Goal: Task Accomplishment & Management: Manage account settings

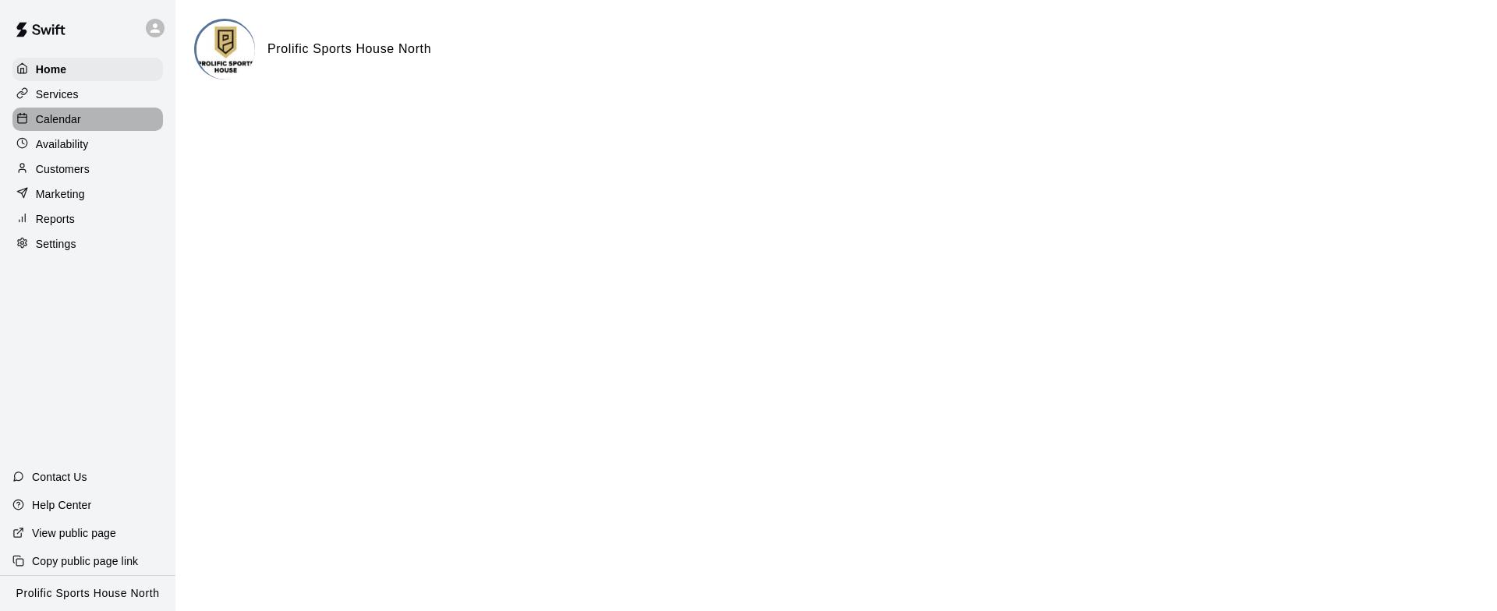
click at [81, 122] on div "Calendar" at bounding box center [87, 119] width 150 height 23
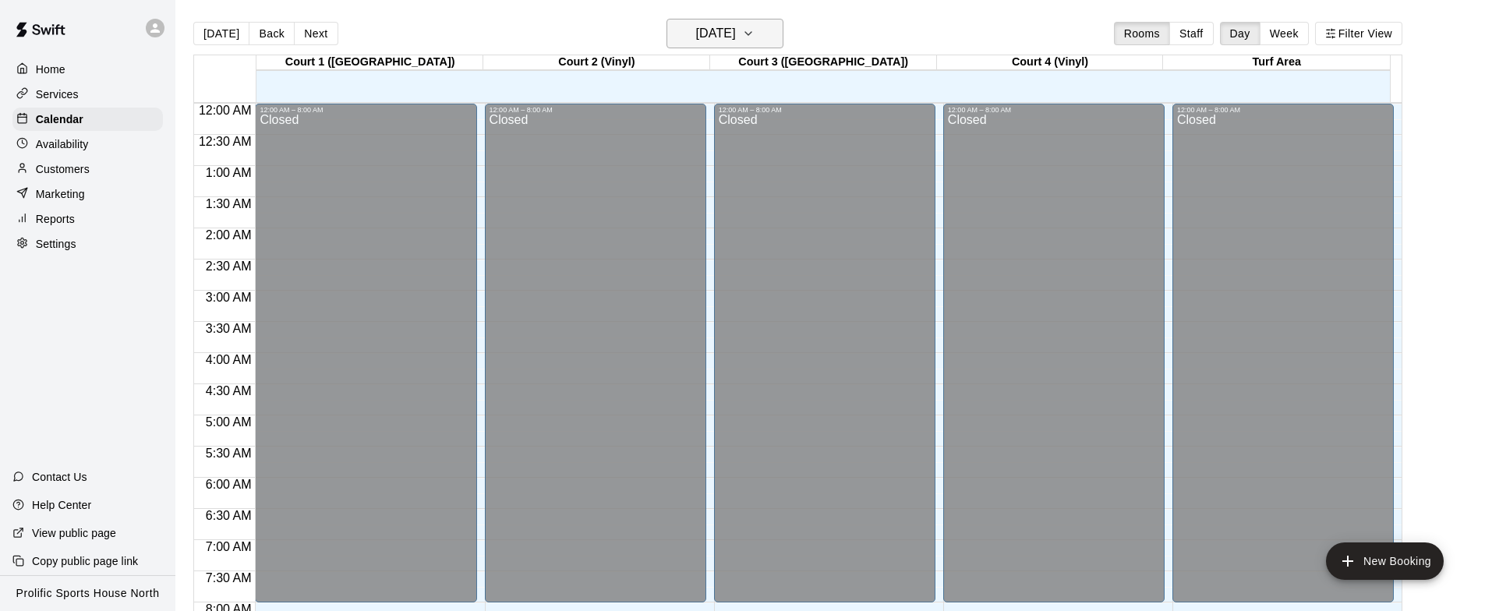
scroll to position [925, 0]
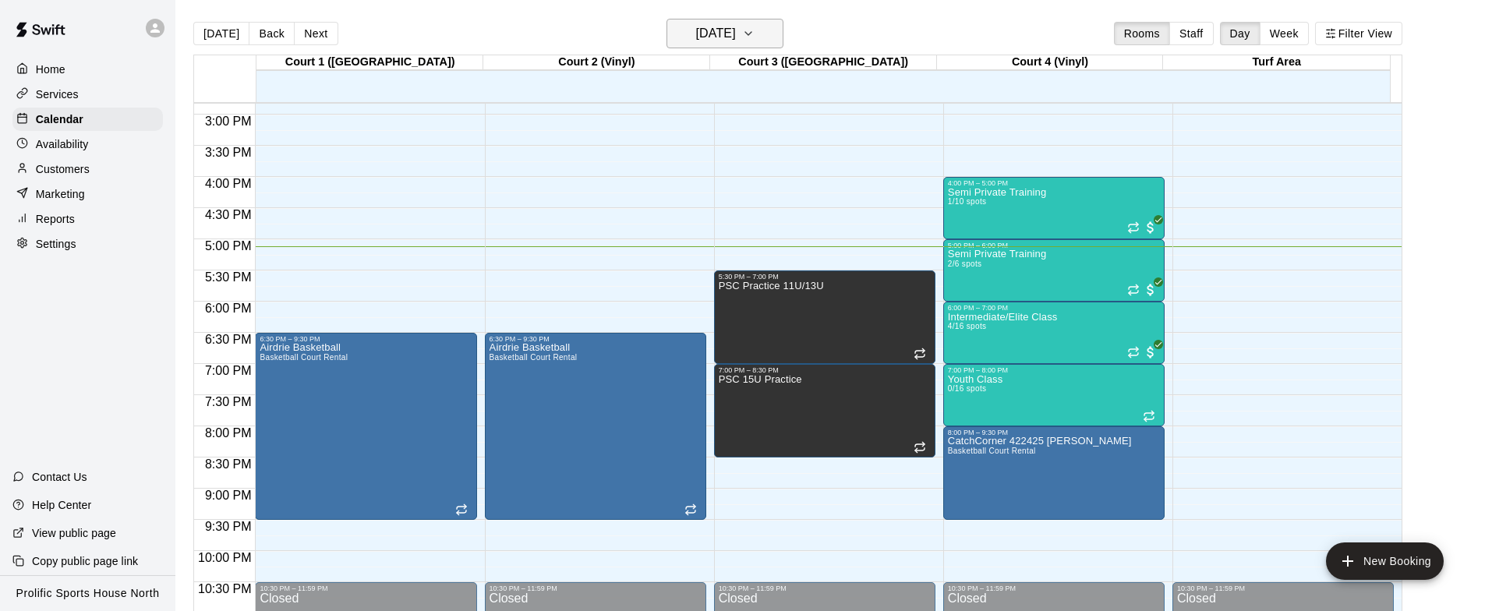
click at [699, 31] on h6 "[DATE]" at bounding box center [716, 34] width 40 height 22
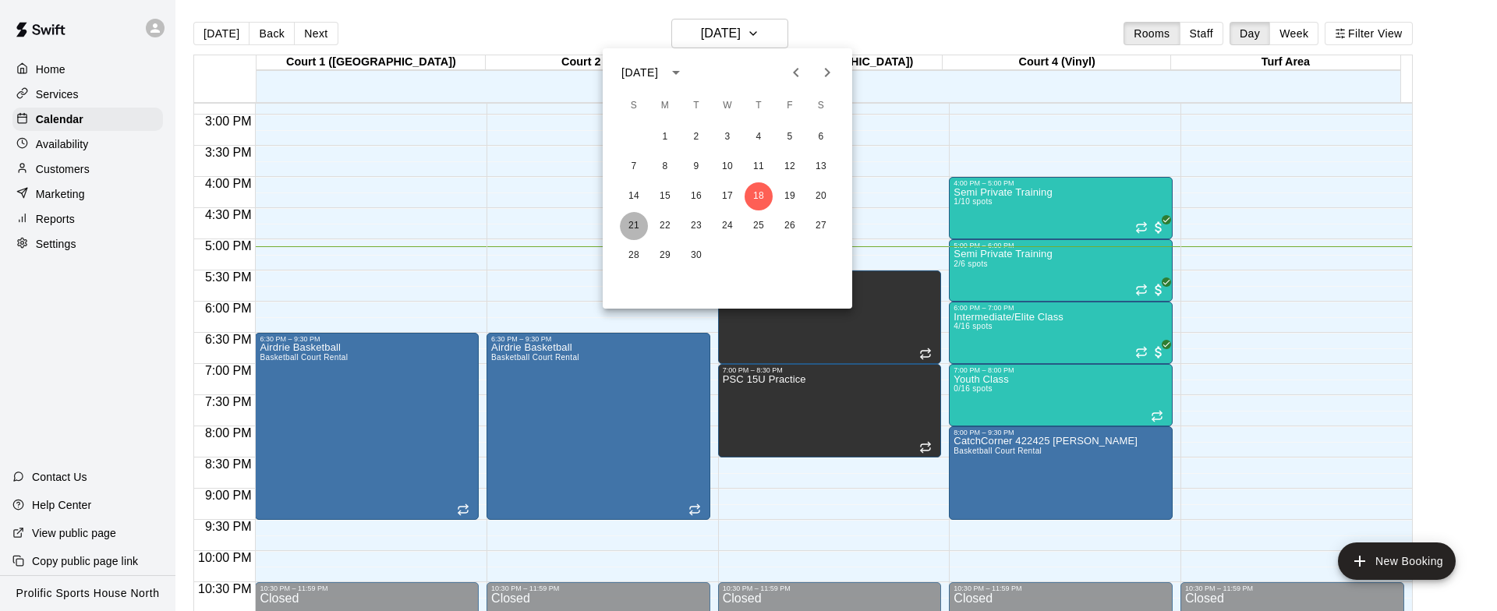
click at [638, 225] on button "21" at bounding box center [634, 226] width 28 height 28
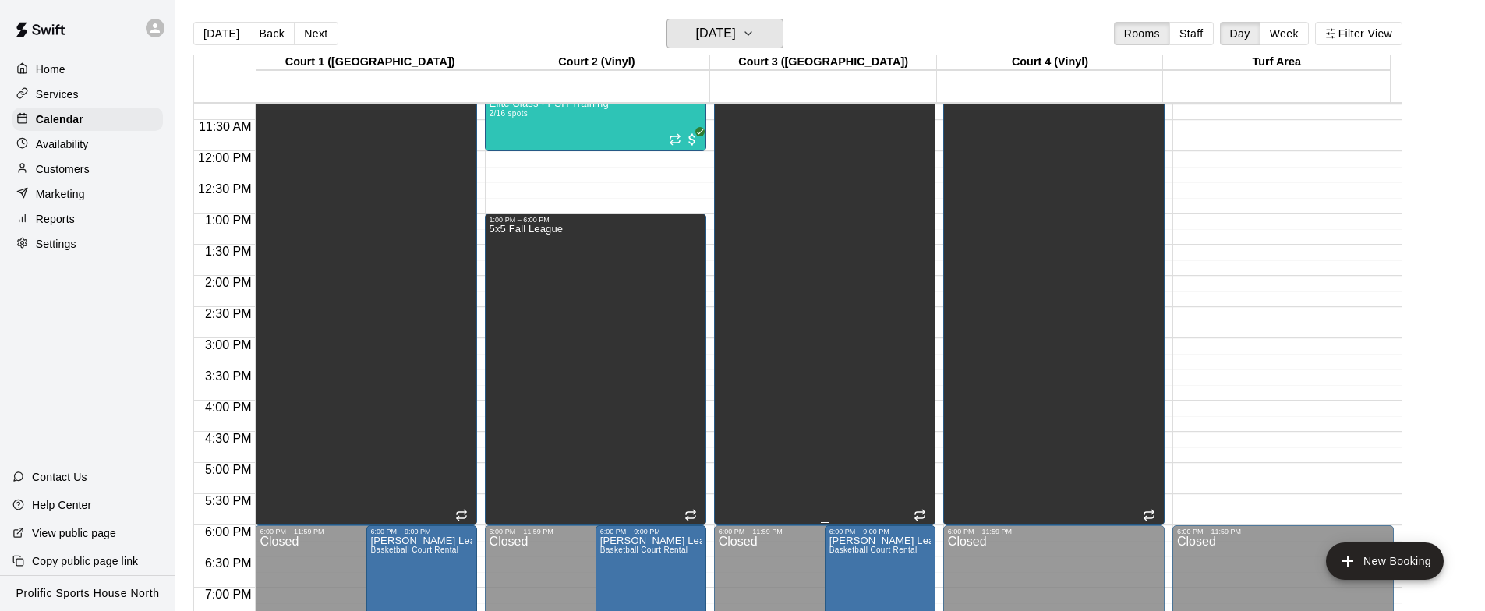
scroll to position [539, 0]
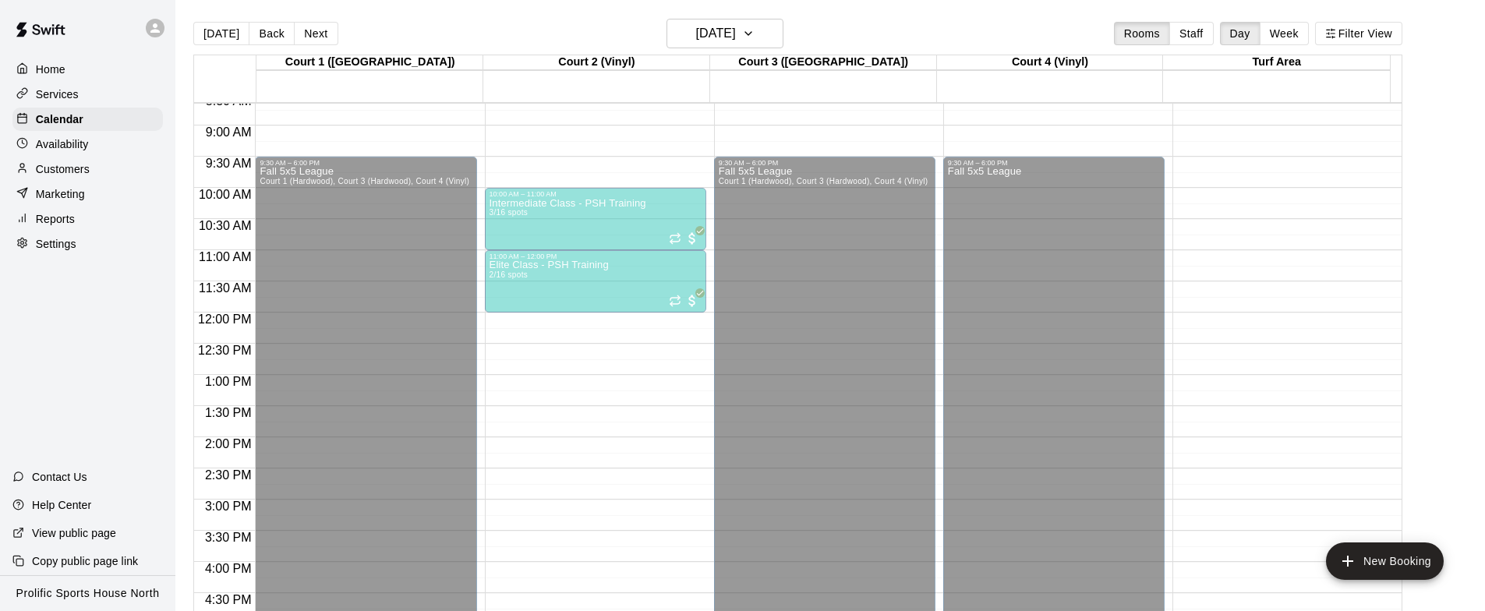
click at [596, 377] on div at bounding box center [596, 378] width 8 height 2
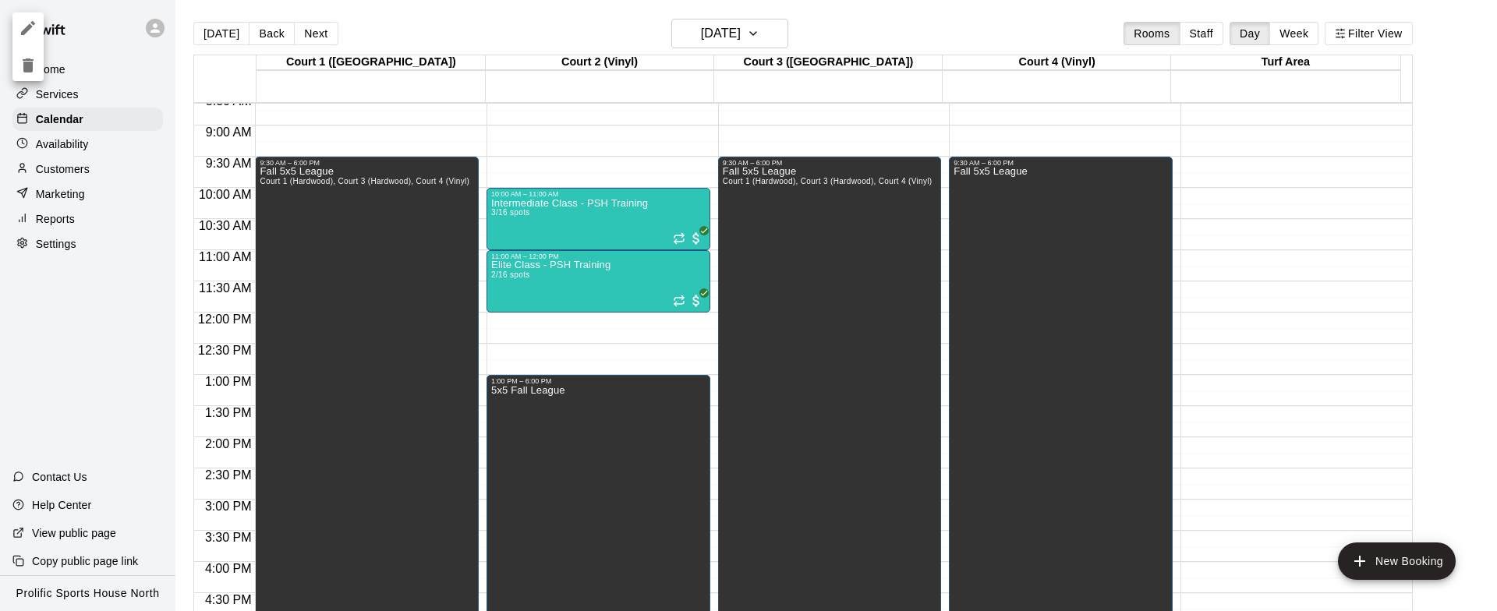
click at [1224, 246] on div at bounding box center [748, 305] width 1497 height 611
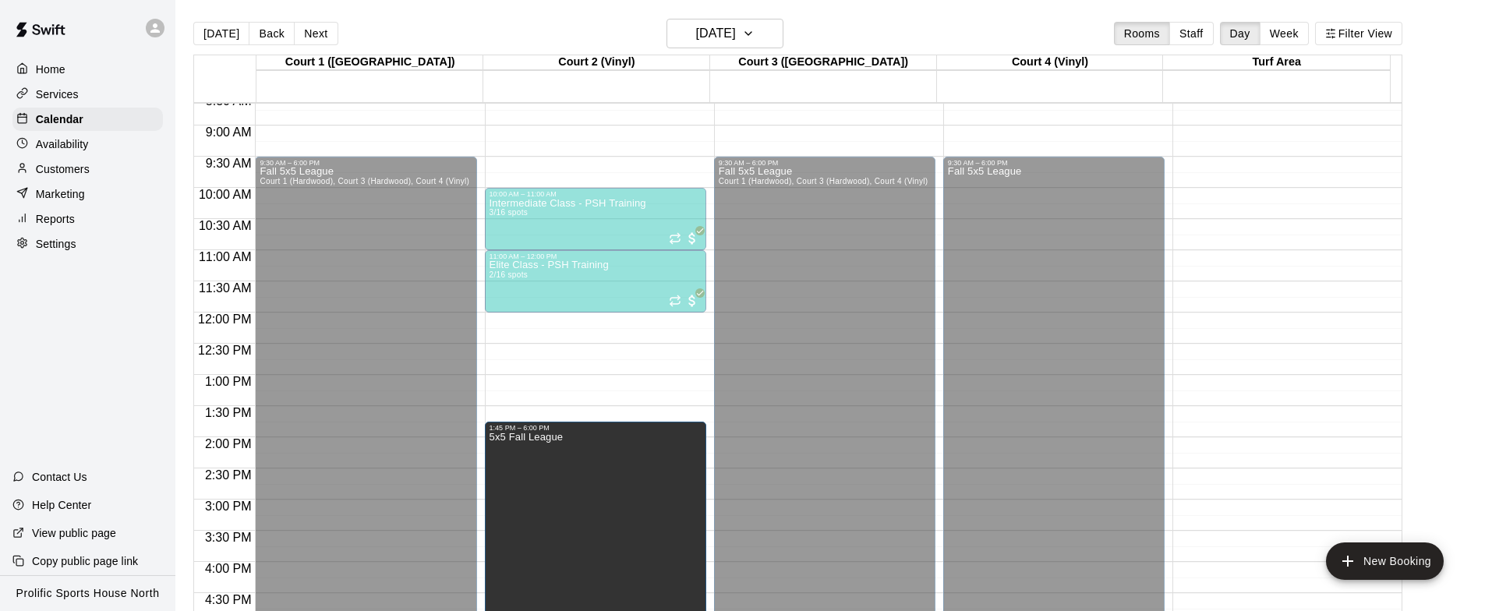
scroll to position [596, 0]
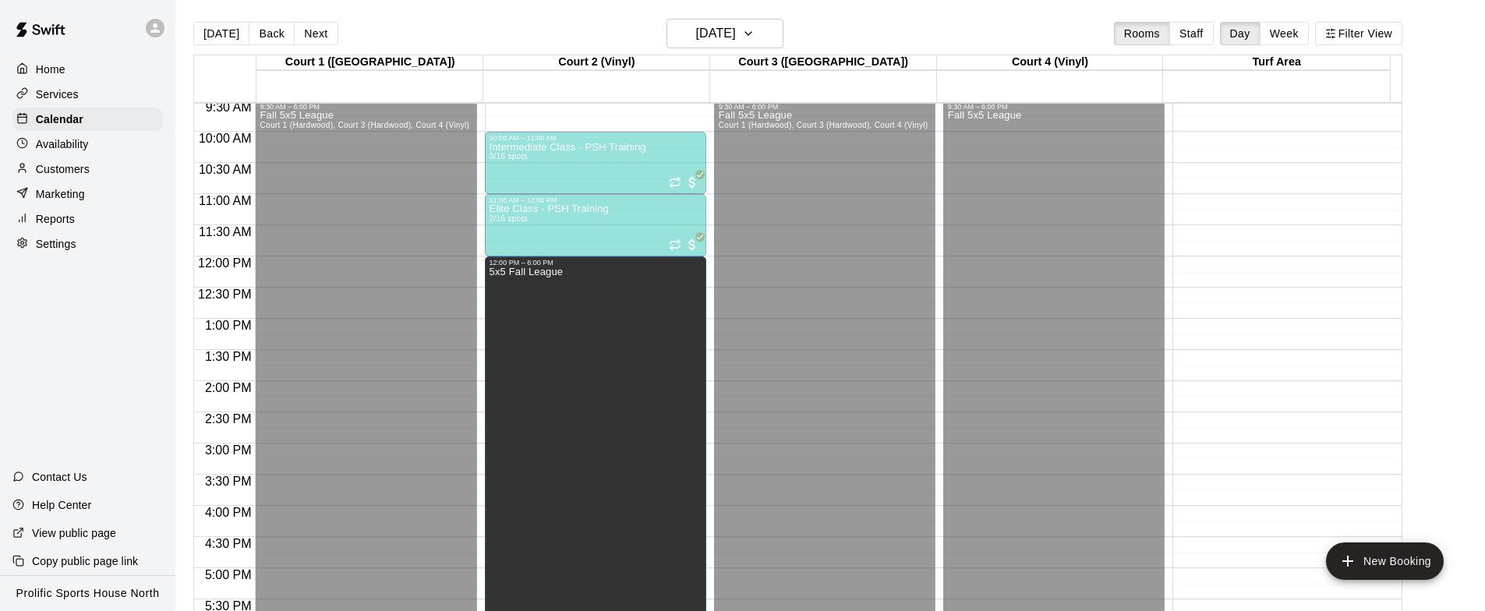
drag, startPoint x: 599, startPoint y: 377, endPoint x: 580, endPoint y: 265, distance: 113.8
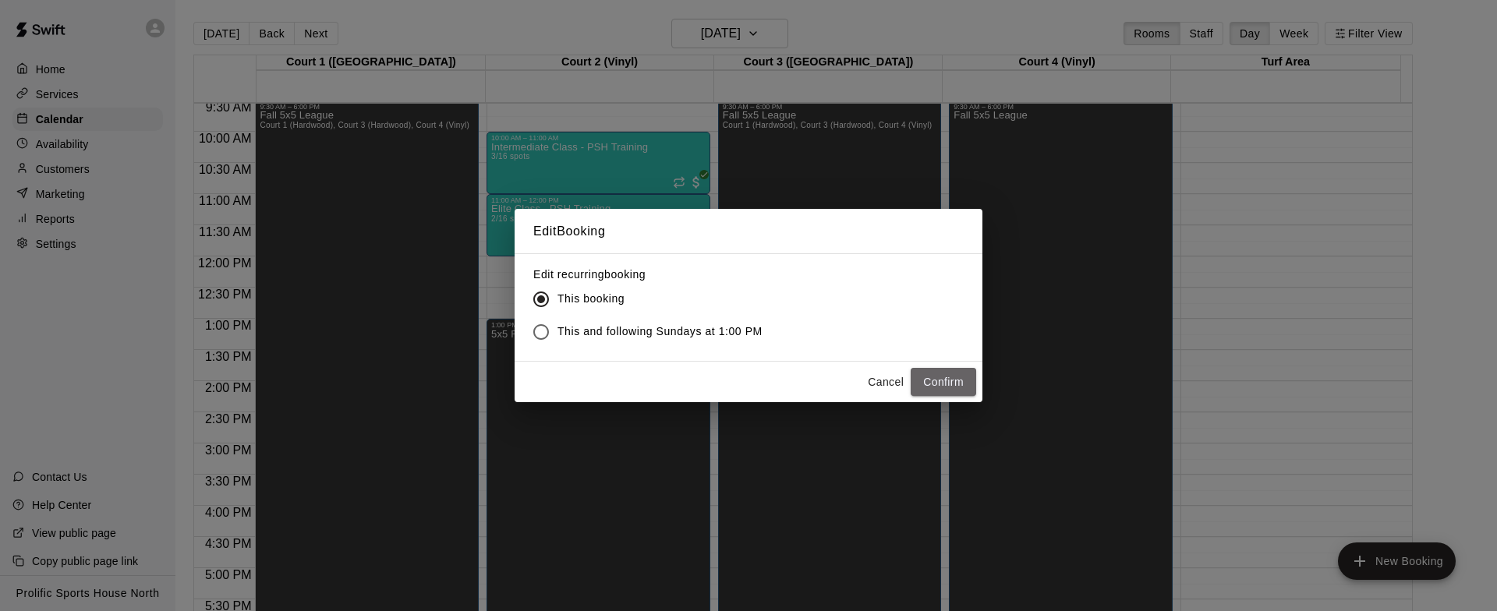
click at [960, 384] on button "Confirm" at bounding box center [943, 382] width 65 height 29
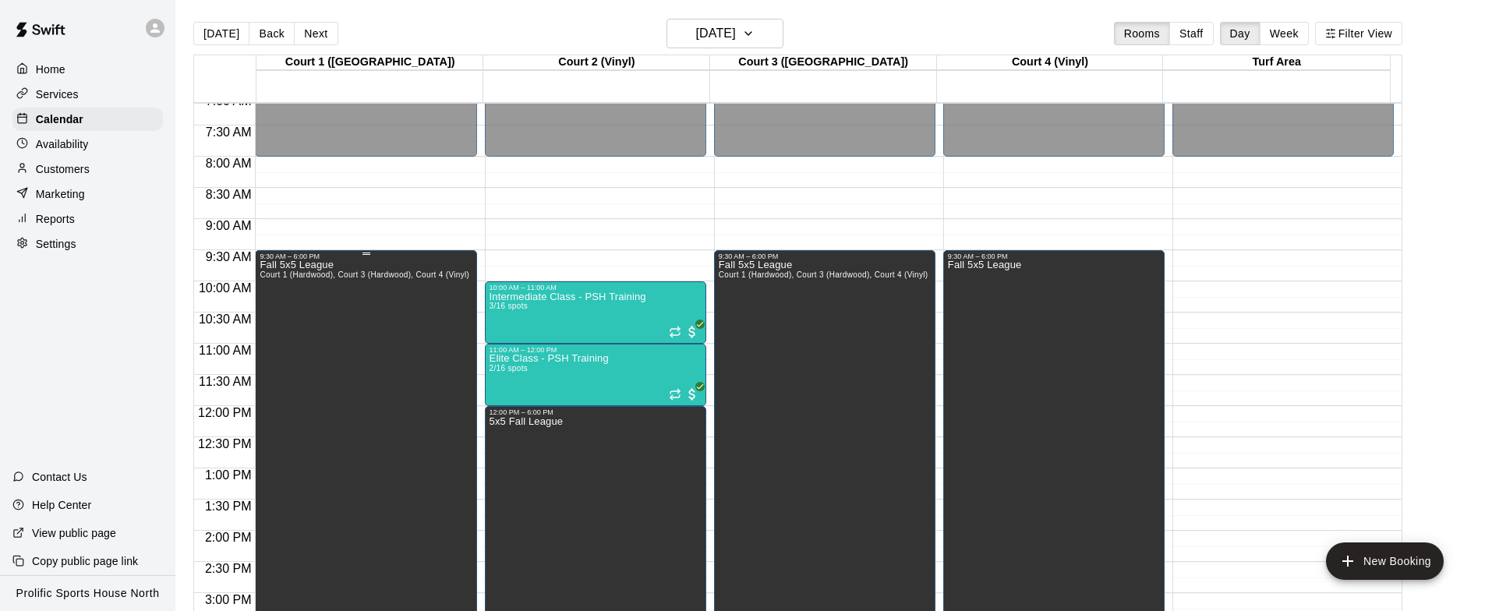
scroll to position [443, 0]
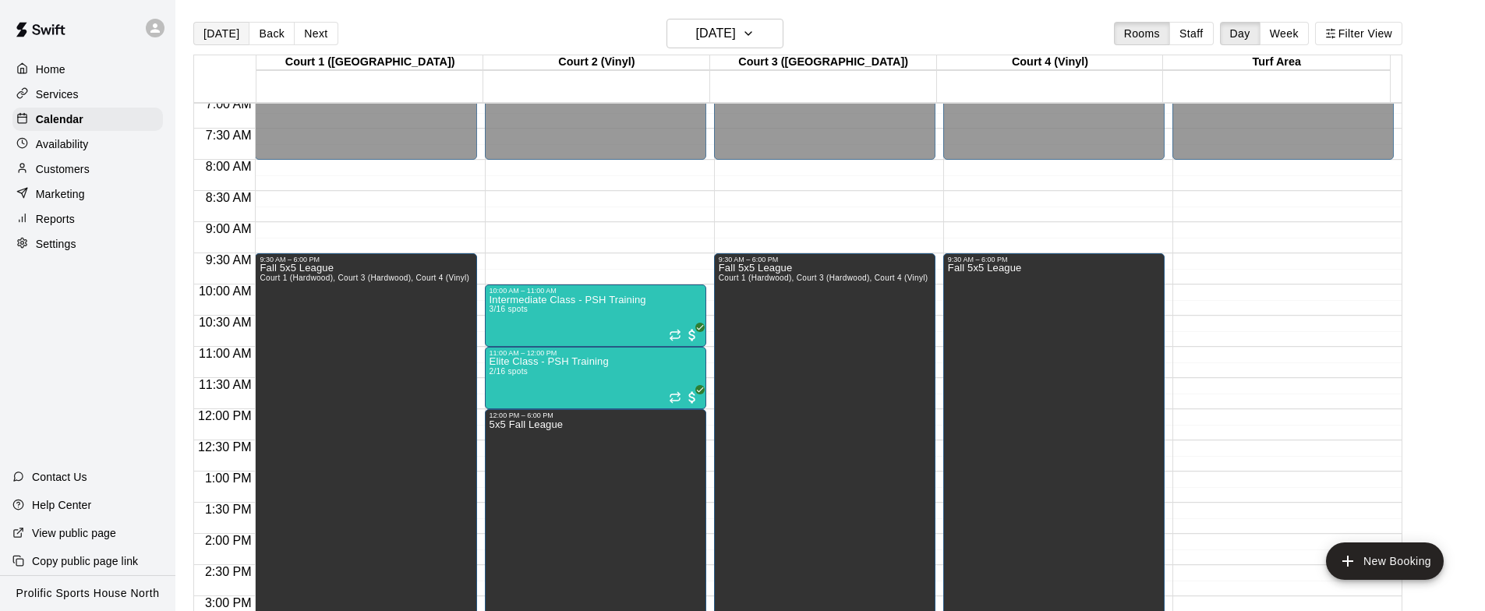
click at [228, 35] on button "[DATE]" at bounding box center [221, 33] width 56 height 23
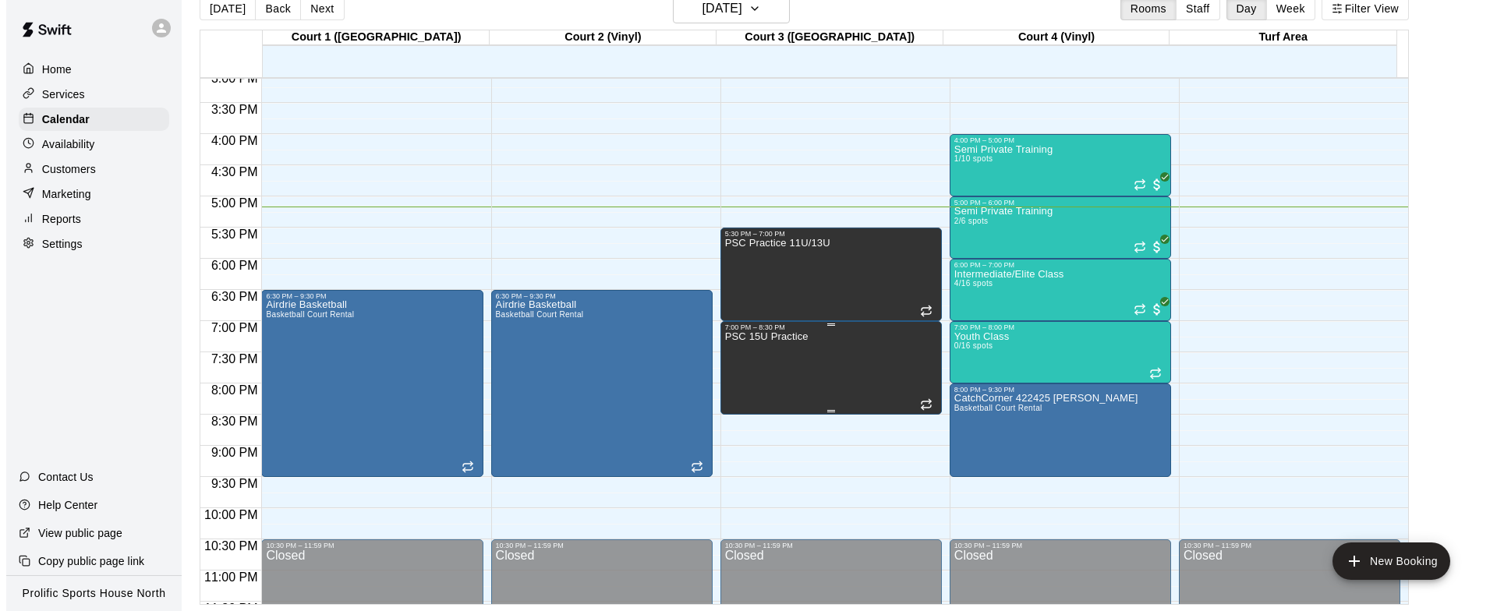
scroll to position [971, 0]
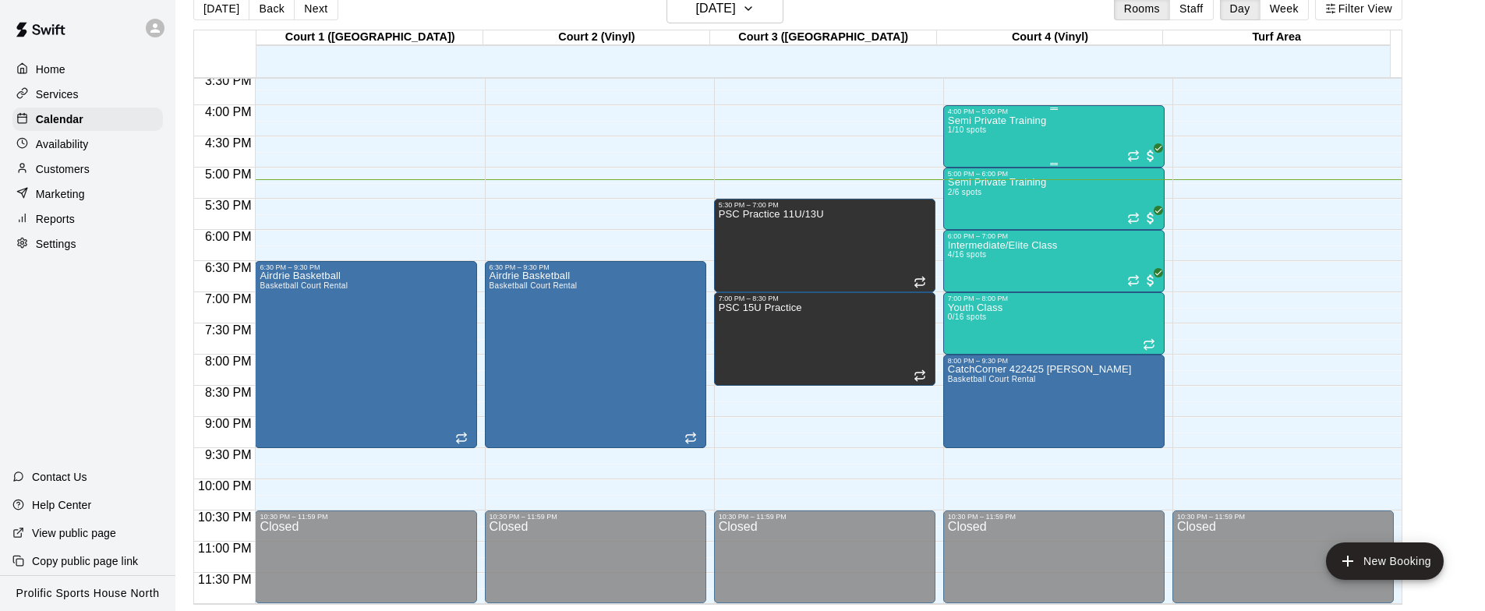
click at [985, 127] on div "Semi Private Training 1/10 spots" at bounding box center [997, 420] width 98 height 611
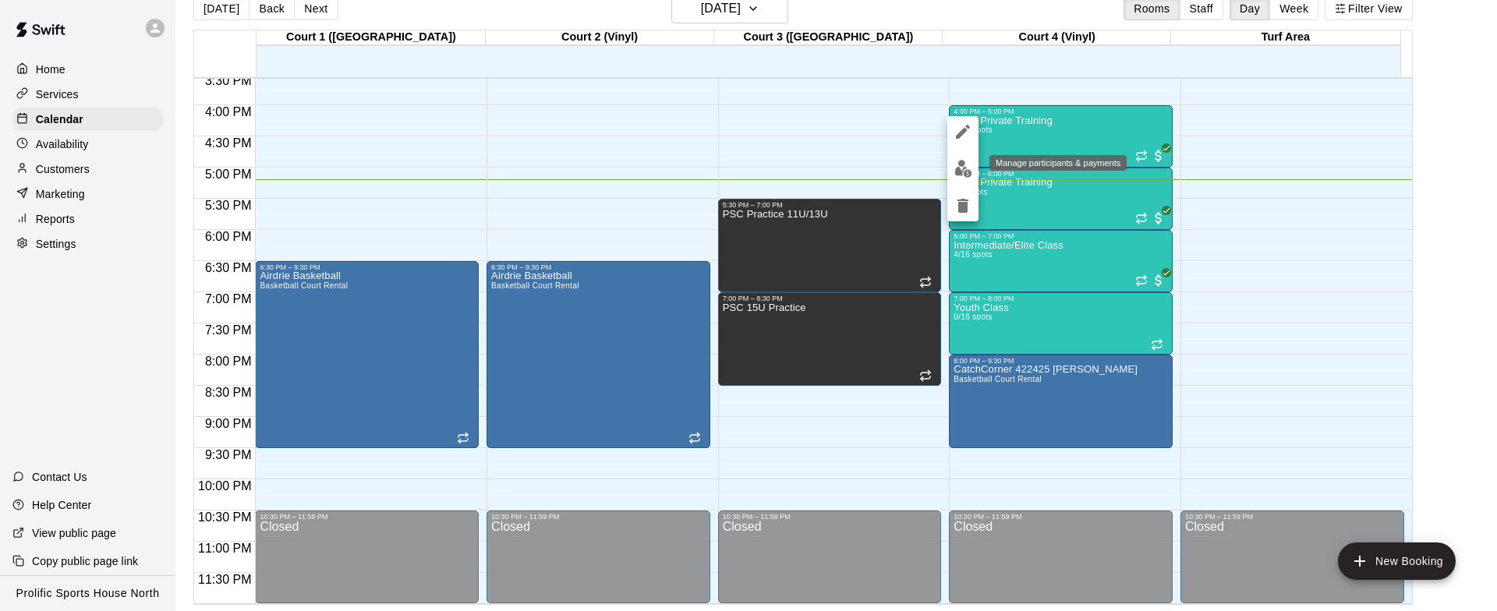
click at [956, 165] on img "edit" at bounding box center [963, 169] width 18 height 18
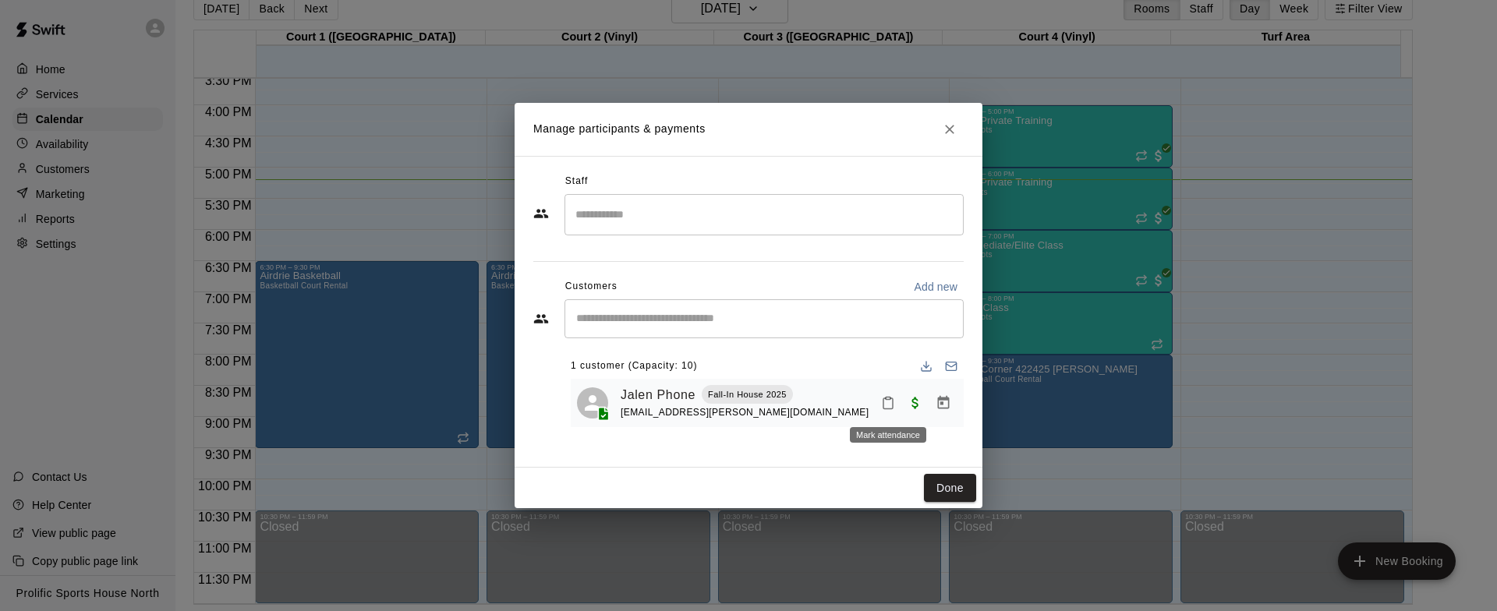
click at [889, 409] on icon "Mark attendance" at bounding box center [887, 403] width 9 height 11
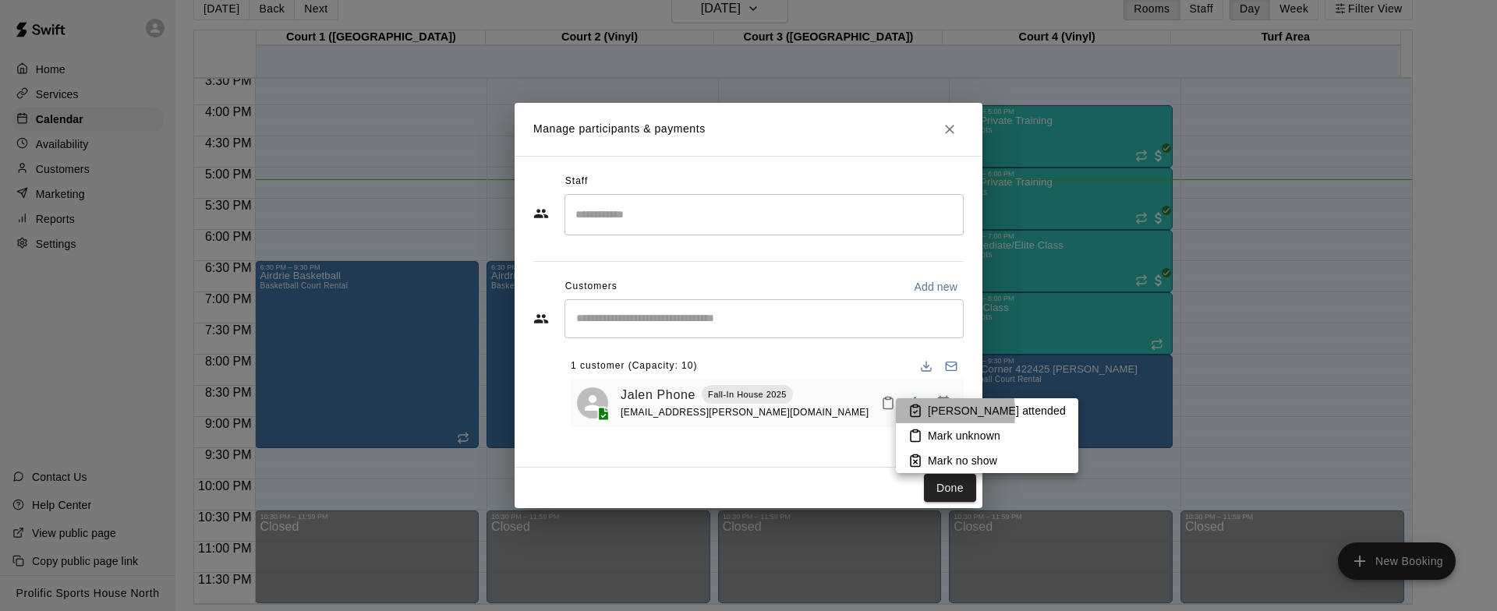
click at [924, 412] on li "[PERSON_NAME] attended" at bounding box center [987, 410] width 182 height 25
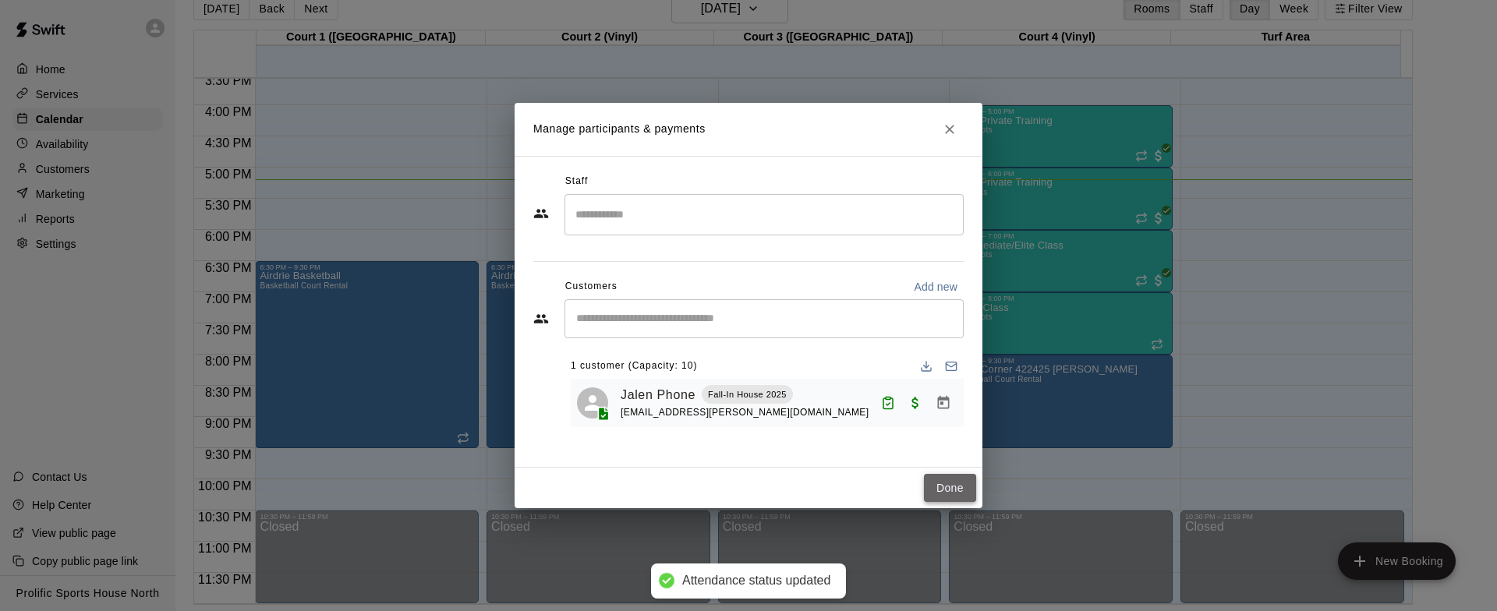
click at [941, 487] on button "Done" at bounding box center [950, 488] width 52 height 29
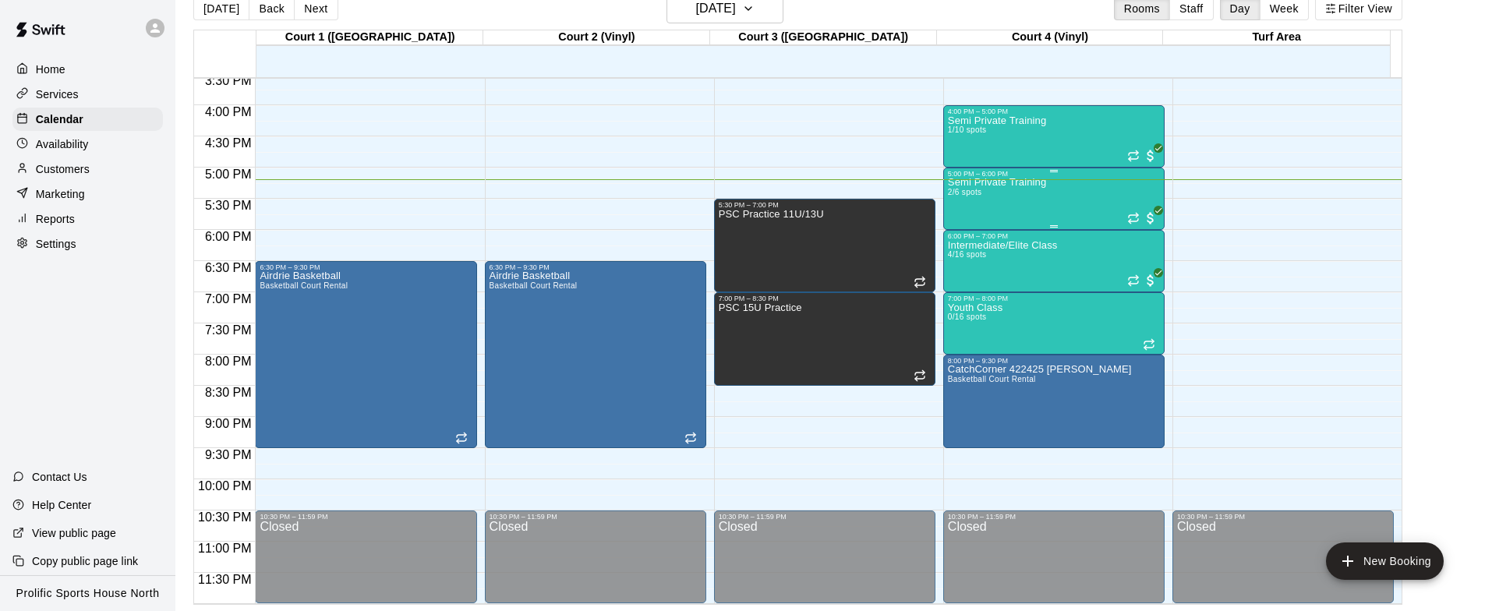
click at [995, 203] on div "Semi Private Training 2/6 spots" at bounding box center [997, 483] width 98 height 611
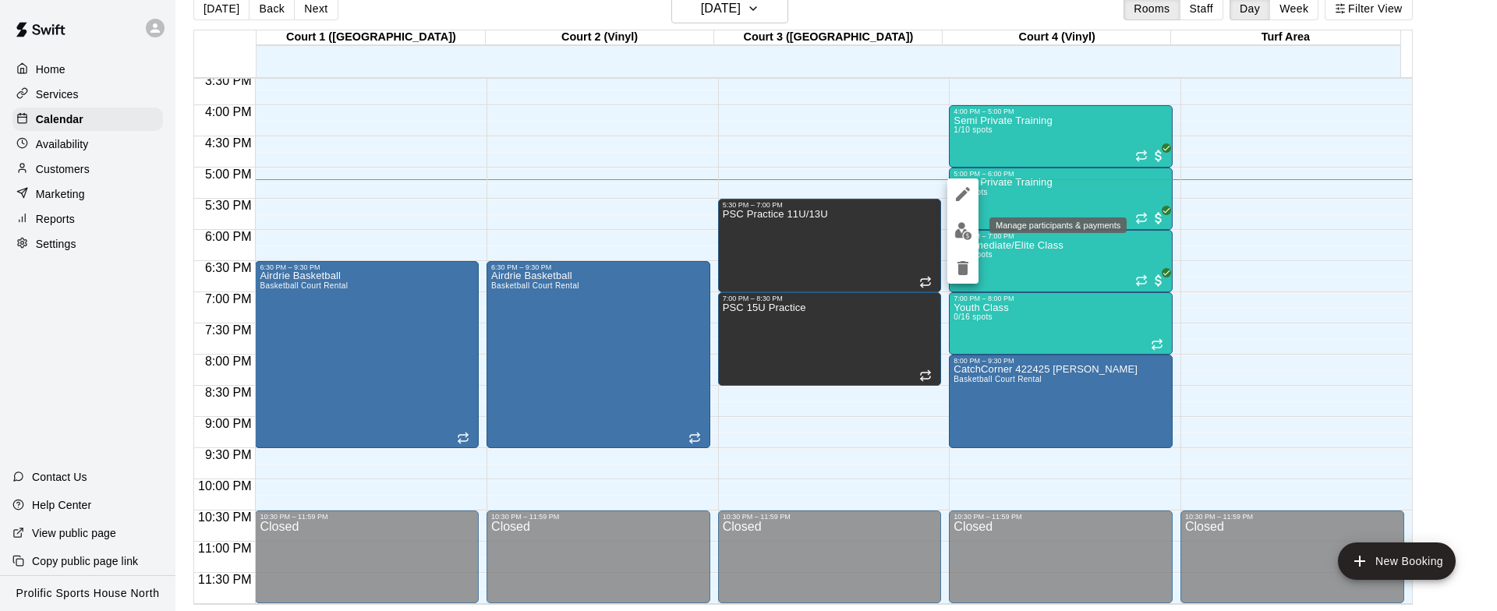
click at [964, 235] on img "edit" at bounding box center [963, 231] width 18 height 18
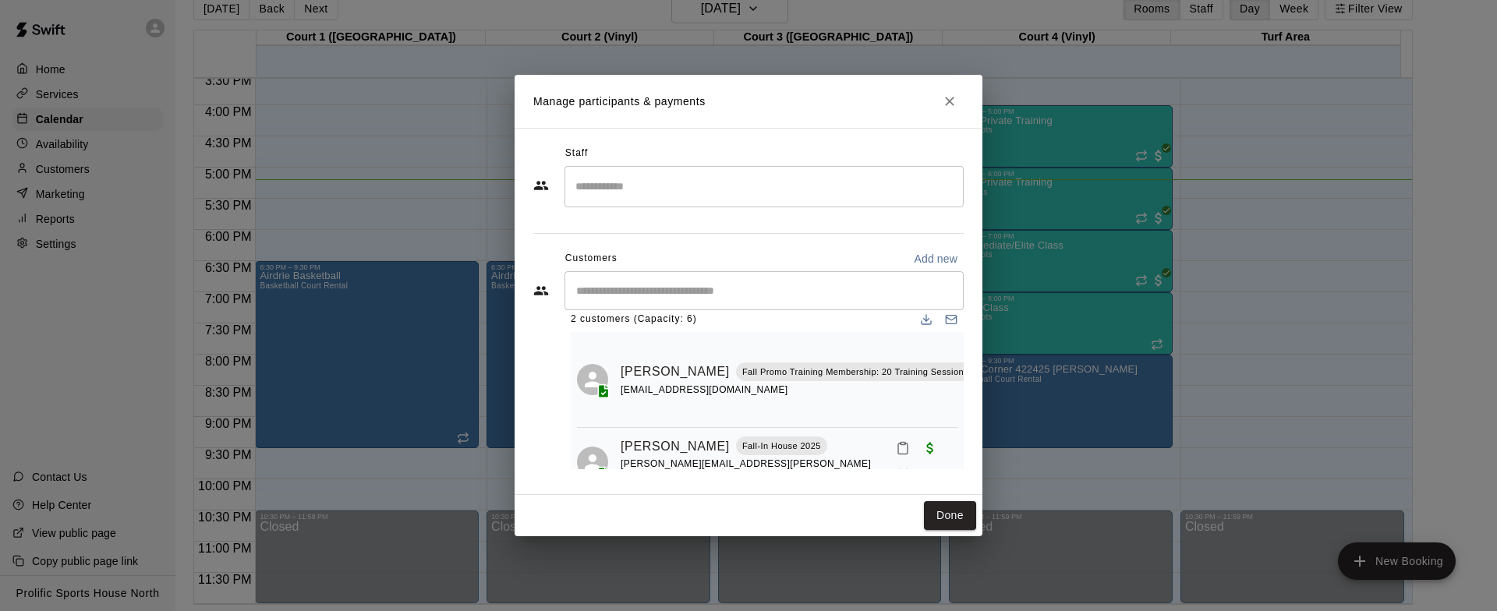
scroll to position [46, 0]
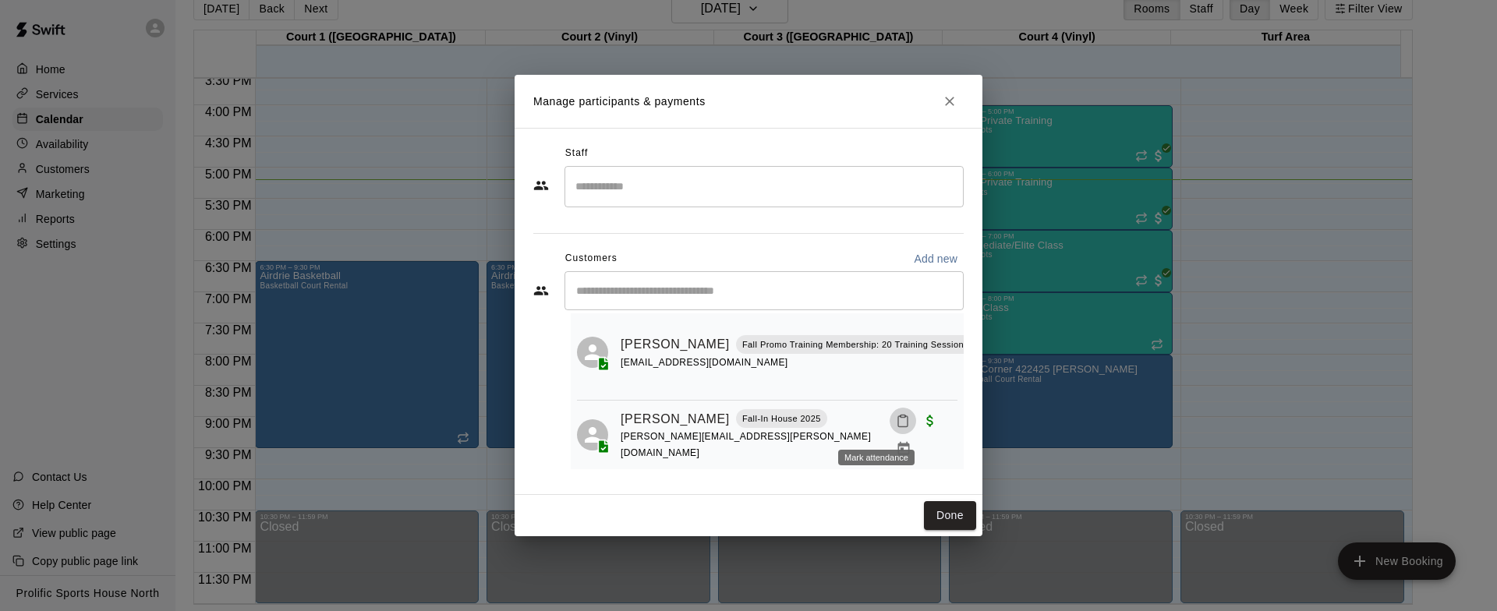
click at [898, 427] on icon "Mark attendance" at bounding box center [902, 421] width 9 height 11
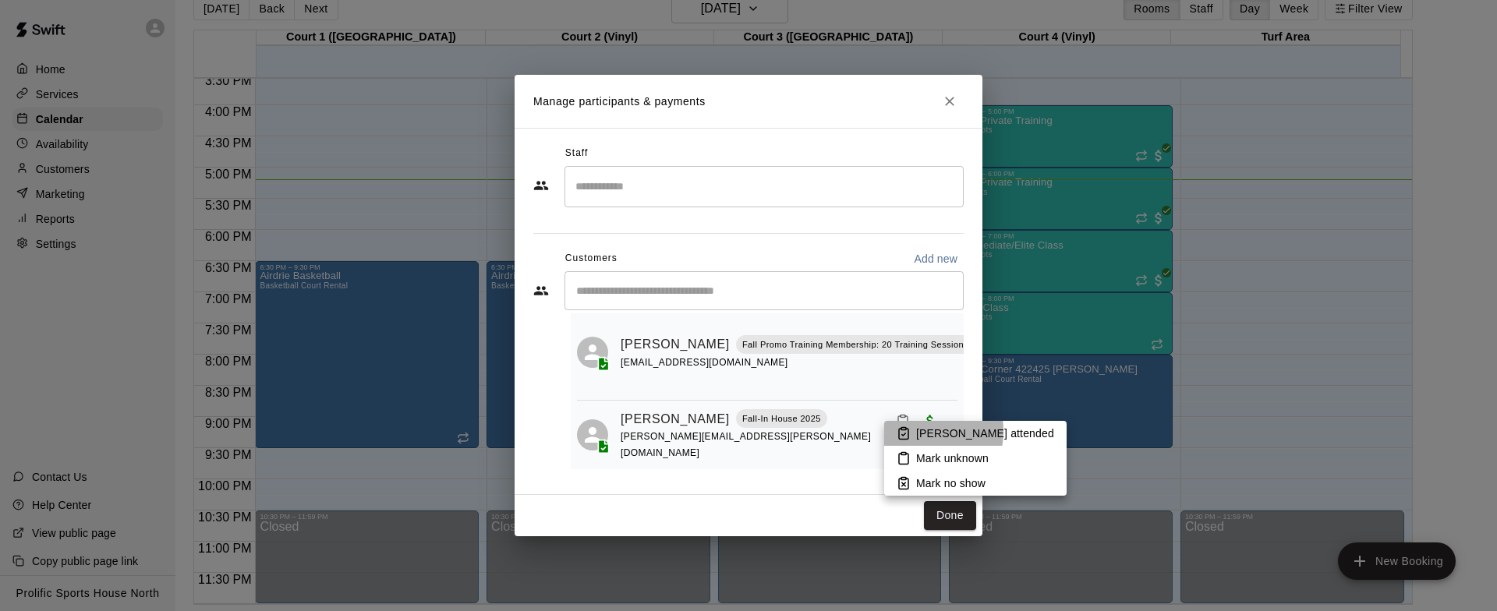
click at [916, 432] on p "[PERSON_NAME] attended" at bounding box center [985, 434] width 138 height 16
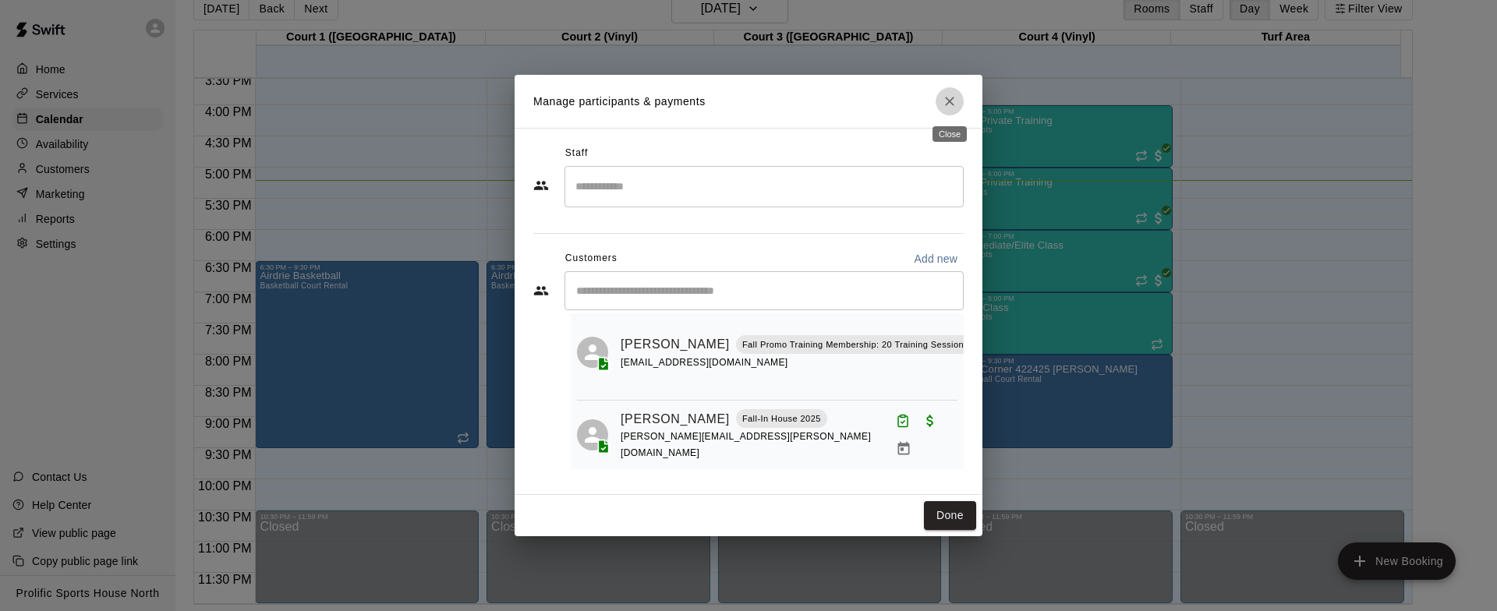
click at [943, 97] on icon "Close" at bounding box center [950, 102] width 16 height 16
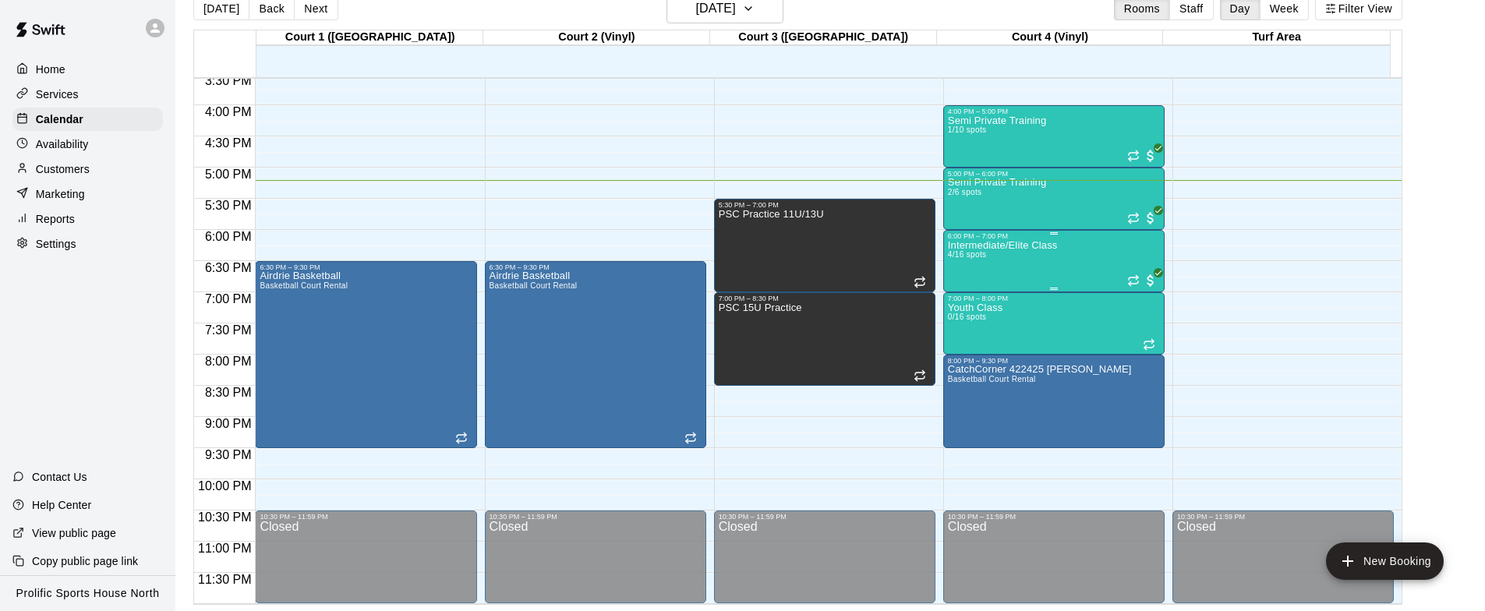
click at [1005, 257] on div "Intermediate/Elite Class 4/16 spots" at bounding box center [1003, 545] width 110 height 611
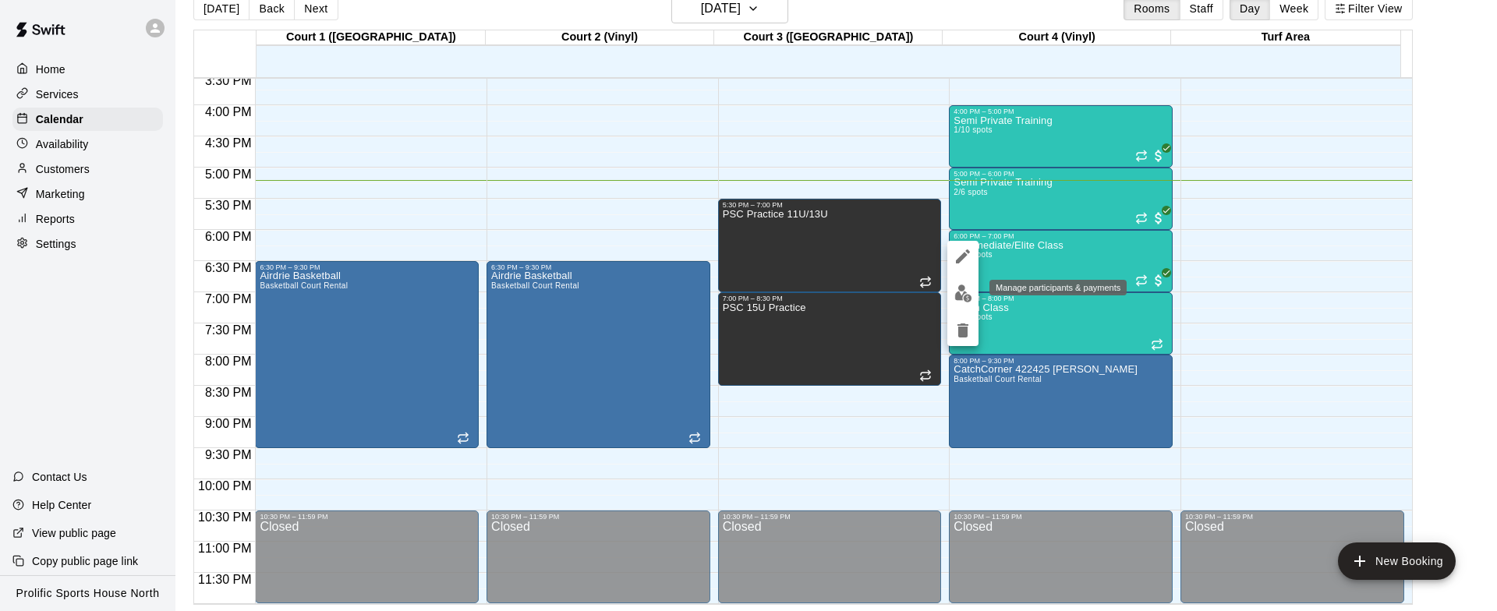
click at [964, 295] on img "edit" at bounding box center [963, 294] width 18 height 18
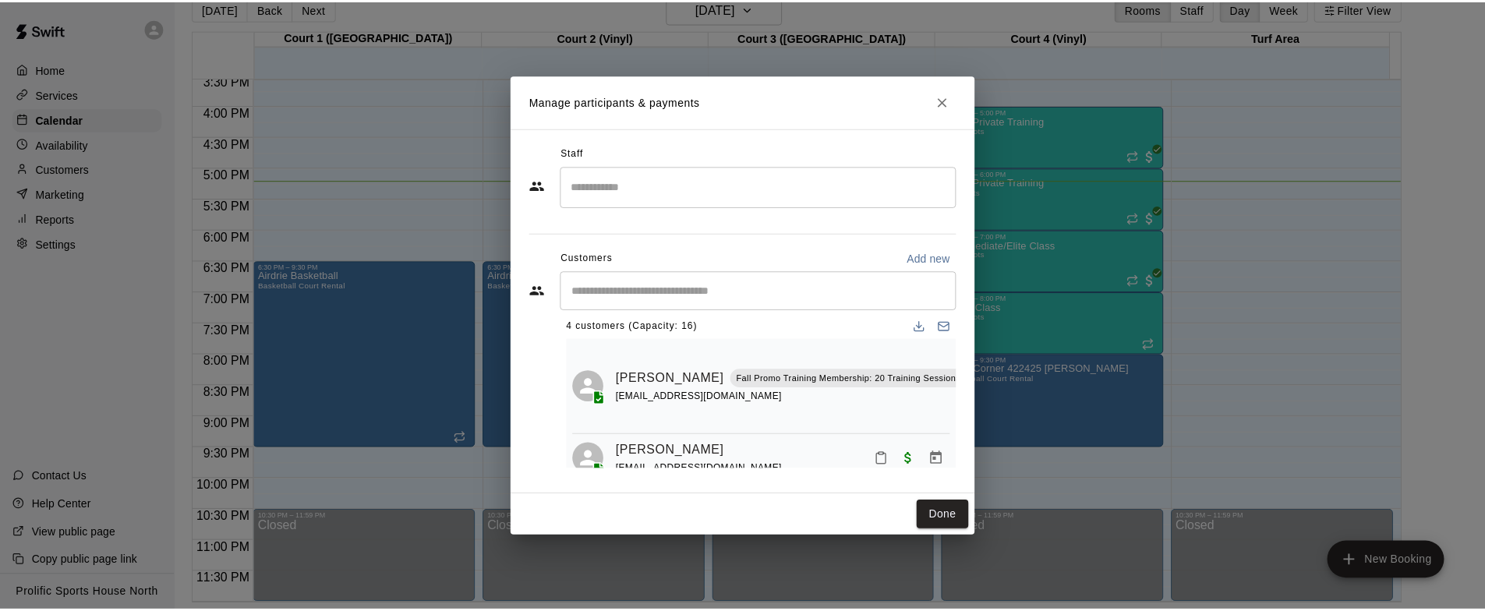
scroll to position [9, 0]
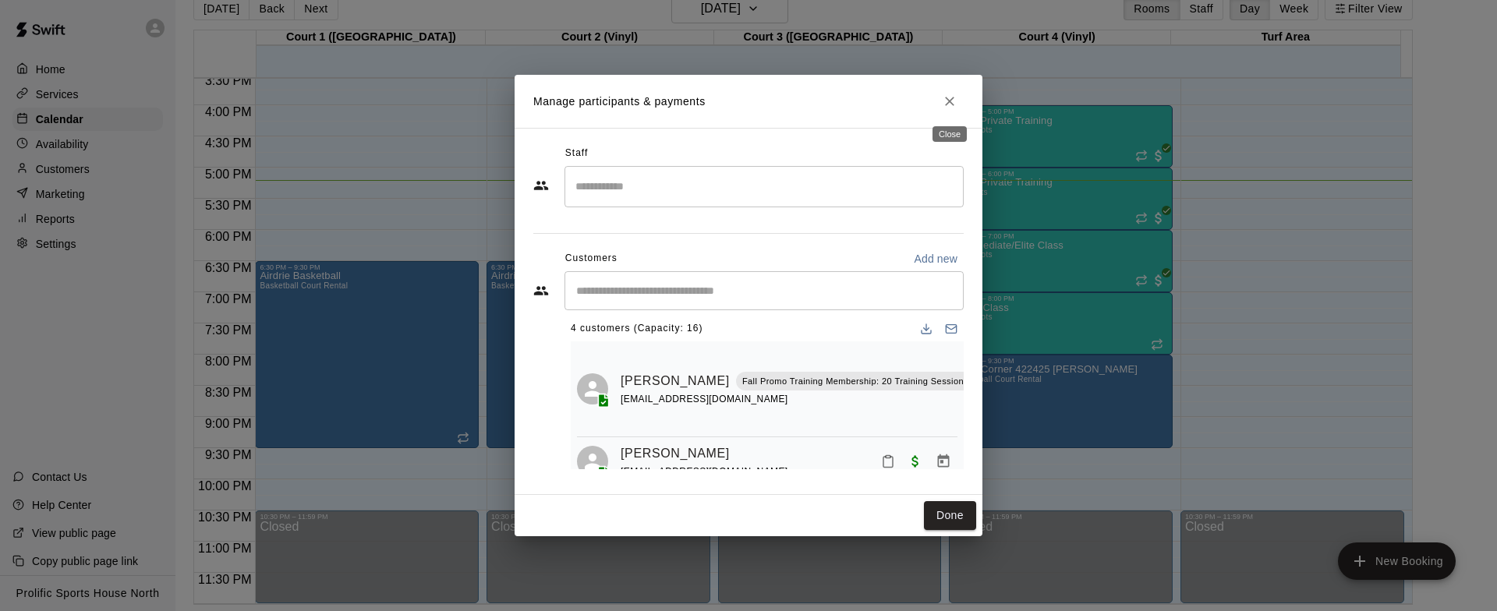
click at [943, 100] on icon "Close" at bounding box center [950, 102] width 16 height 16
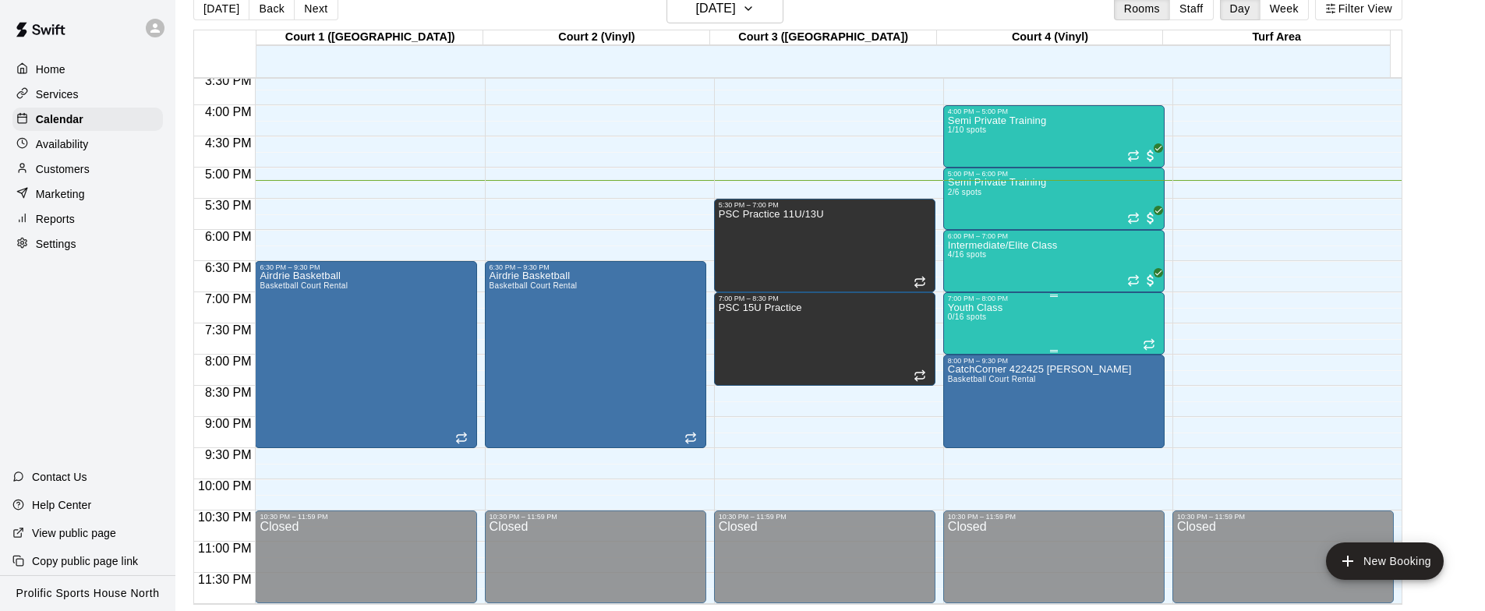
click at [1004, 306] on div "Youth Class 0/16 spots" at bounding box center [1054, 607] width 212 height 611
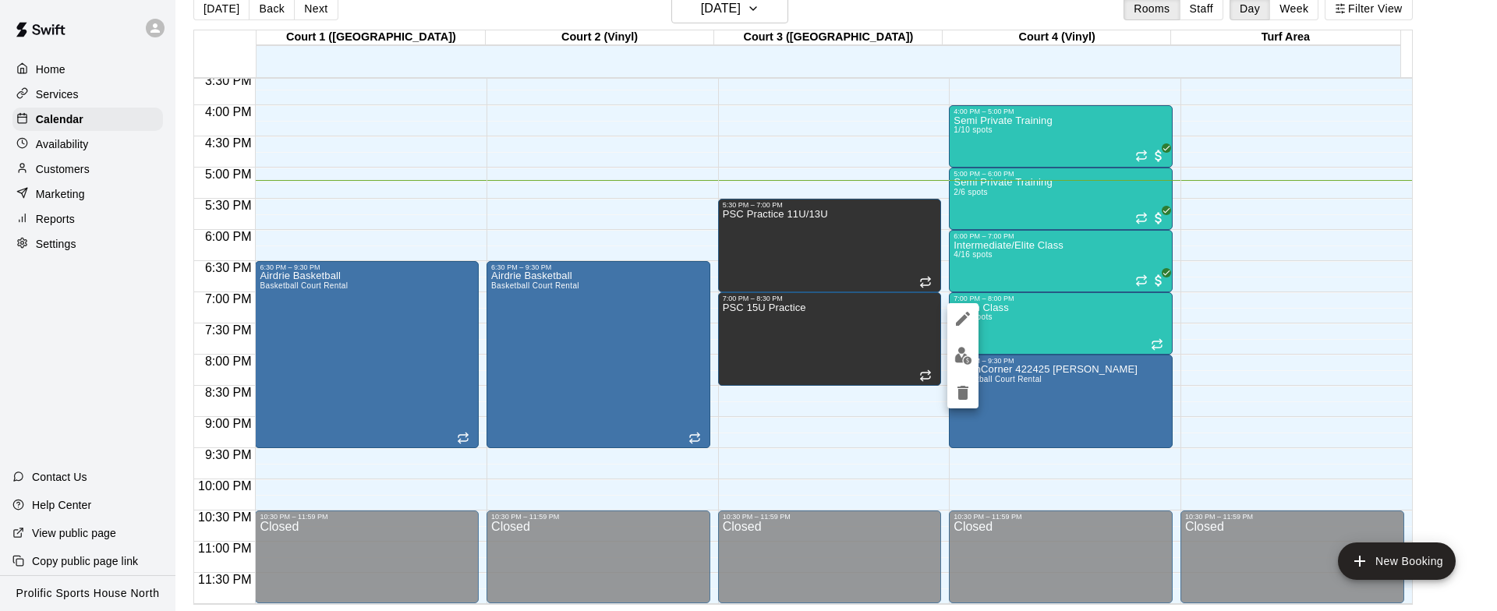
click at [1264, 227] on div at bounding box center [748, 305] width 1497 height 611
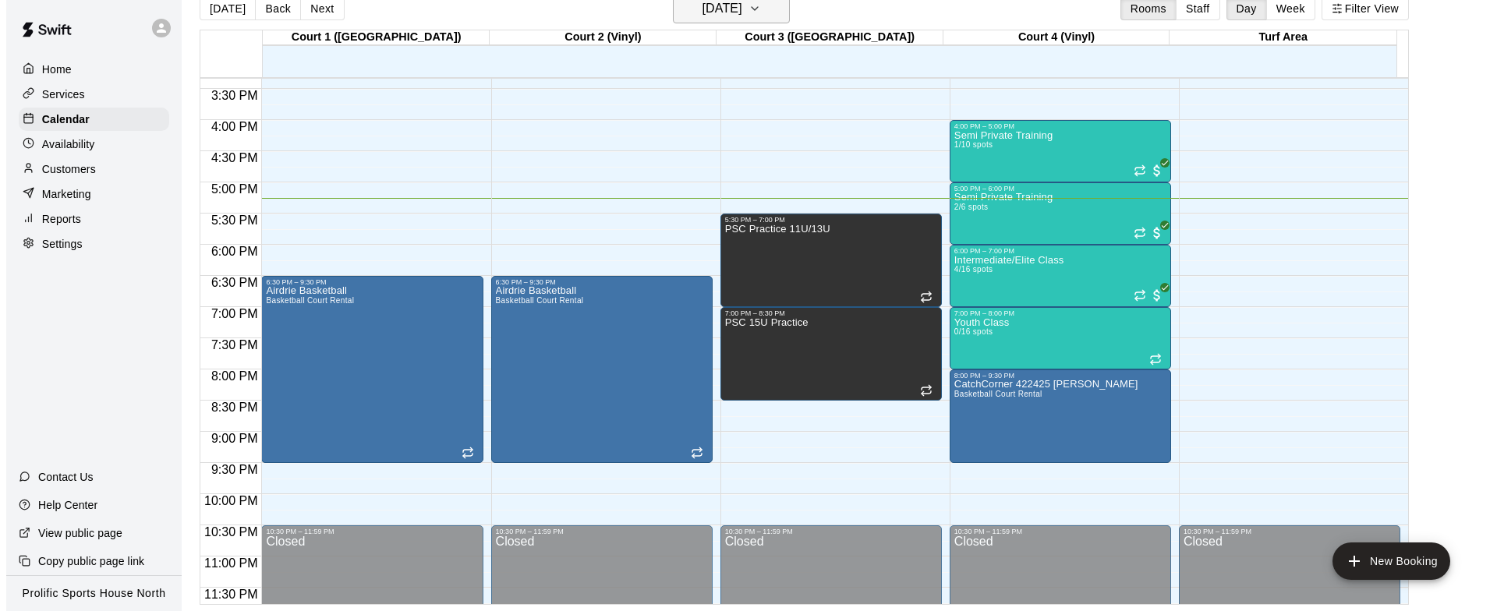
scroll to position [953, 0]
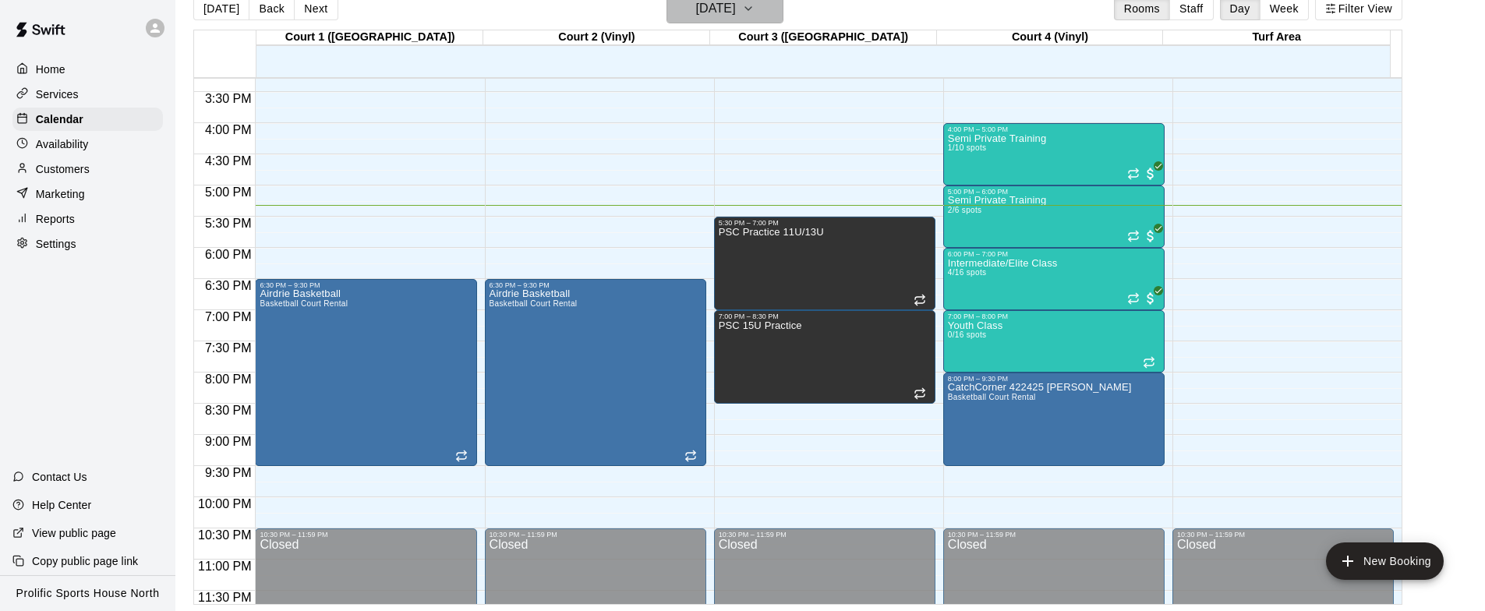
click at [736, 9] on h6 "[DATE]" at bounding box center [716, 9] width 40 height 22
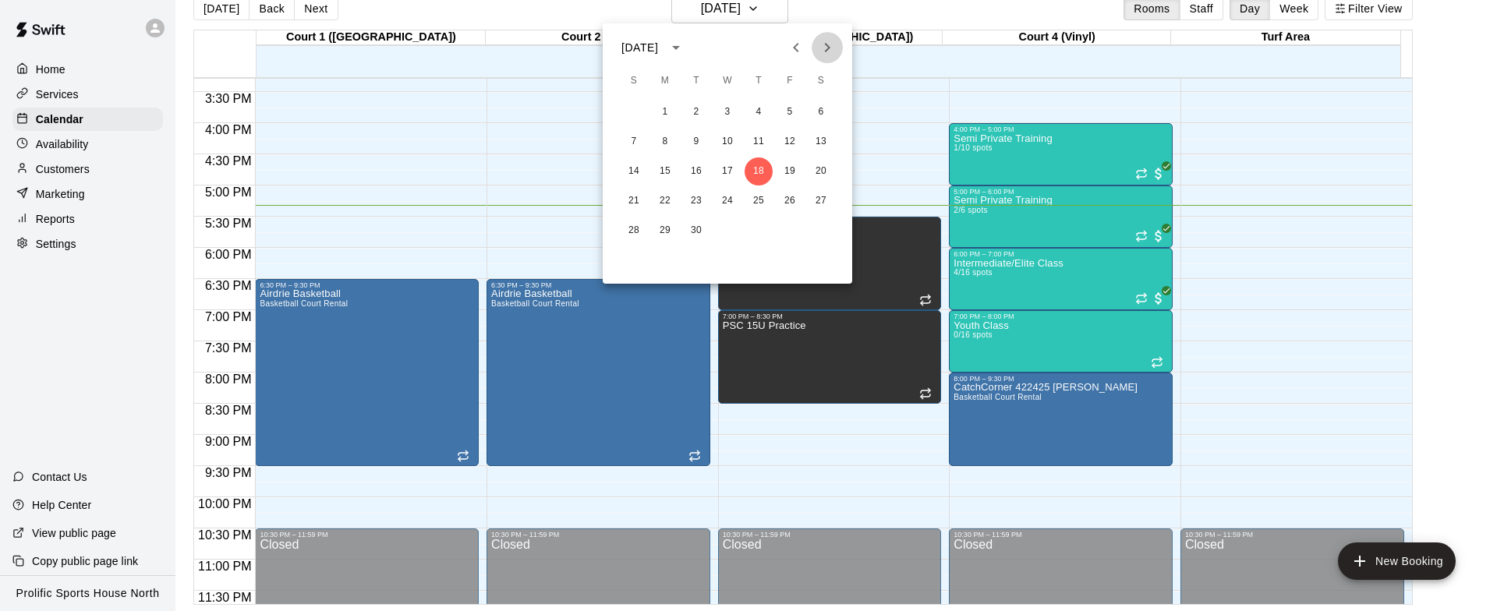
click at [828, 48] on icon "Next month" at bounding box center [827, 47] width 5 height 9
click at [809, 136] on button "11" at bounding box center [821, 142] width 28 height 28
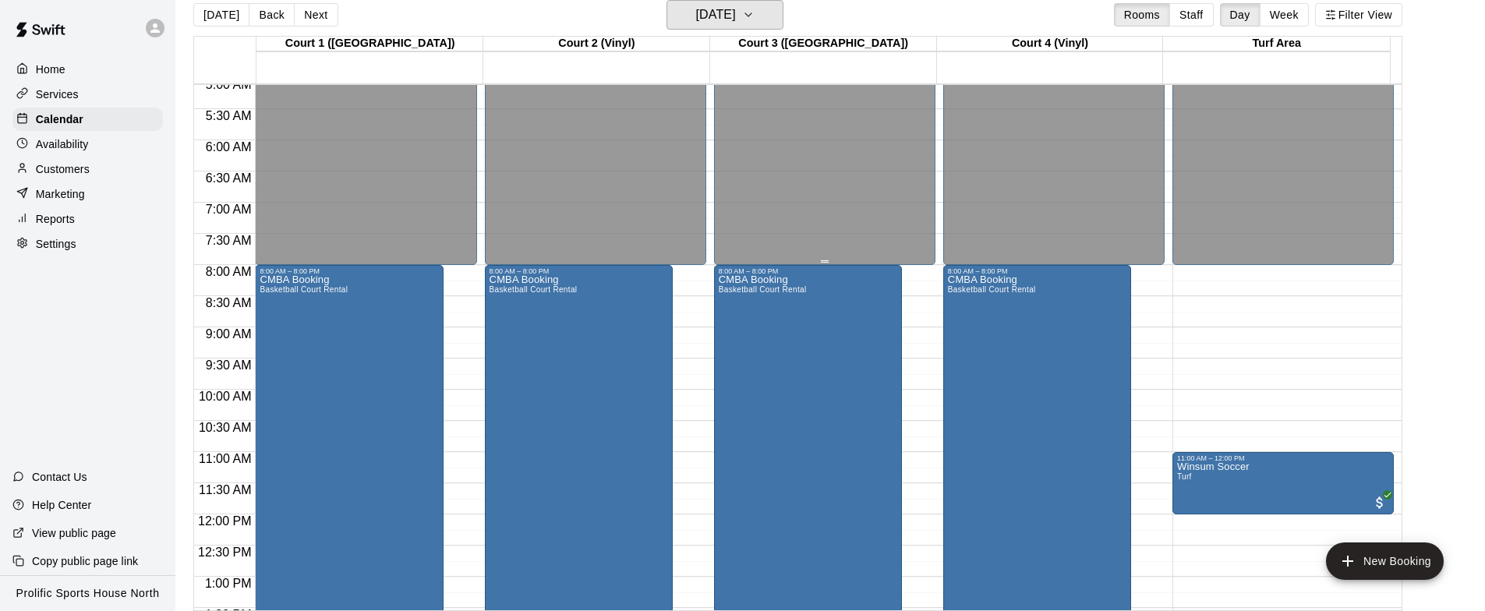
scroll to position [321, 0]
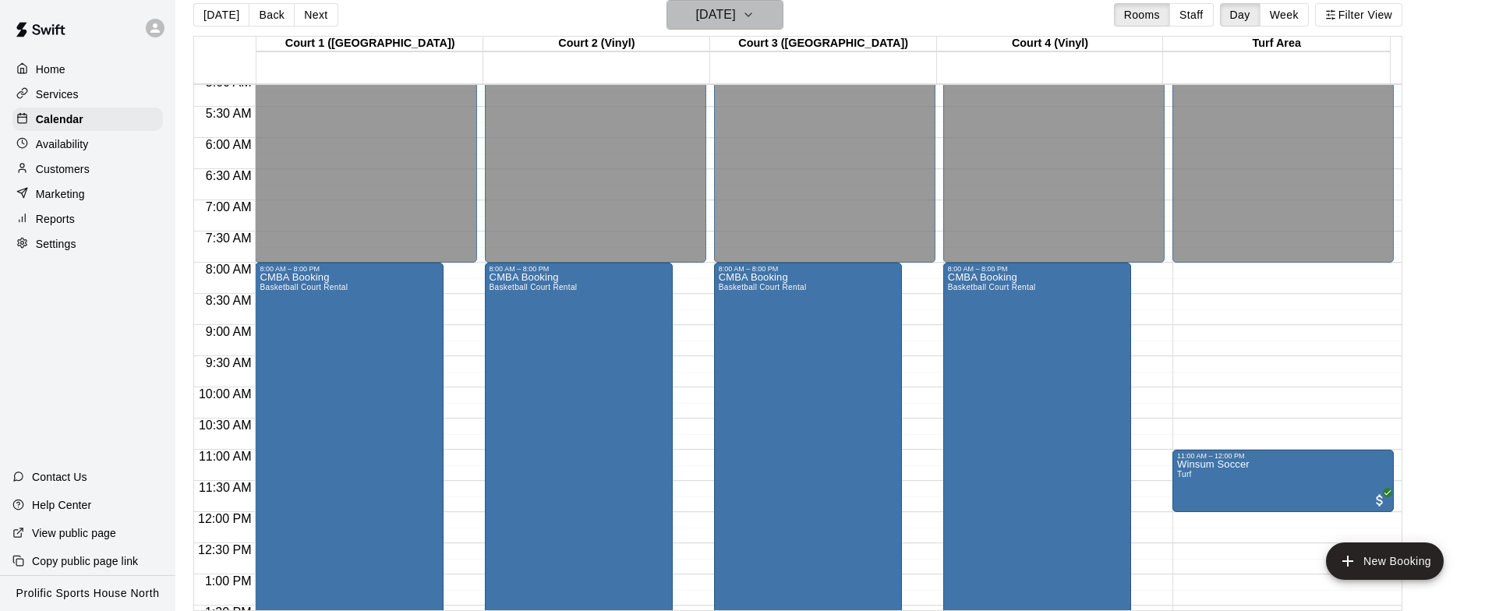
click at [736, 11] on h6 "[DATE]" at bounding box center [716, 15] width 40 height 22
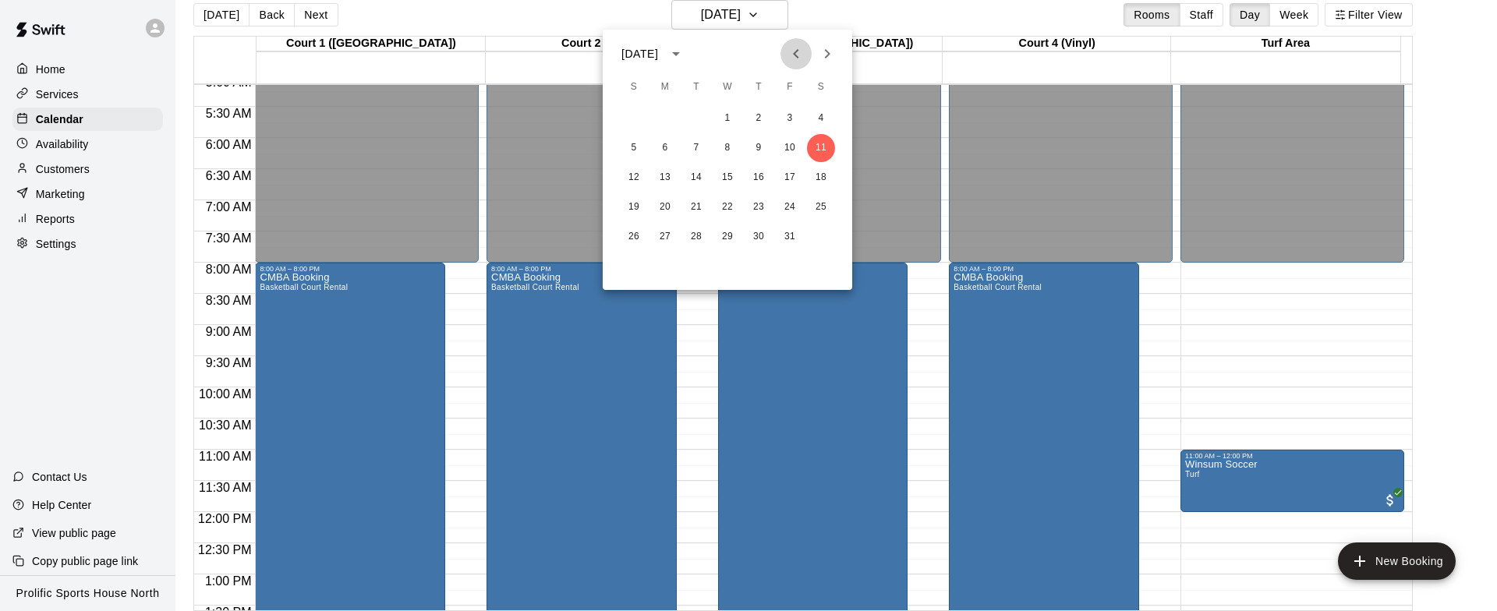
click at [794, 49] on icon "Previous month" at bounding box center [796, 53] width 19 height 19
click at [755, 175] on button "18" at bounding box center [758, 178] width 28 height 28
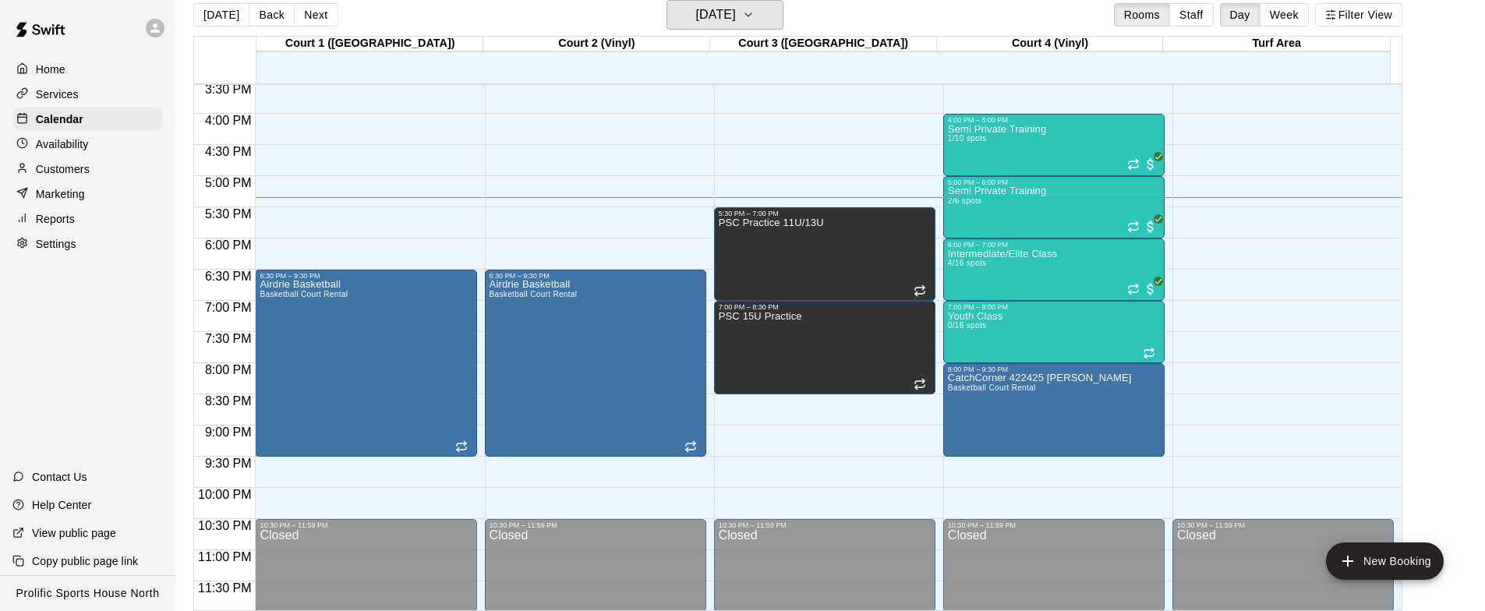
scroll to position [968, 0]
click at [279, 13] on button "Back" at bounding box center [272, 14] width 46 height 23
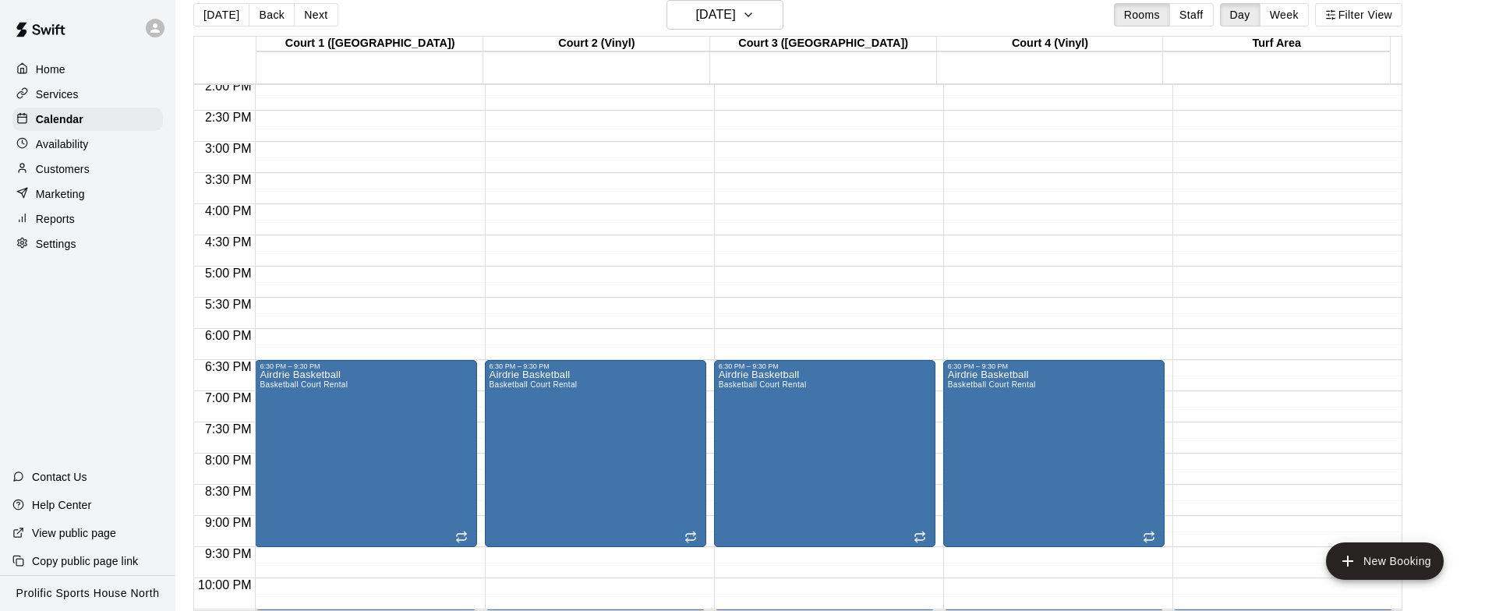
scroll to position [878, 0]
click at [317, 19] on button "Next" at bounding box center [316, 14] width 44 height 23
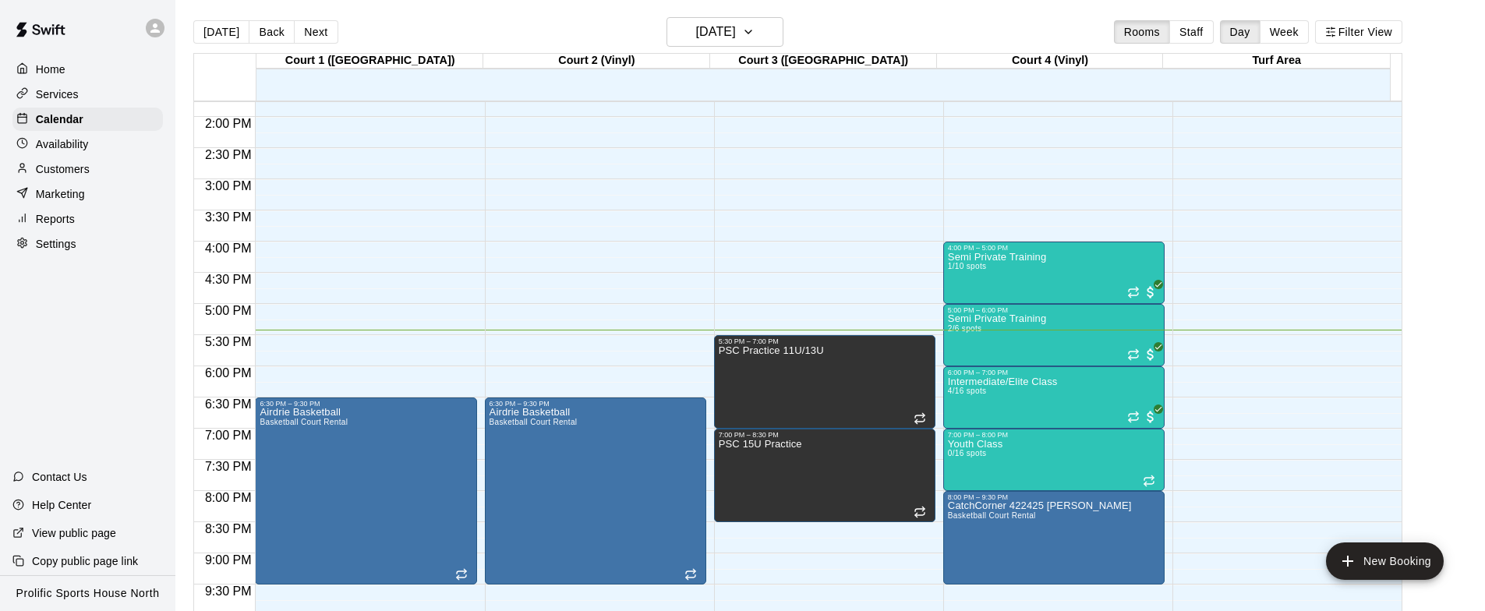
scroll to position [3, 0]
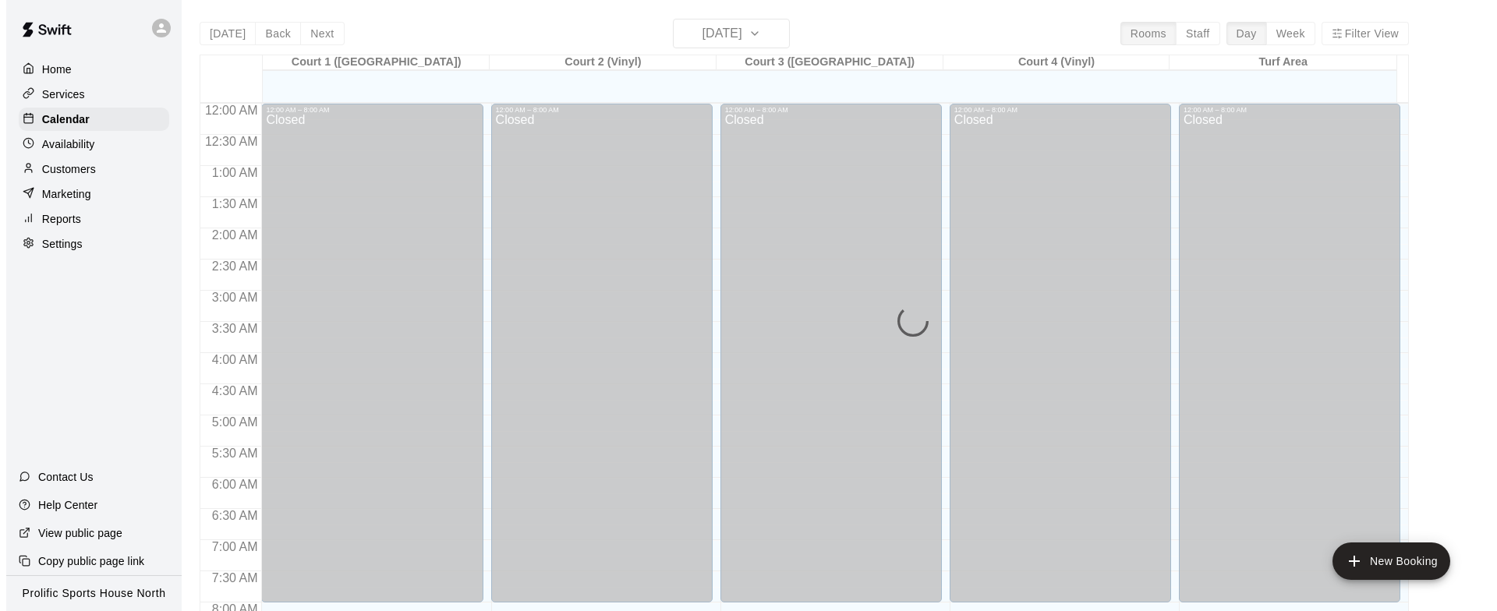
scroll to position [925, 0]
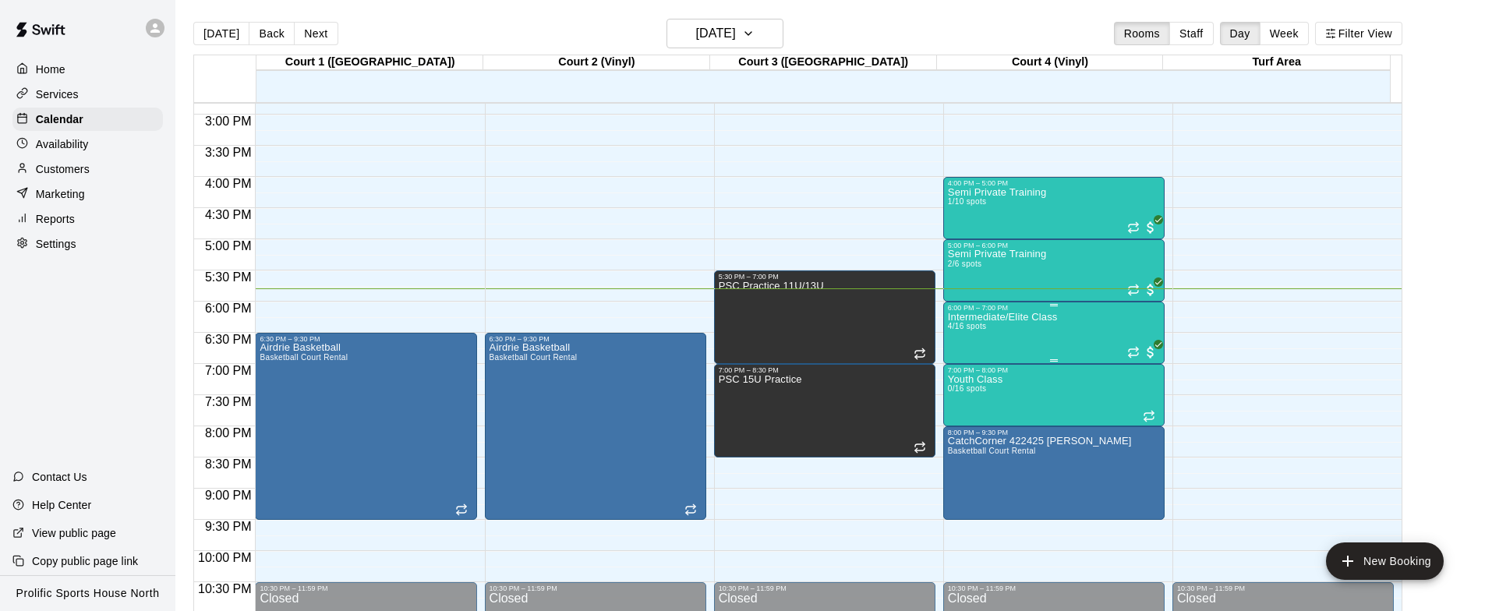
click at [1030, 343] on div "Intermediate/Elite Class 4/16 spots" at bounding box center [1003, 617] width 110 height 611
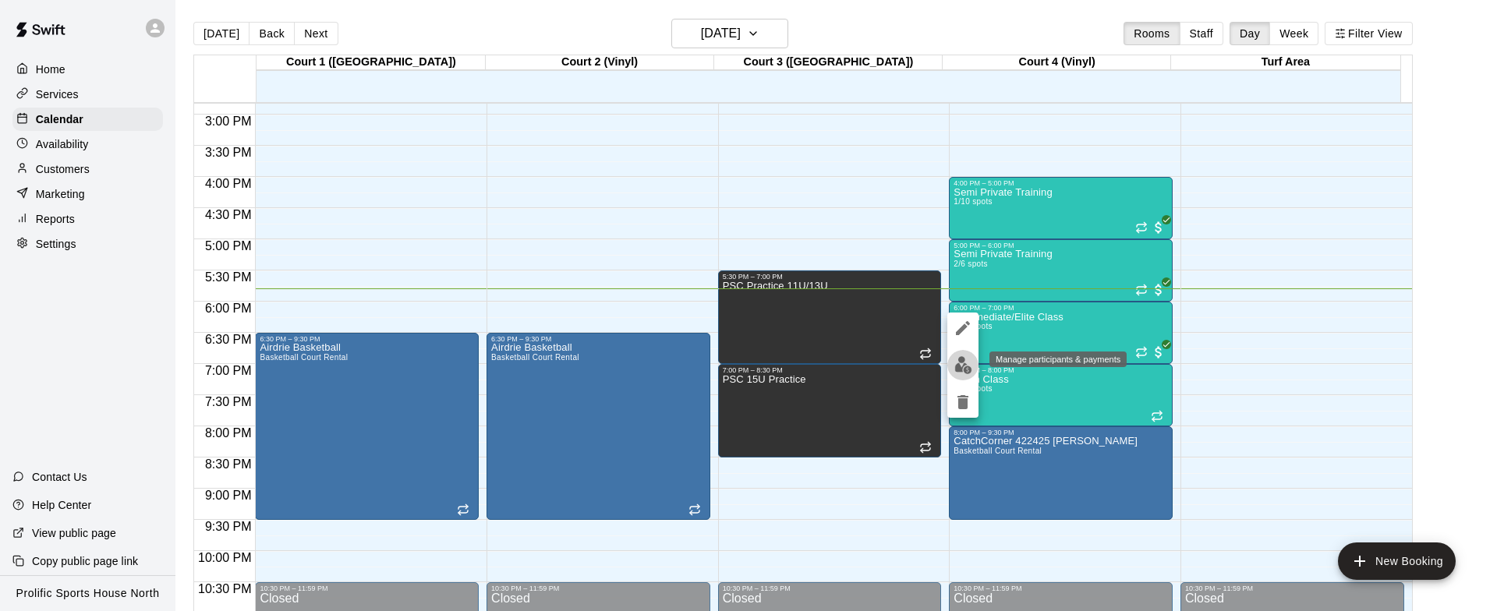
click at [967, 361] on img "edit" at bounding box center [963, 365] width 18 height 18
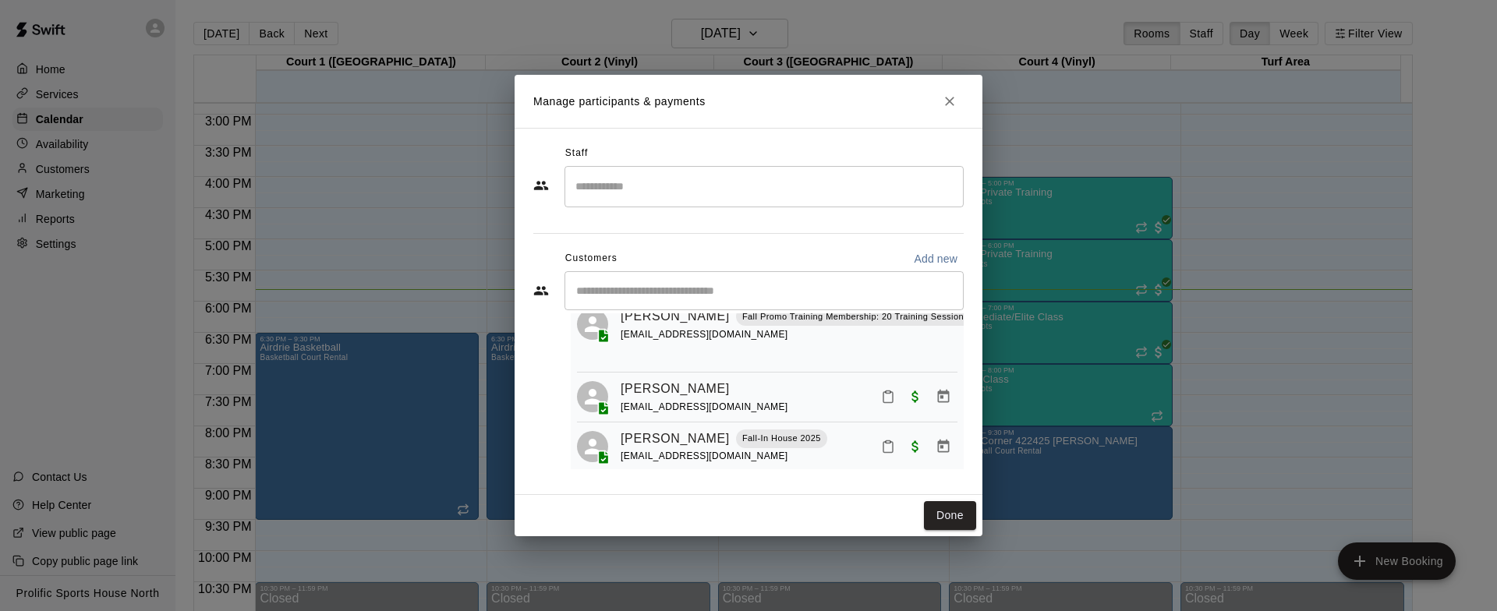
scroll to position [0, 0]
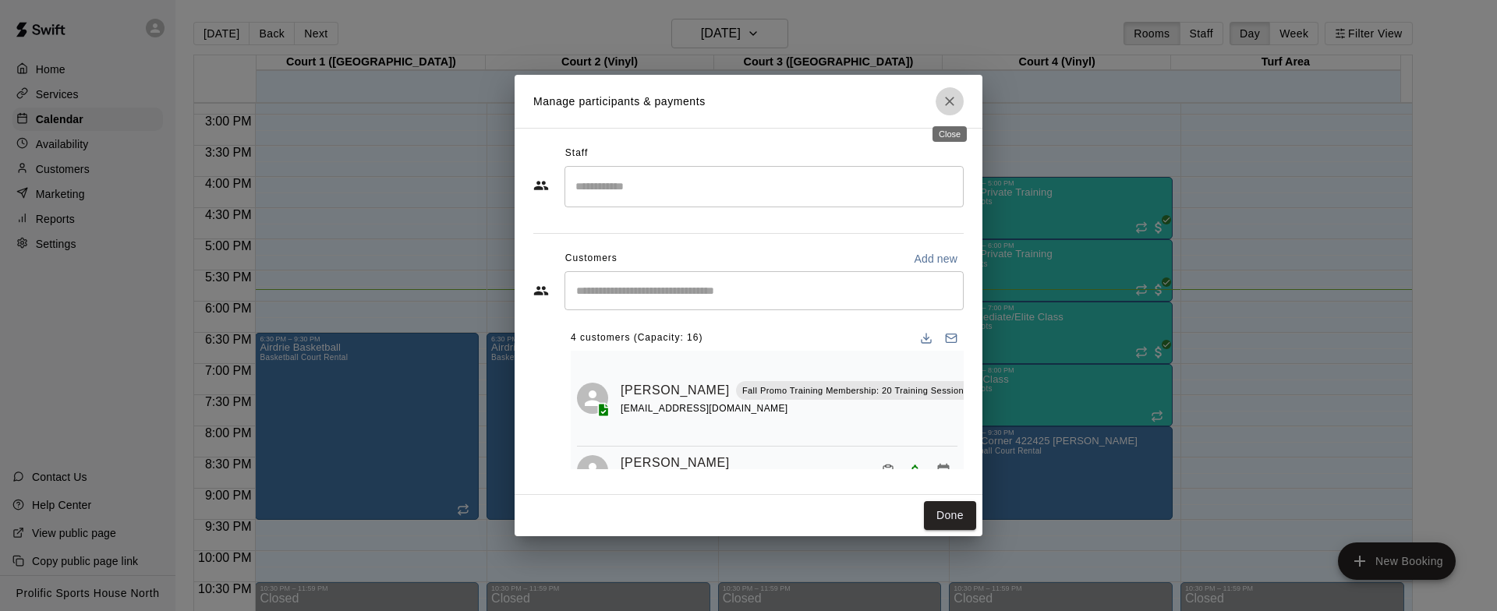
click at [943, 102] on icon "Close" at bounding box center [950, 102] width 16 height 16
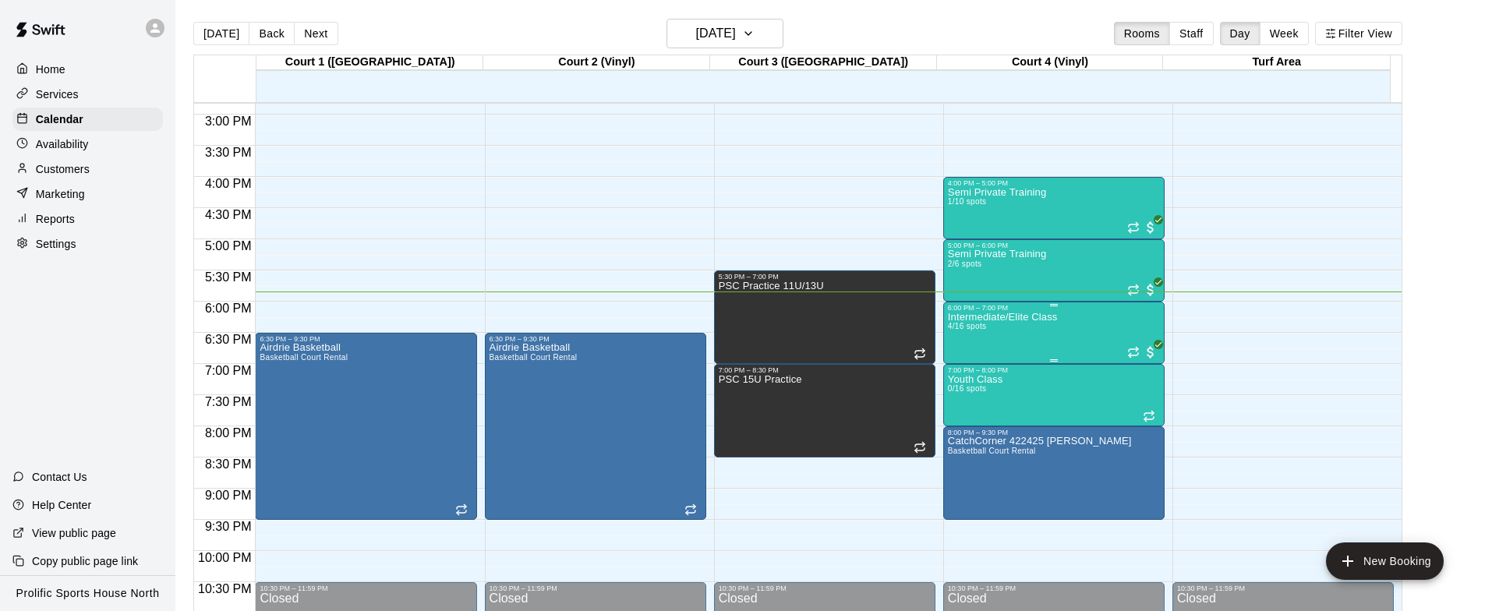
click at [1053, 329] on div "Intermediate/Elite Class 4/16 spots" at bounding box center [1003, 617] width 110 height 611
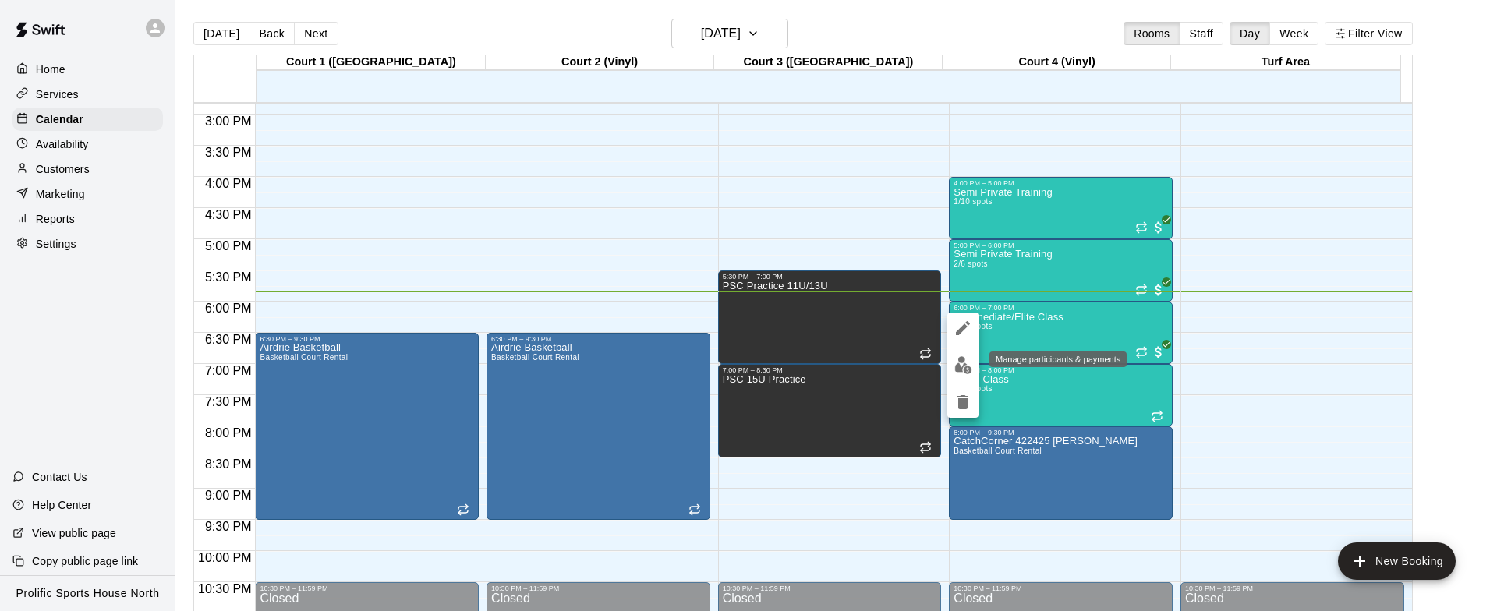
click at [964, 360] on img "edit" at bounding box center [963, 365] width 18 height 18
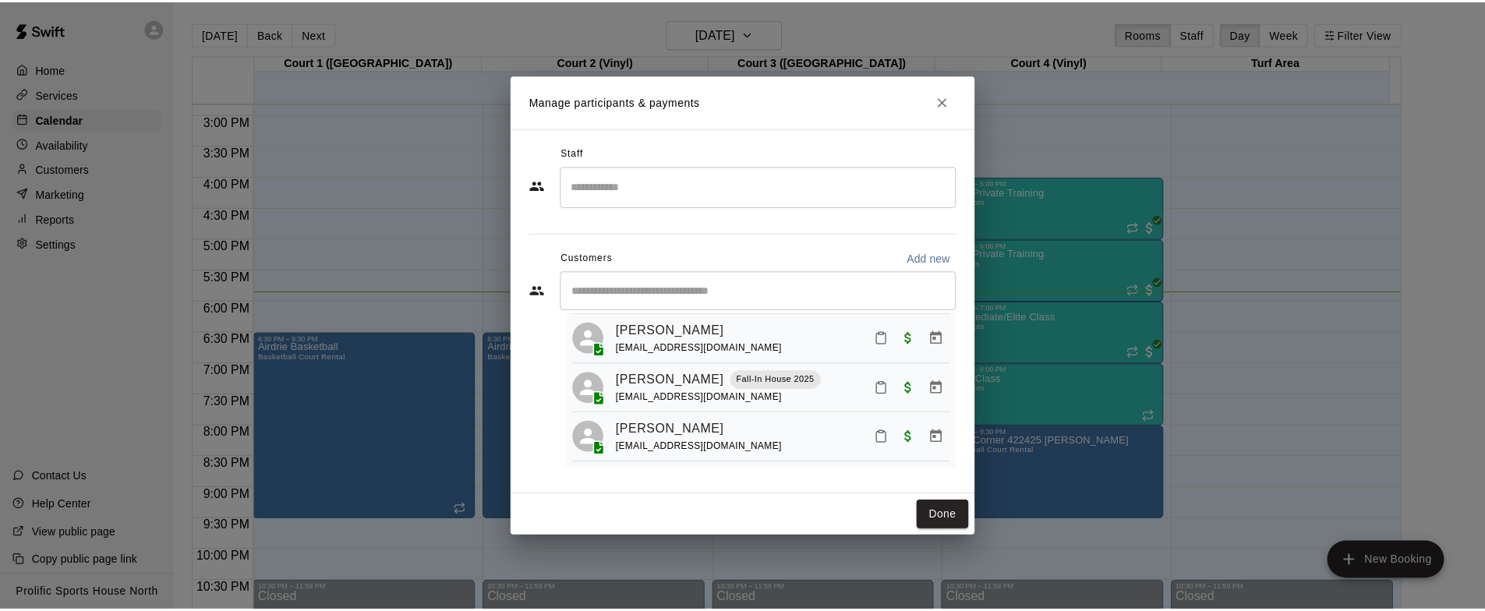
scroll to position [143, 0]
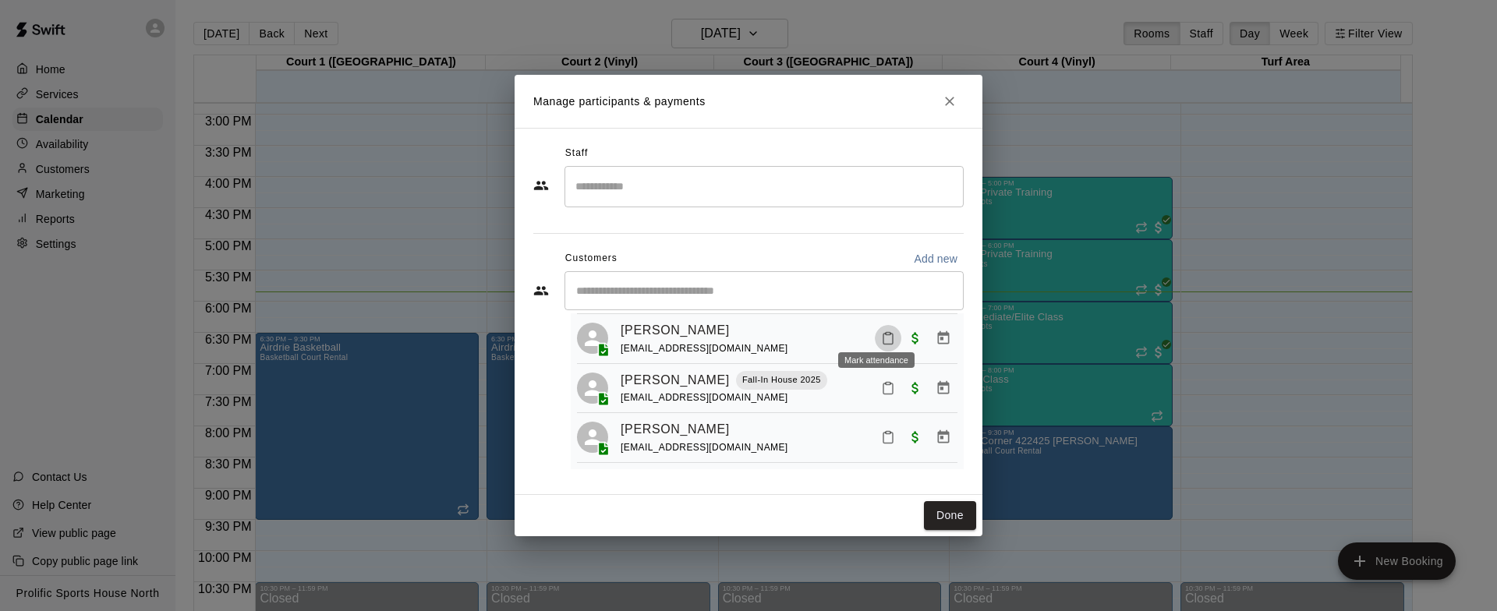
click at [881, 331] on icon "Mark attendance" at bounding box center [888, 338] width 14 height 14
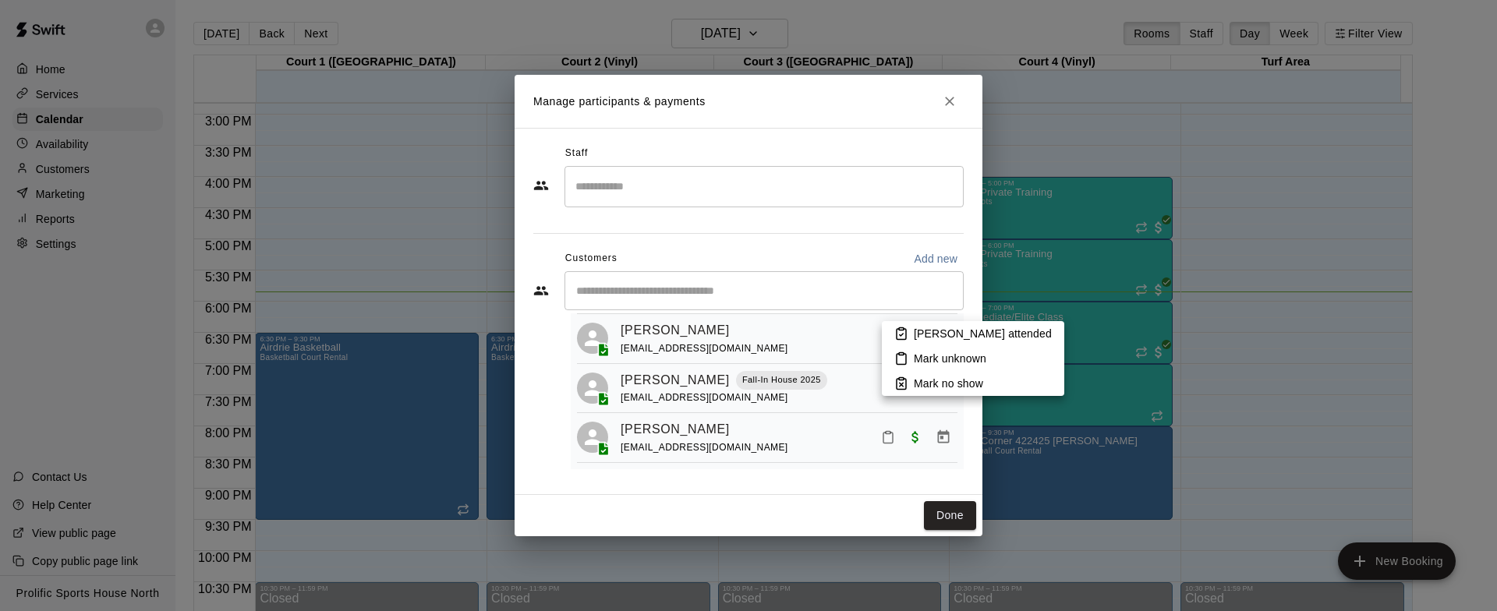
click at [925, 329] on p "[PERSON_NAME] attended" at bounding box center [983, 334] width 138 height 16
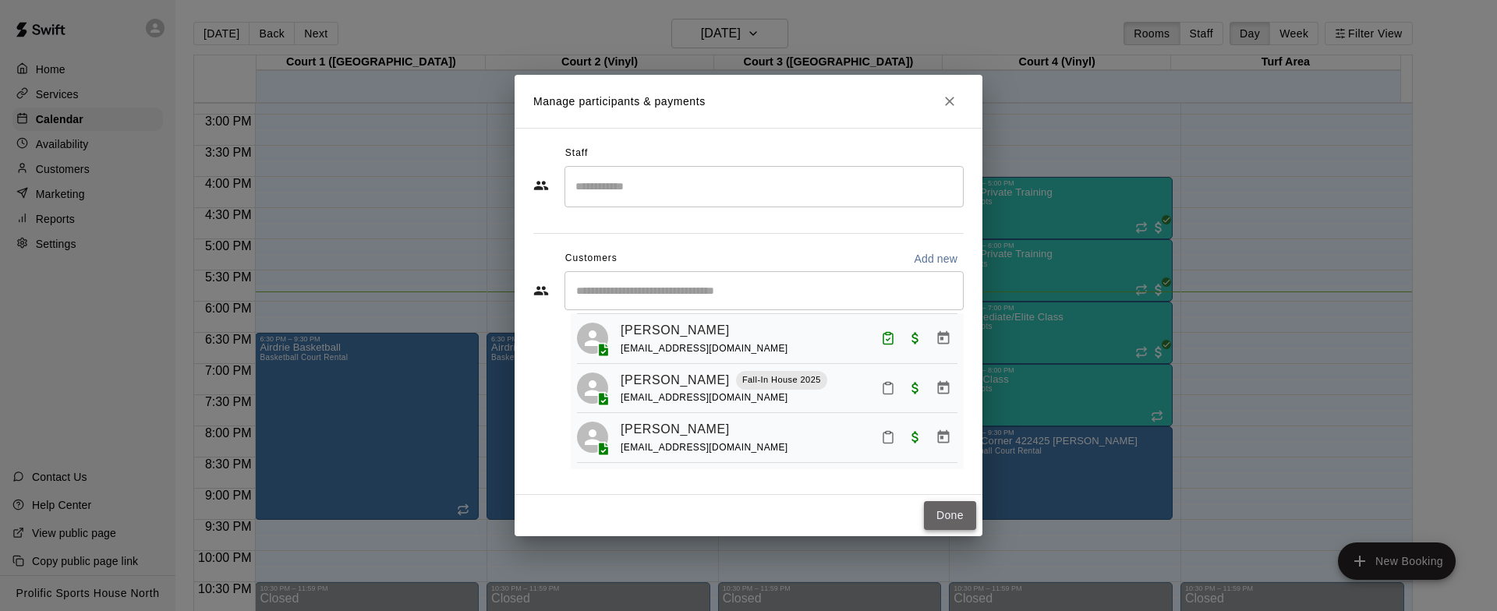
click at [948, 506] on button "Done" at bounding box center [950, 515] width 52 height 29
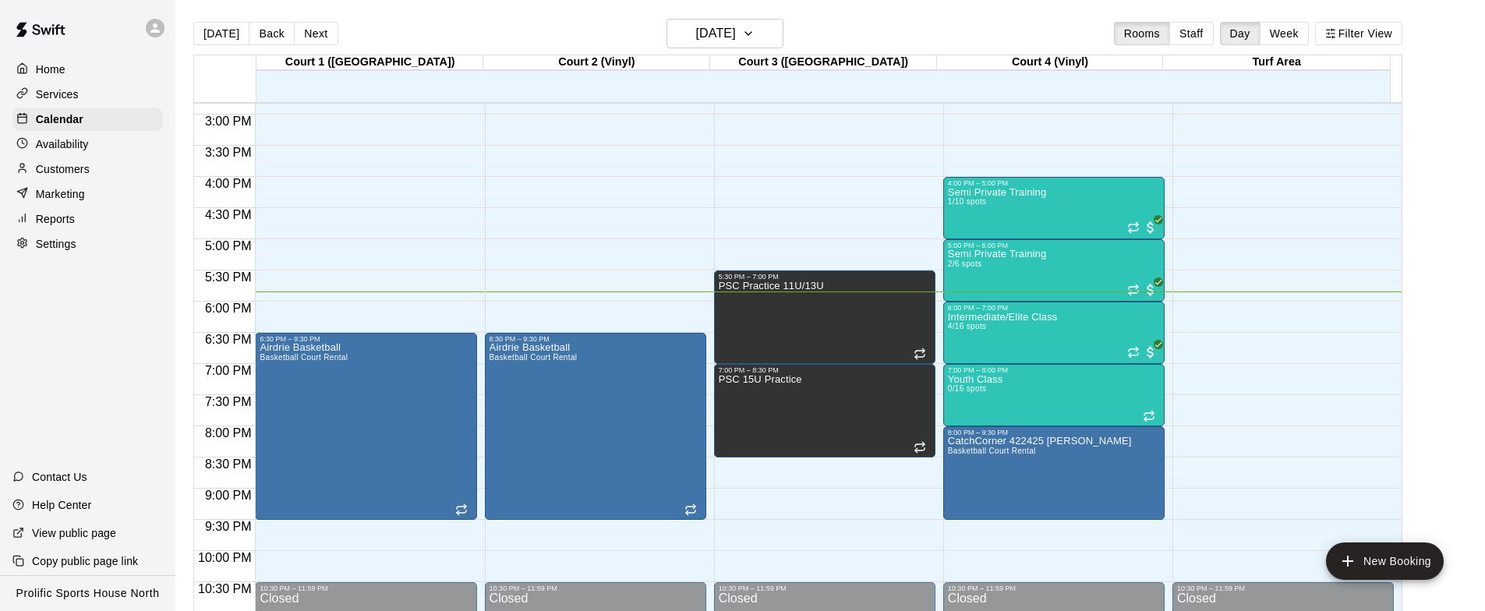
click at [84, 75] on div "Home" at bounding box center [87, 69] width 150 height 23
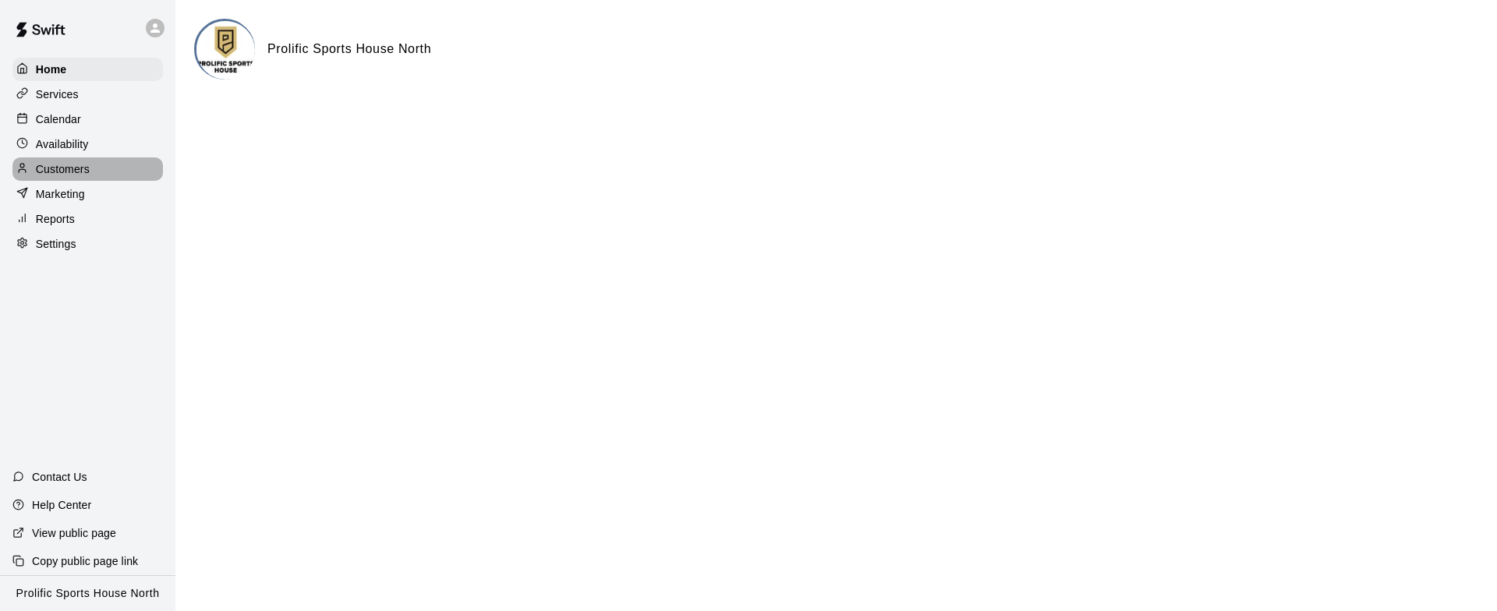
click at [92, 168] on div "Customers" at bounding box center [87, 168] width 150 height 23
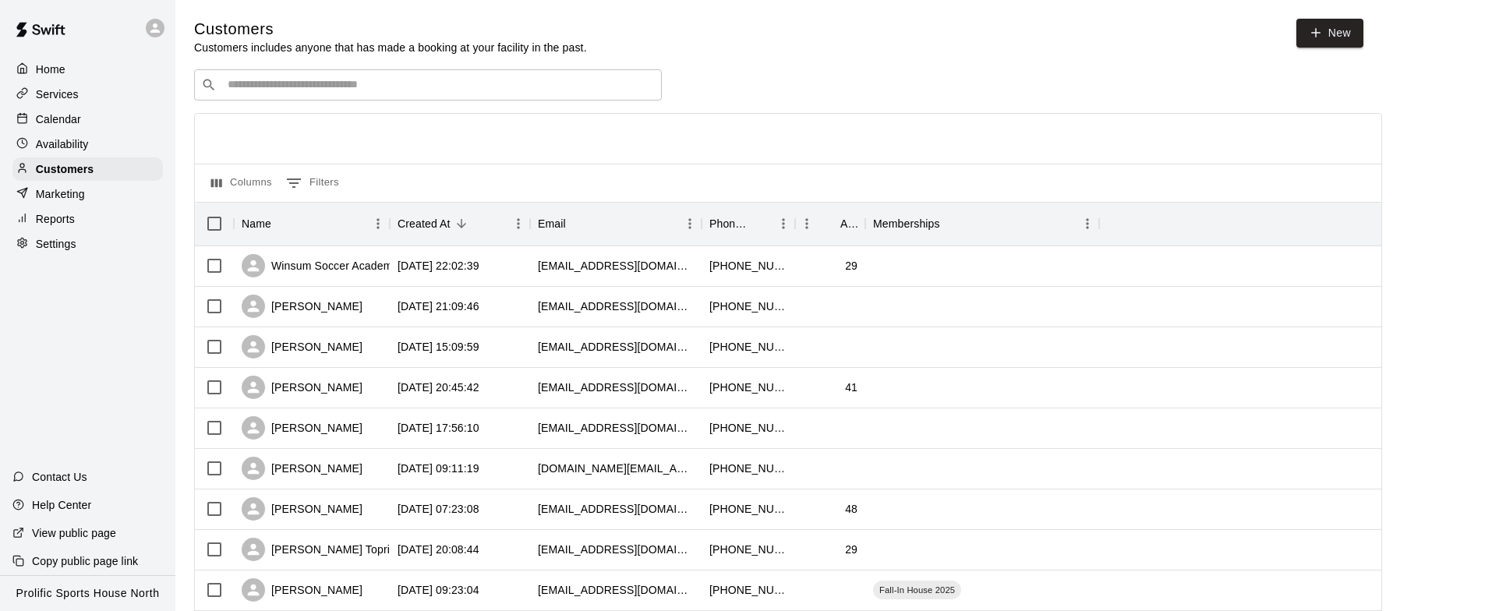
click at [358, 80] on input "Search customers by name or email" at bounding box center [439, 85] width 432 height 16
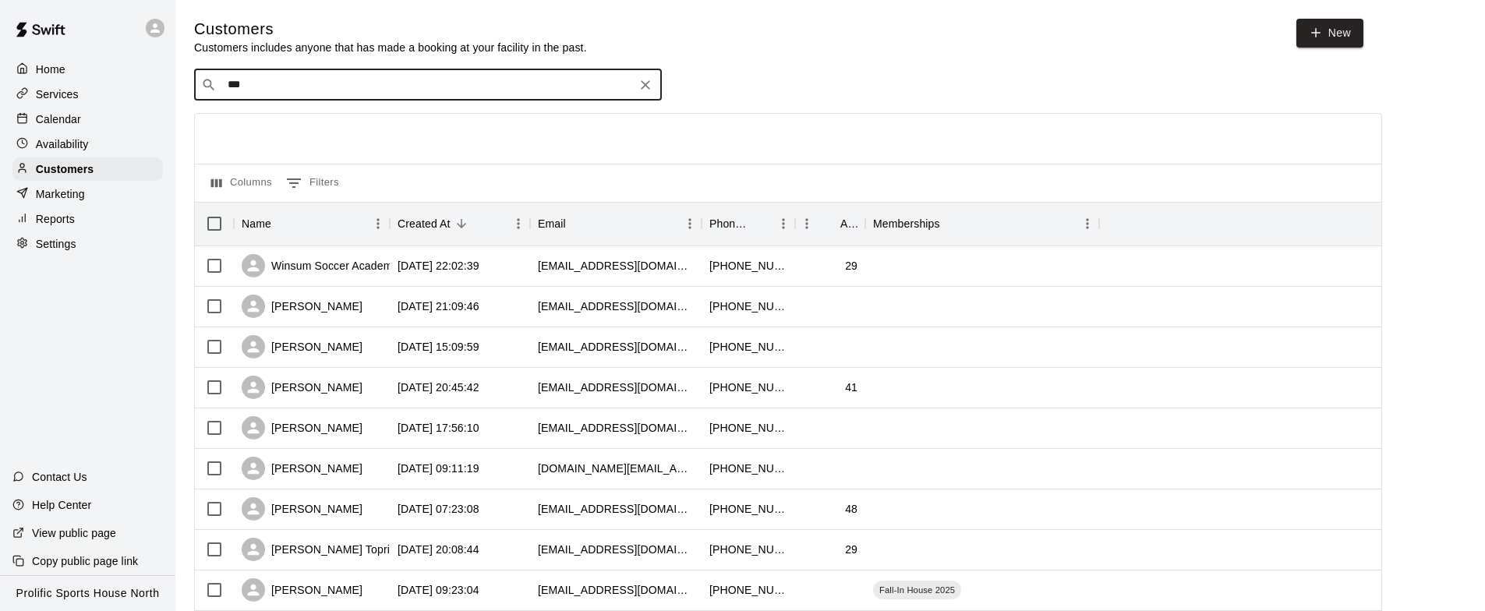
type input "****"
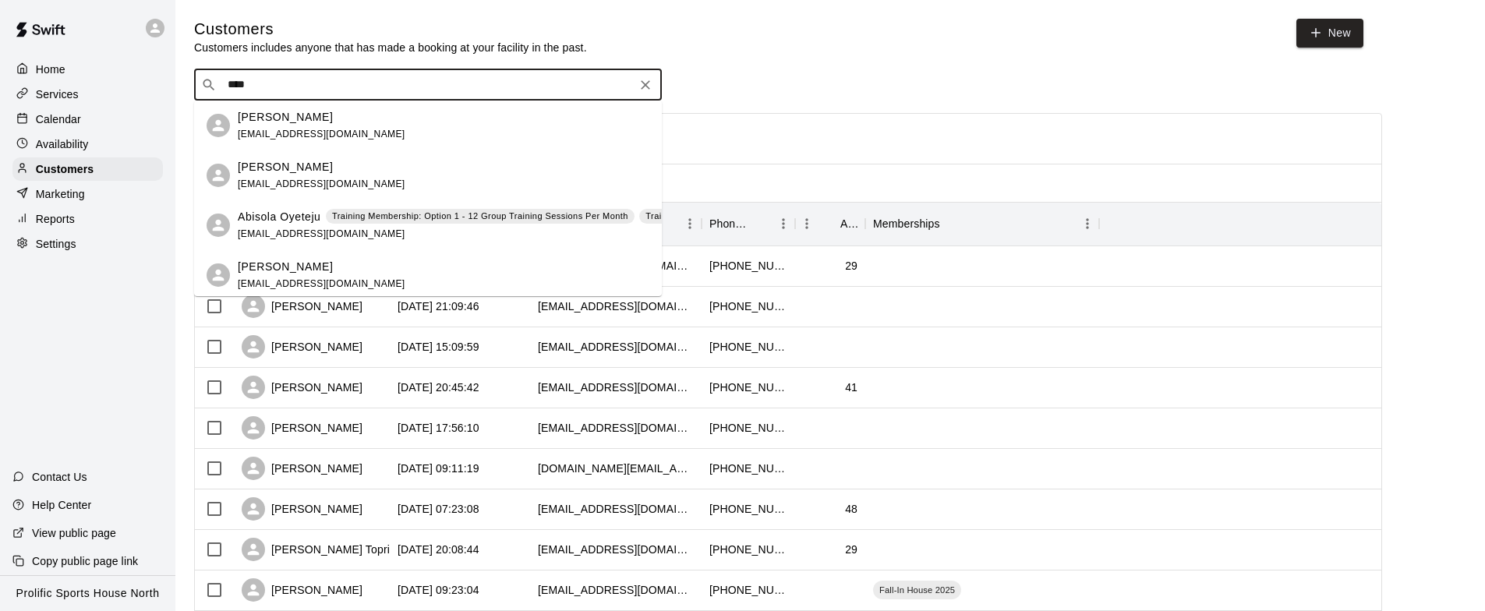
click at [374, 221] on p "Training Membership: Option 1 - 12 Group Training Sessions Per Month" at bounding box center [480, 216] width 296 height 13
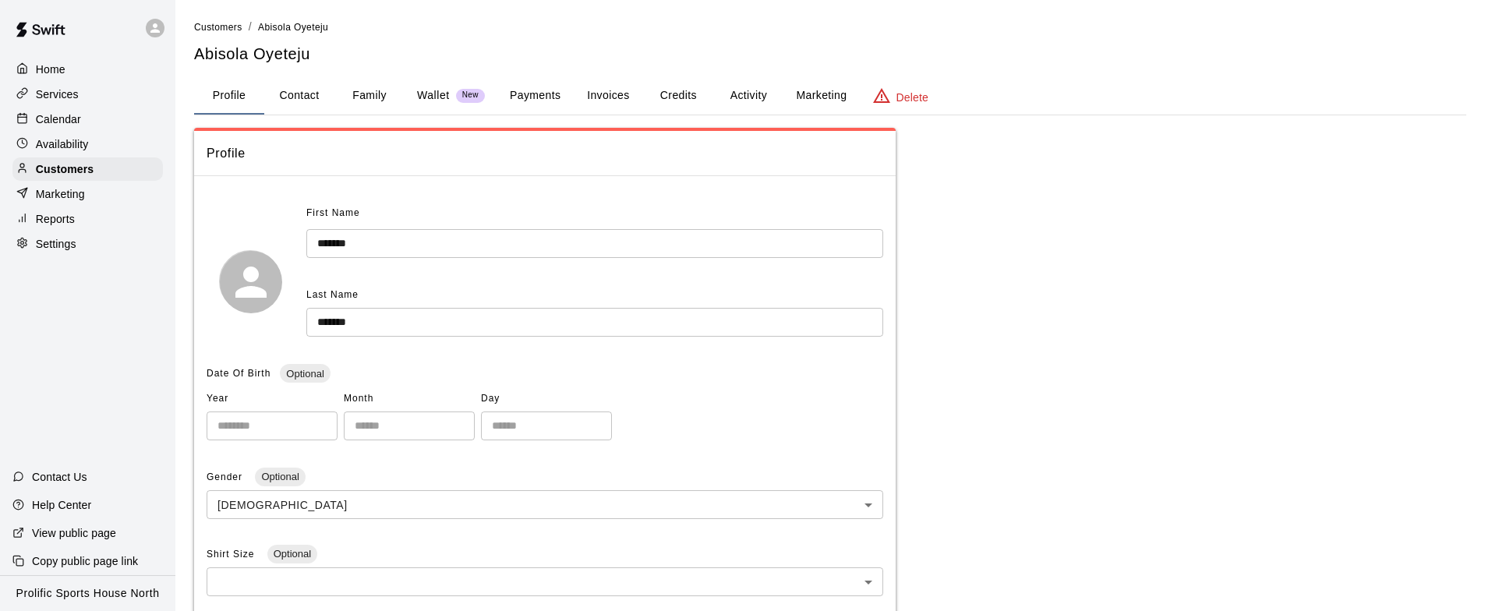
click at [691, 94] on button "Credits" at bounding box center [678, 95] width 70 height 37
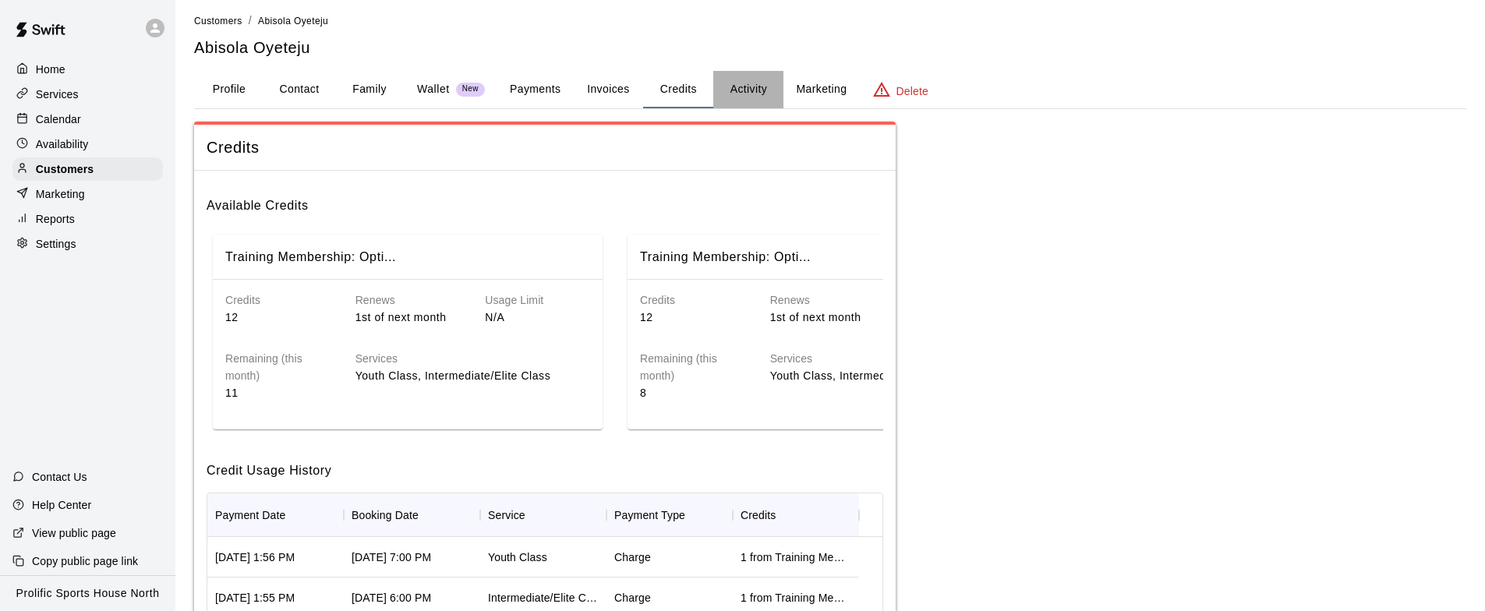
click at [752, 83] on button "Activity" at bounding box center [748, 89] width 70 height 37
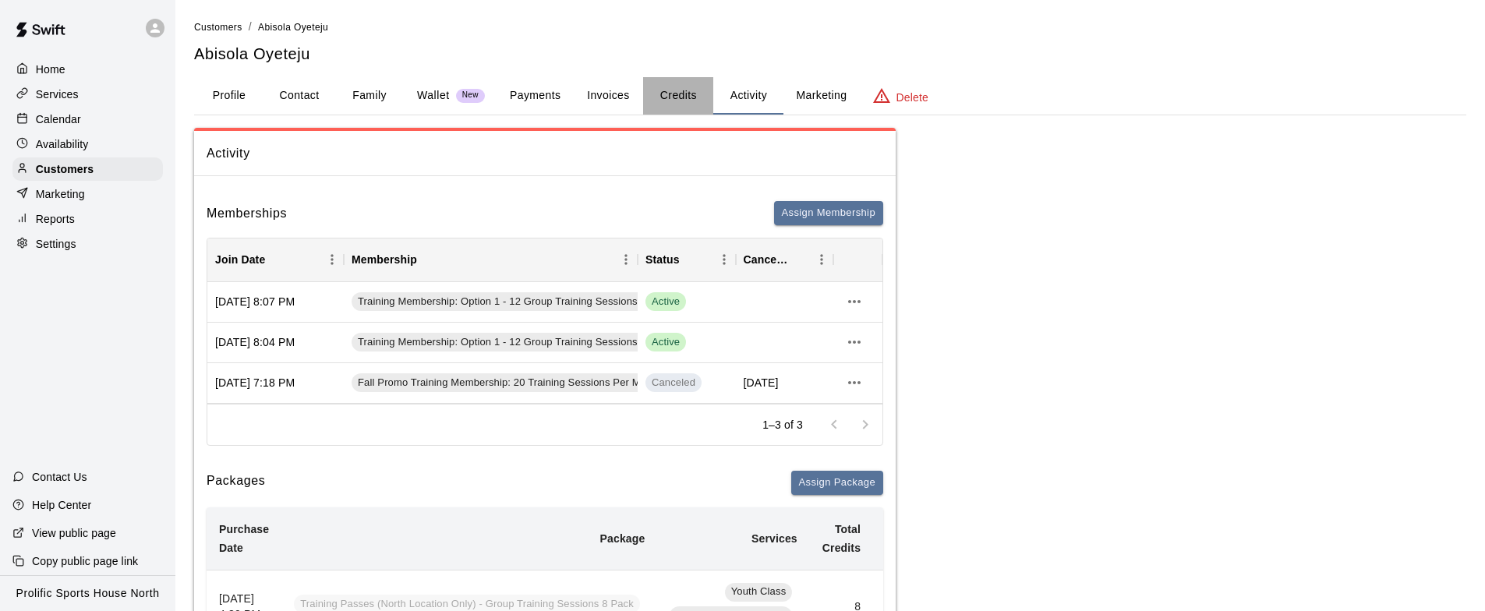
click at [687, 97] on button "Credits" at bounding box center [678, 95] width 70 height 37
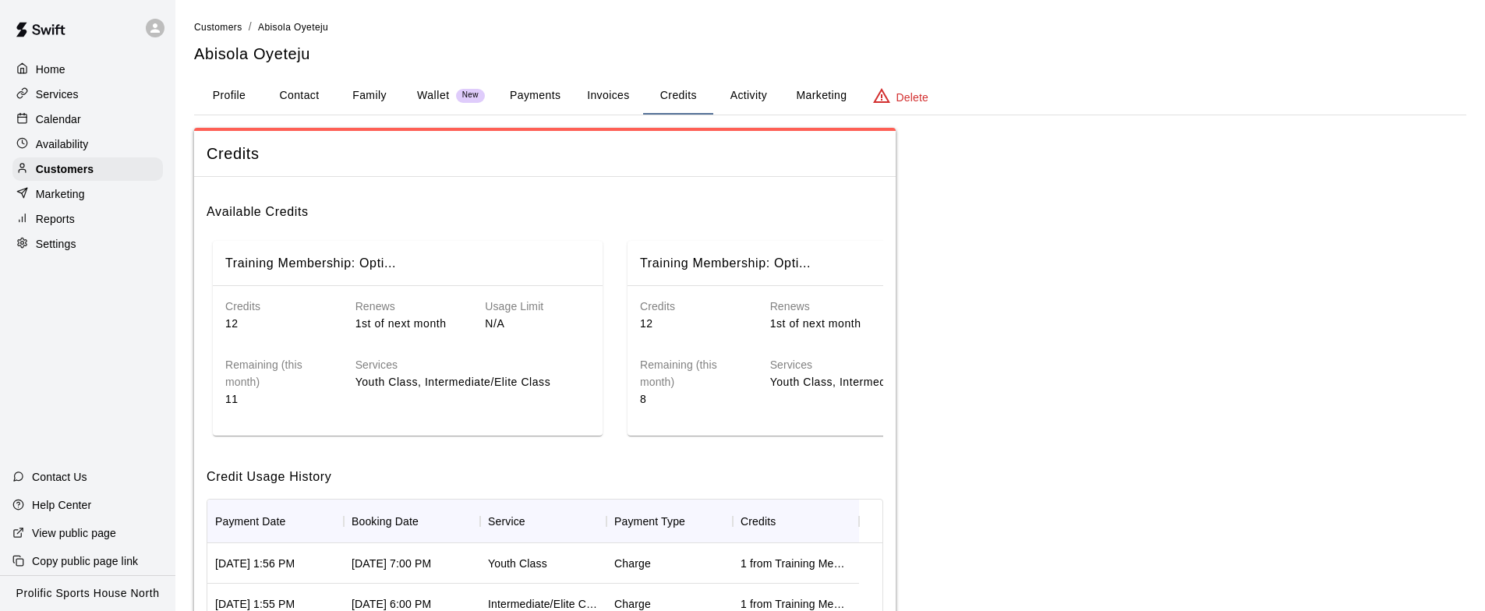
click at [115, 122] on div "Calendar" at bounding box center [87, 119] width 150 height 23
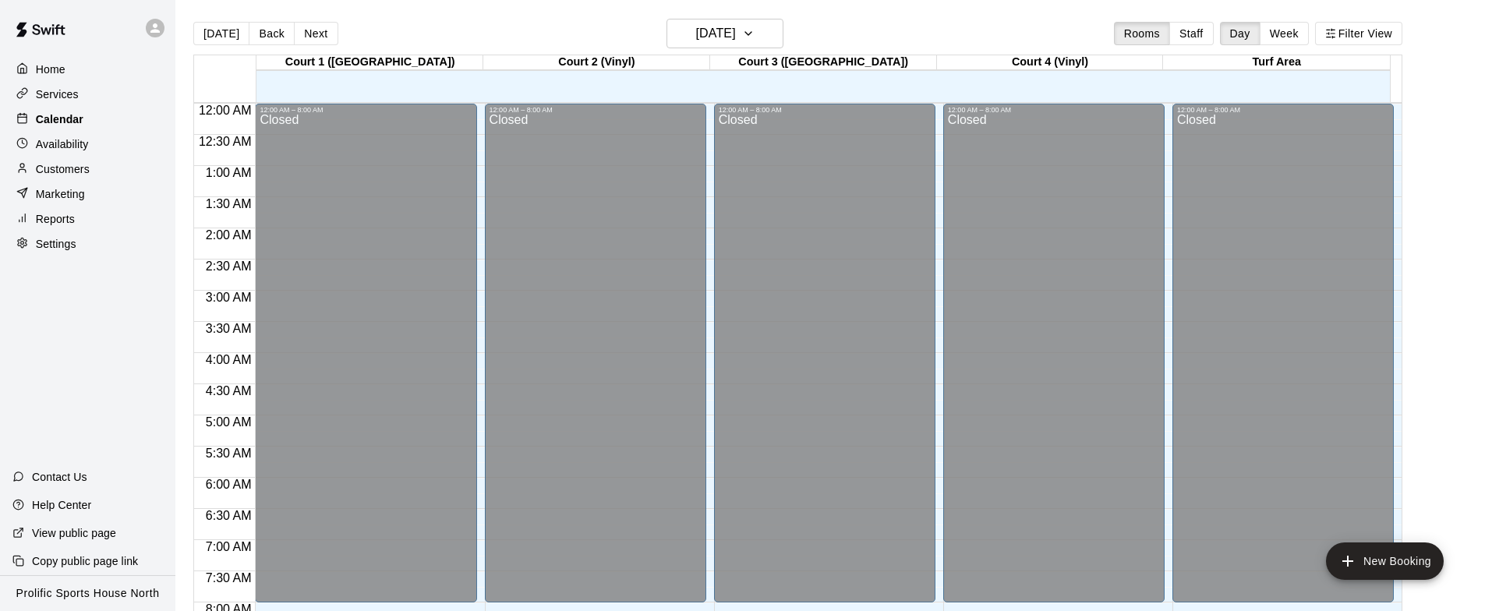
scroll to position [925, 0]
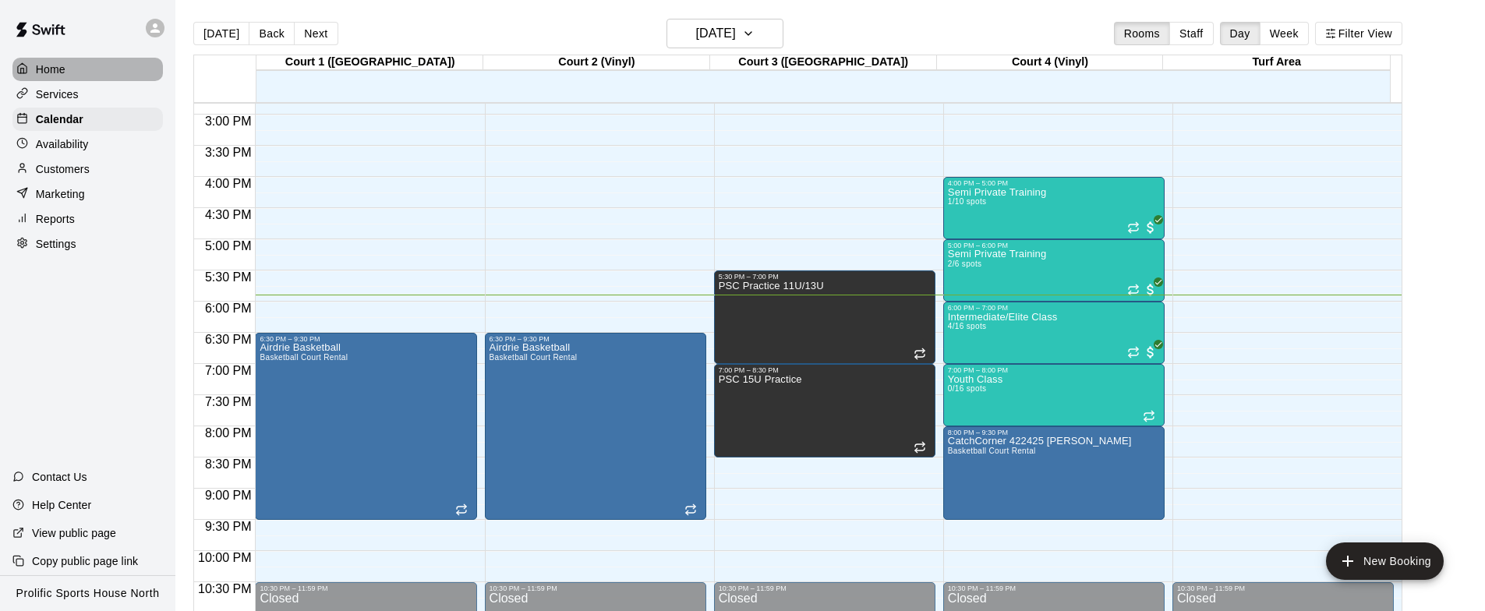
click at [130, 64] on div "Home" at bounding box center [87, 69] width 150 height 23
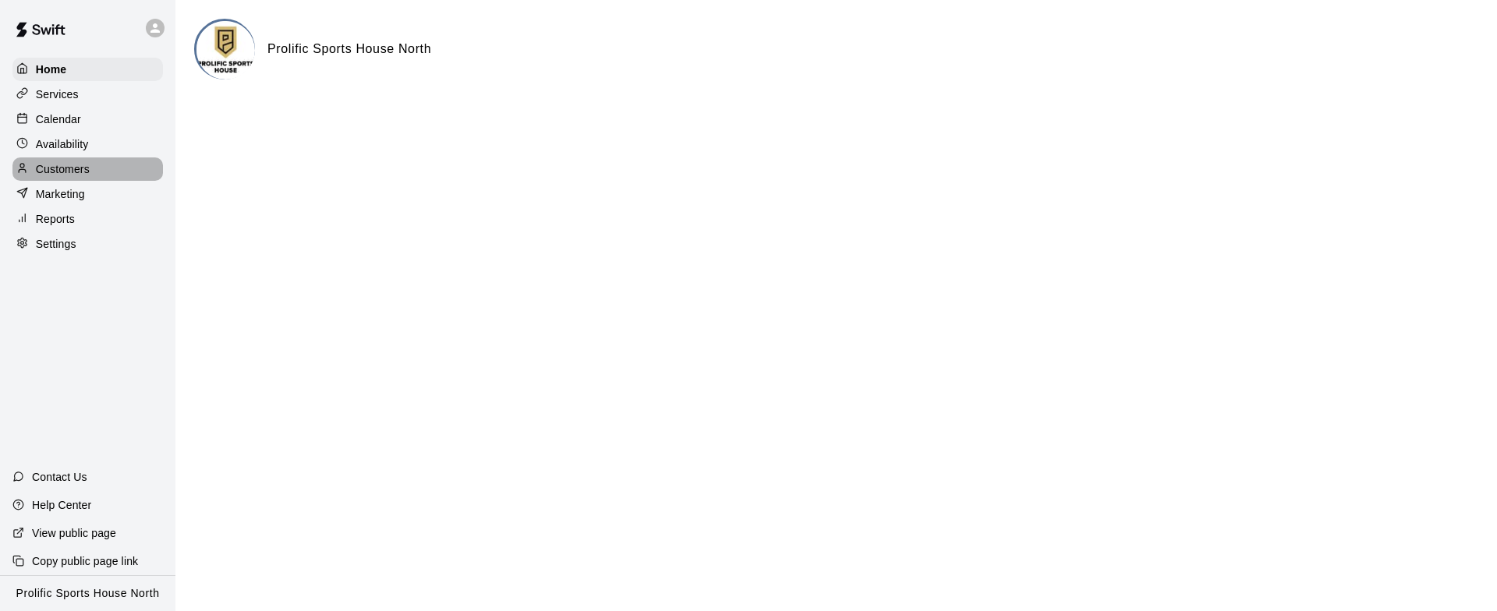
click at [105, 165] on div "Customers" at bounding box center [87, 168] width 150 height 23
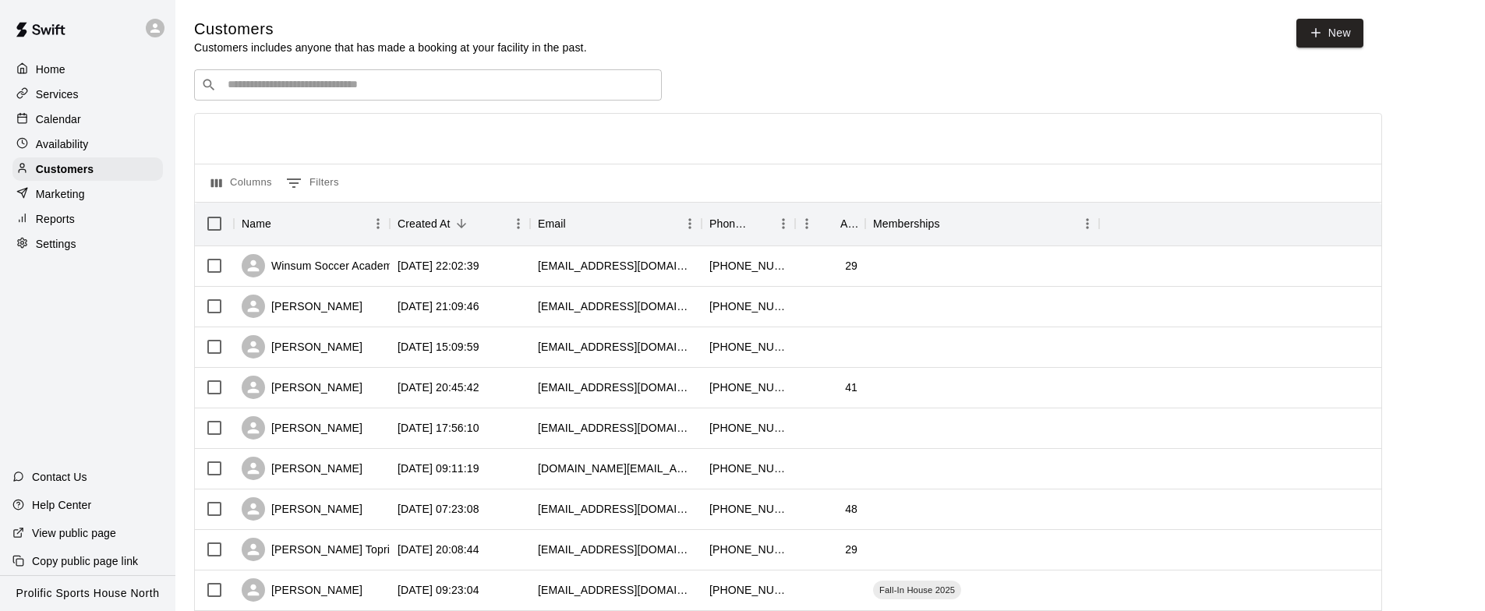
click at [436, 95] on div "​ ​" at bounding box center [428, 84] width 468 height 31
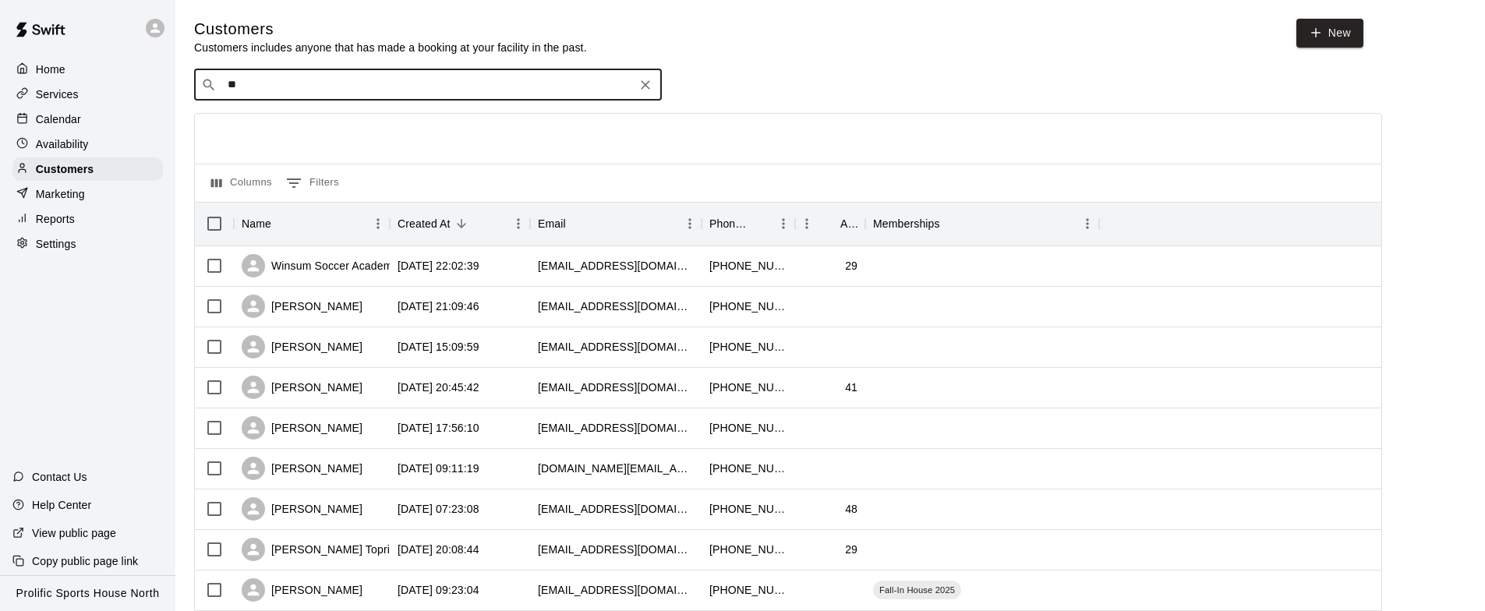
type input "***"
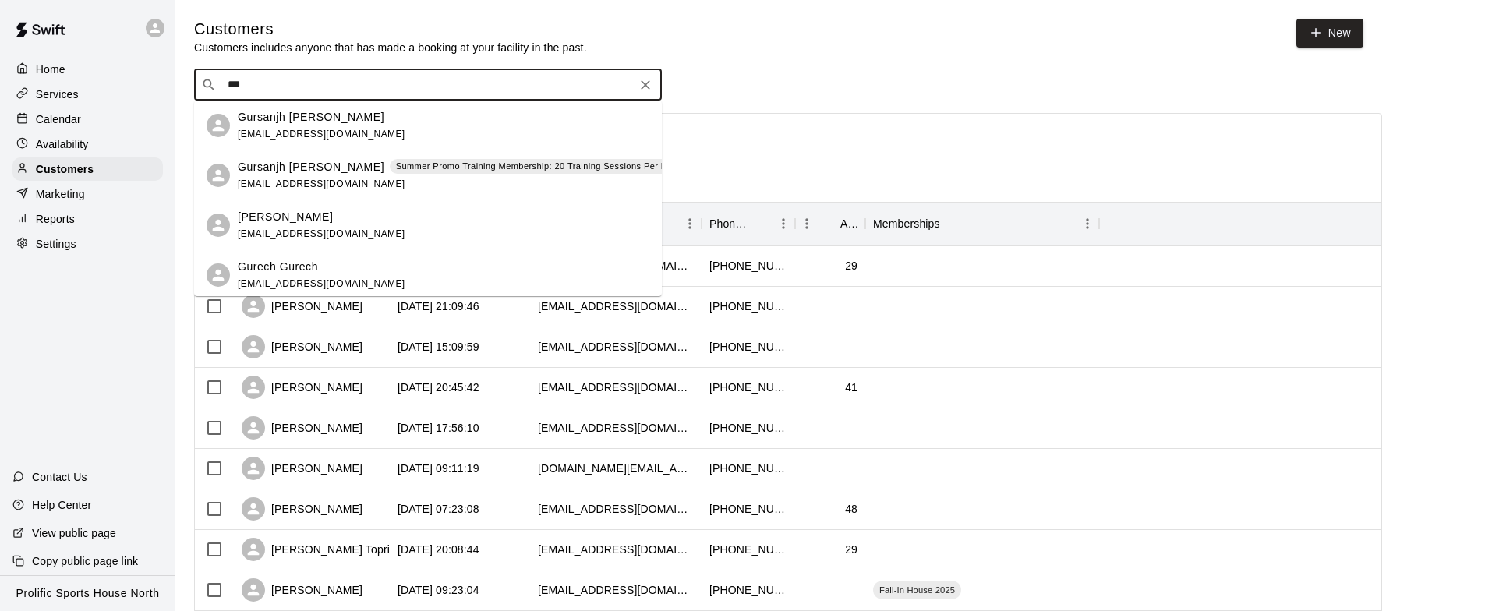
click at [313, 171] on p "Gursanjh Boparai" at bounding box center [311, 167] width 147 height 16
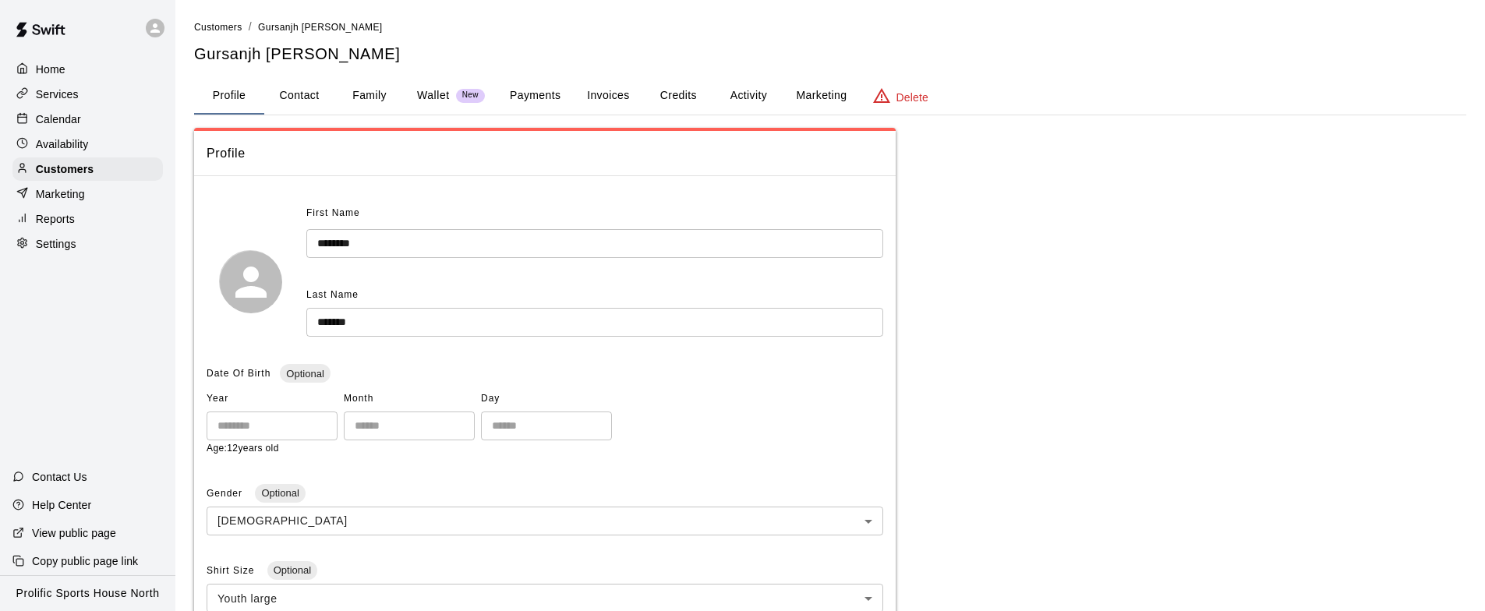
click at [688, 98] on button "Credits" at bounding box center [678, 95] width 70 height 37
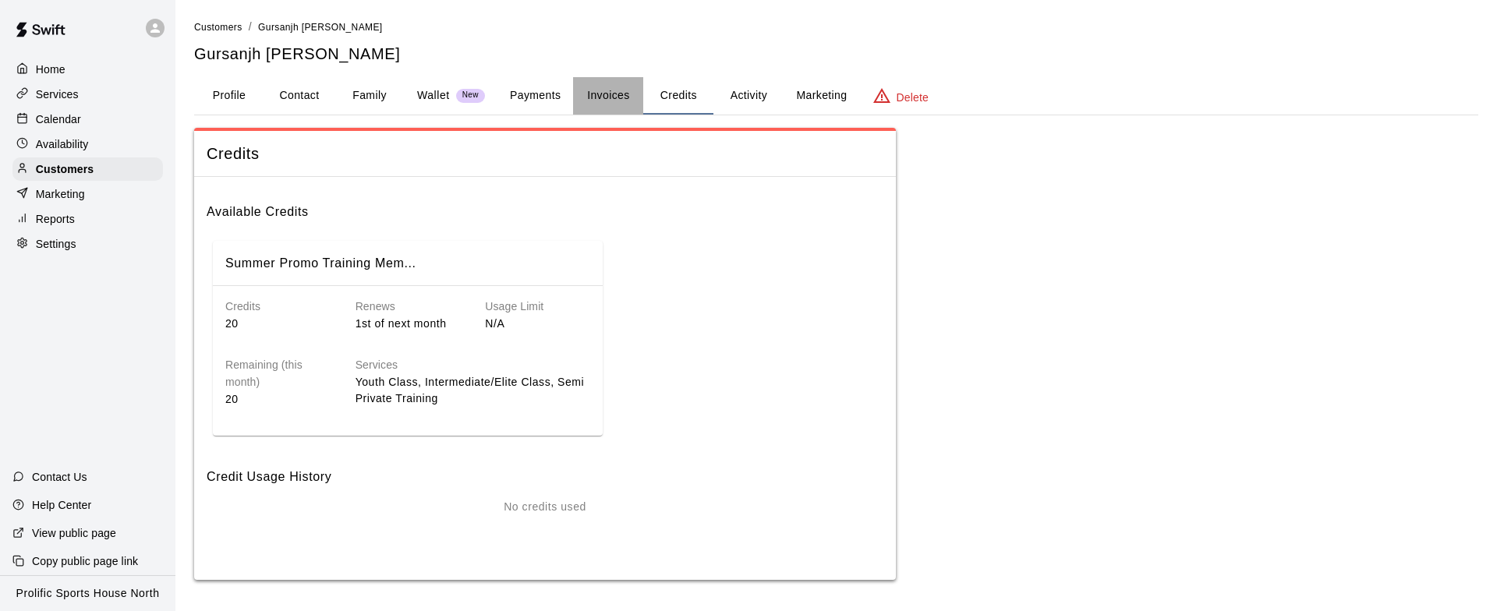
click at [615, 98] on button "Invoices" at bounding box center [608, 95] width 70 height 37
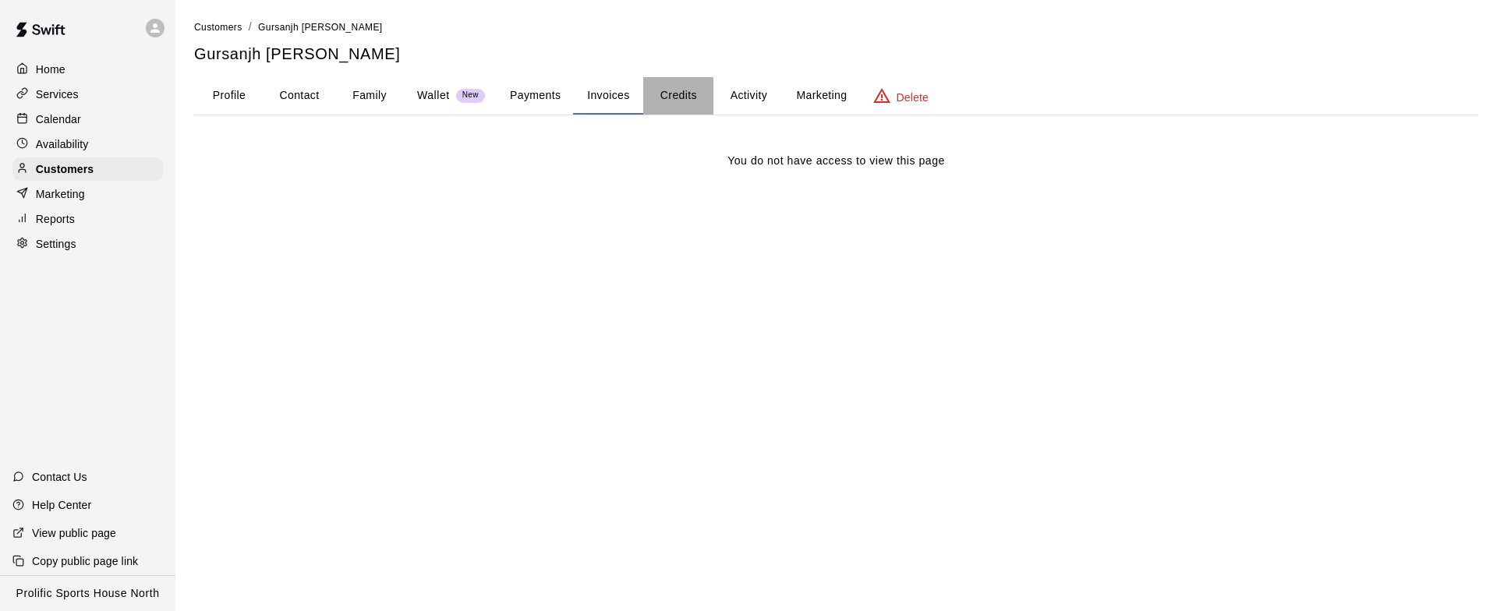
click at [689, 94] on button "Credits" at bounding box center [678, 95] width 70 height 37
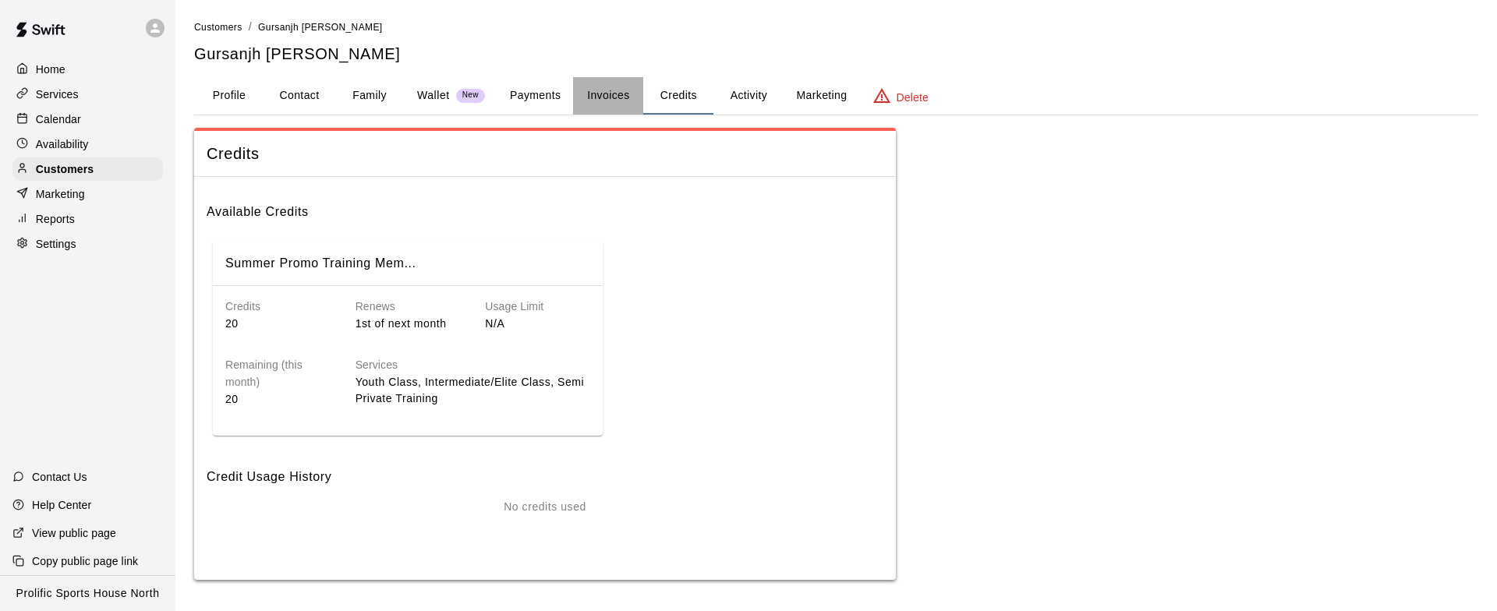
click at [603, 88] on button "Invoices" at bounding box center [608, 95] width 70 height 37
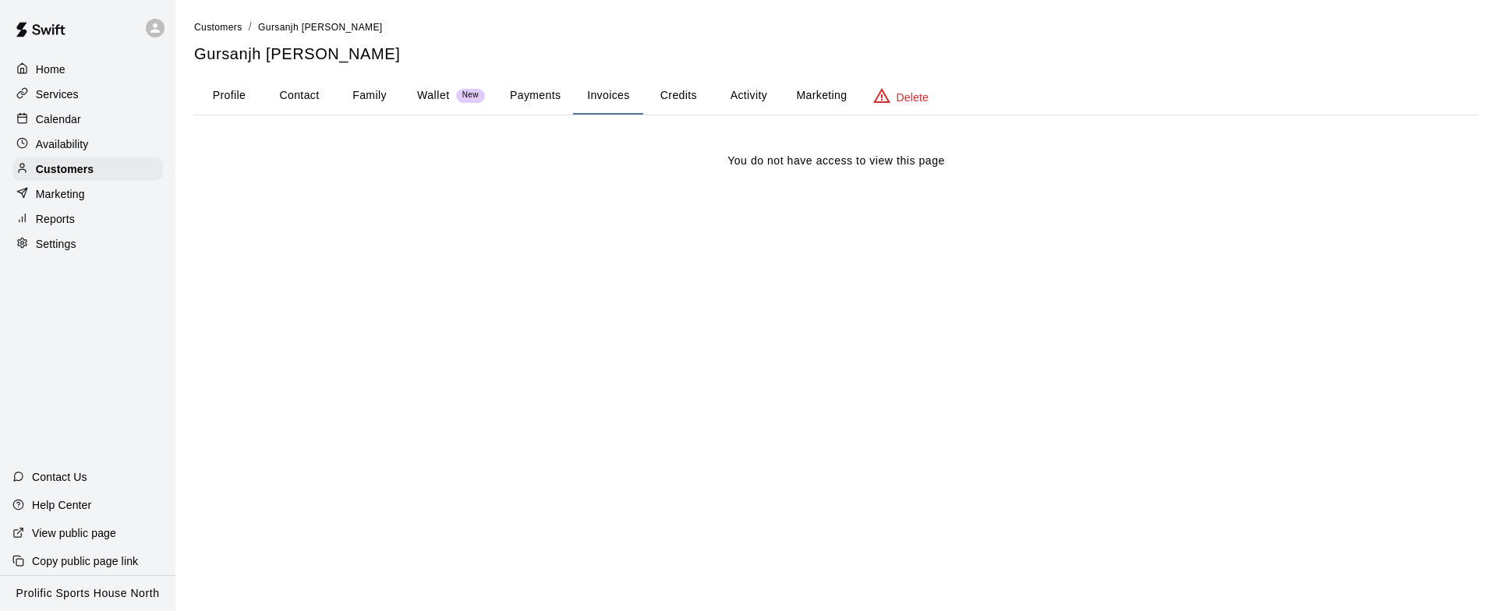
click at [693, 94] on button "Credits" at bounding box center [678, 95] width 70 height 37
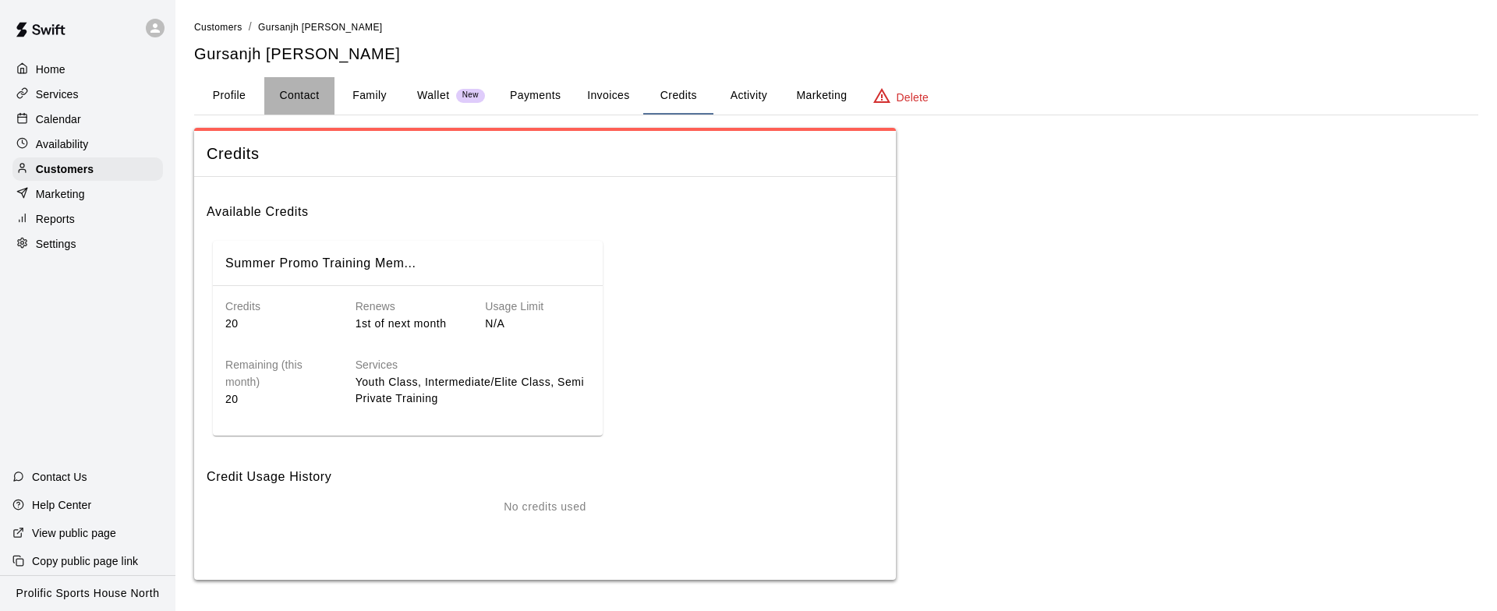
click at [295, 93] on button "Contact" at bounding box center [299, 95] width 70 height 37
select select "**"
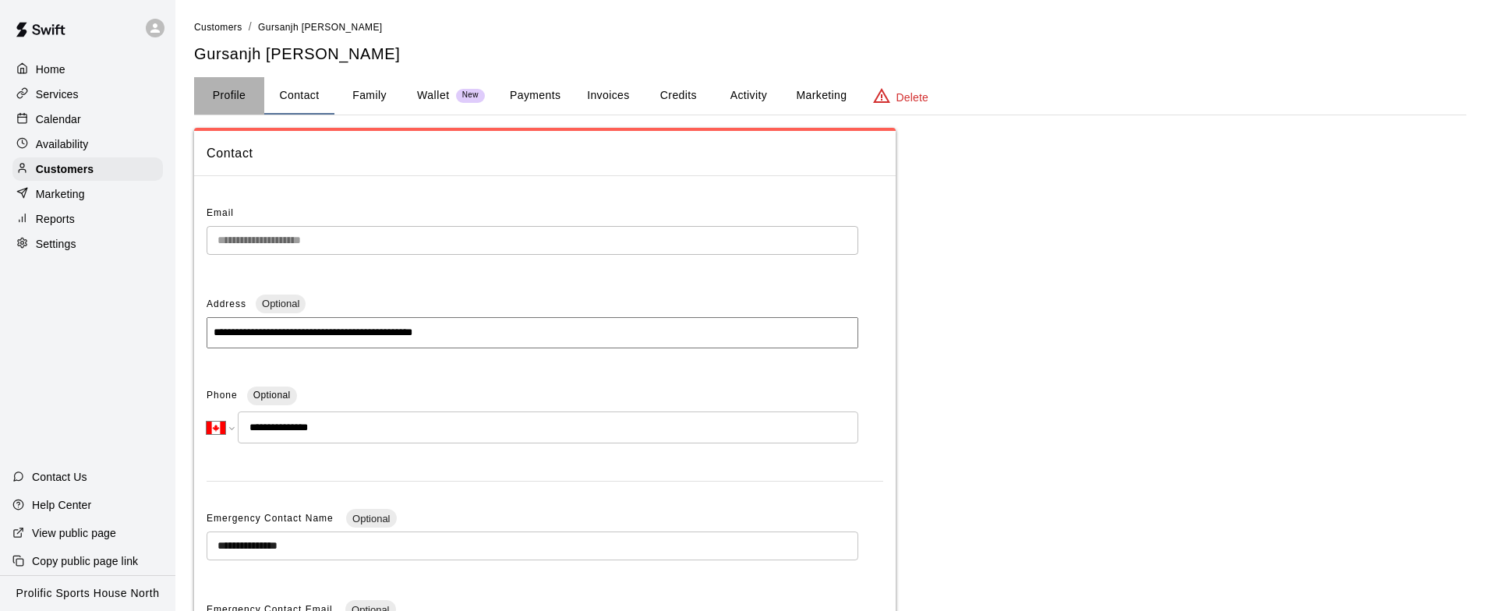
click at [246, 99] on button "Profile" at bounding box center [229, 95] width 70 height 37
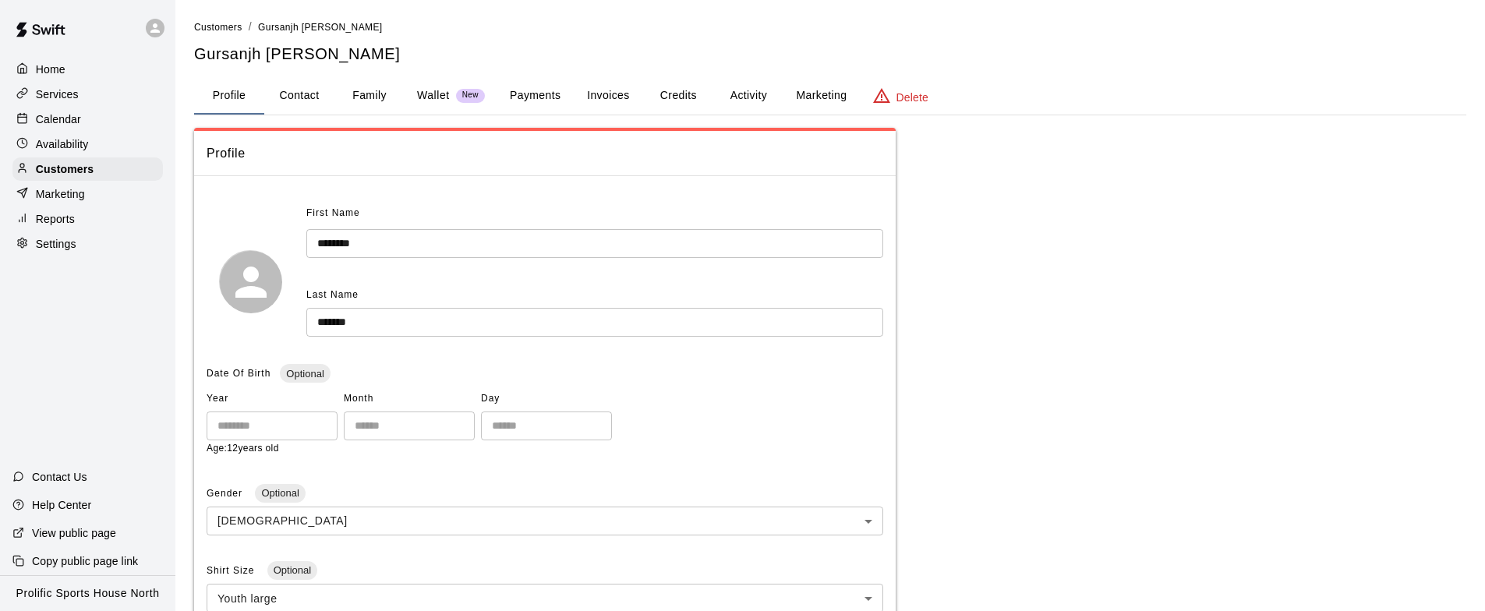
click at [682, 91] on button "Credits" at bounding box center [678, 95] width 70 height 37
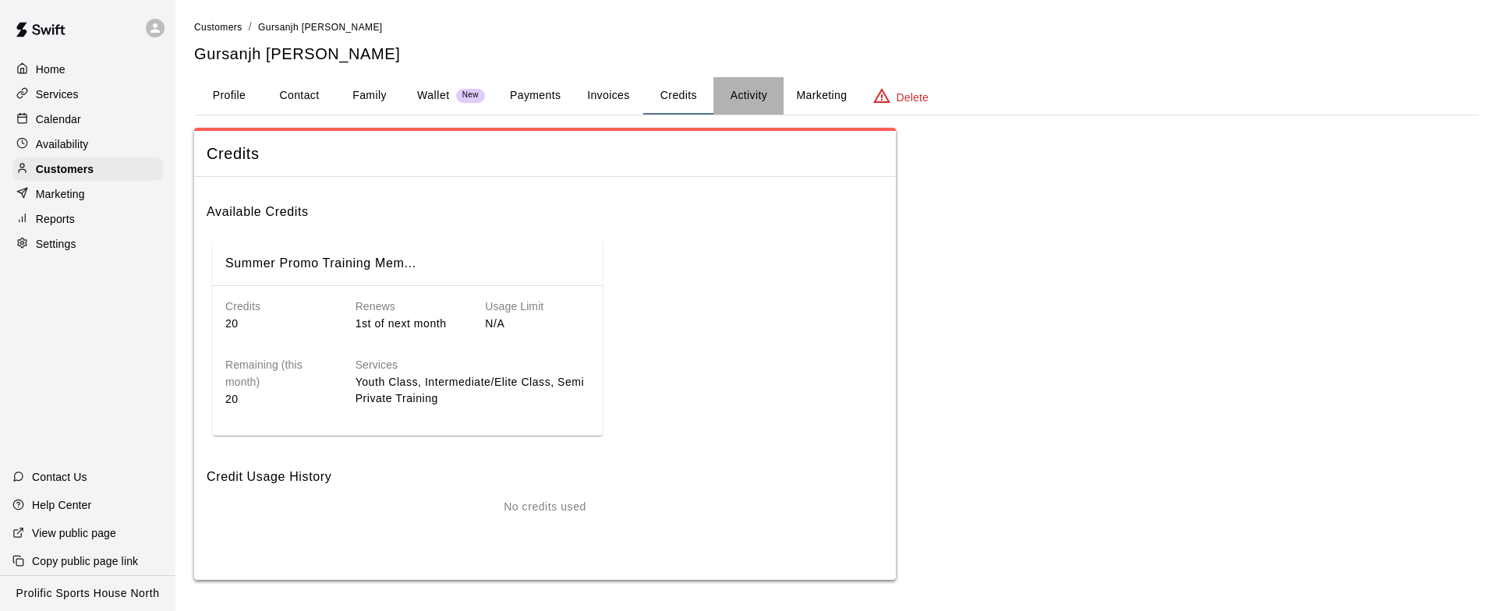
click at [753, 90] on button "Activity" at bounding box center [748, 95] width 70 height 37
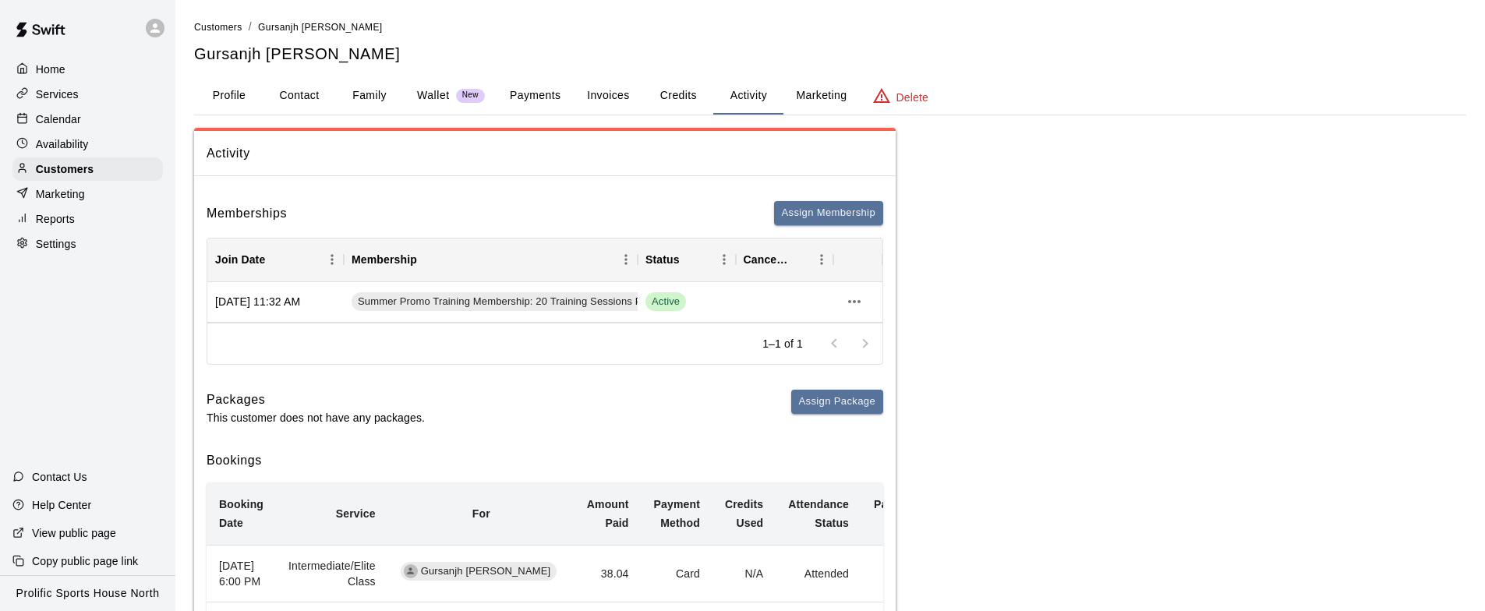
click at [664, 101] on button "Credits" at bounding box center [678, 95] width 70 height 37
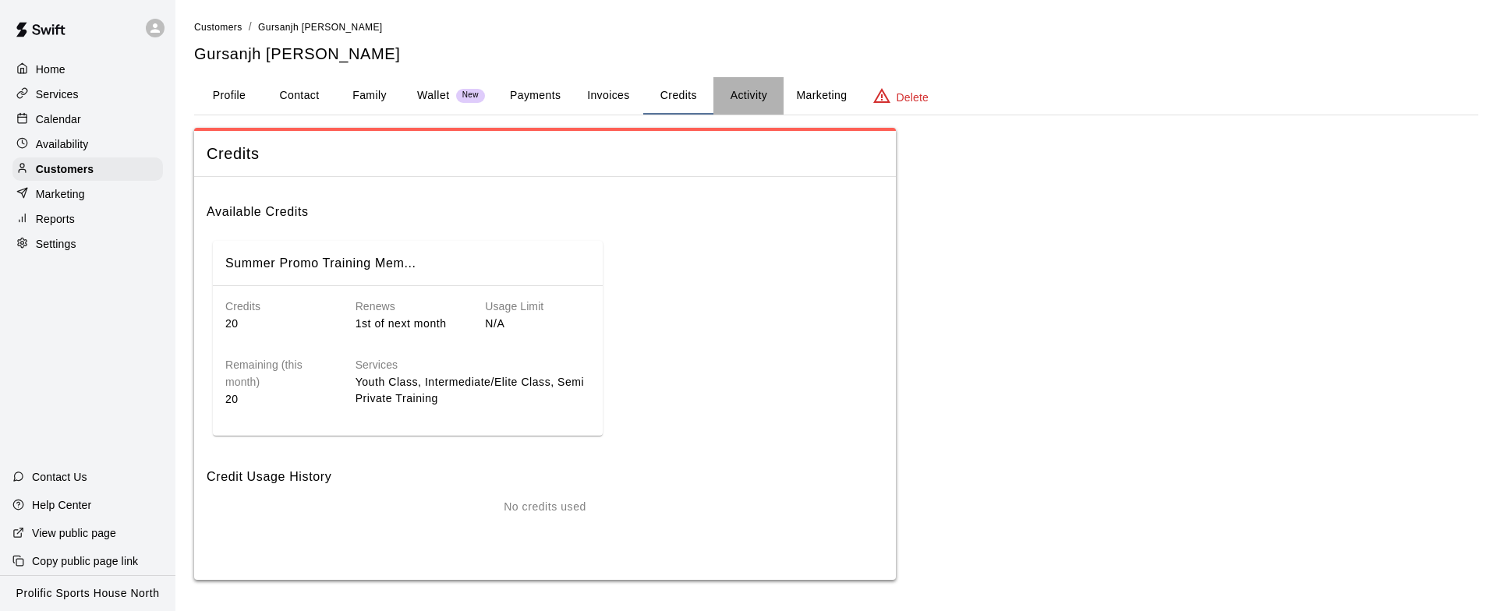
click at [727, 95] on button "Activity" at bounding box center [748, 95] width 70 height 37
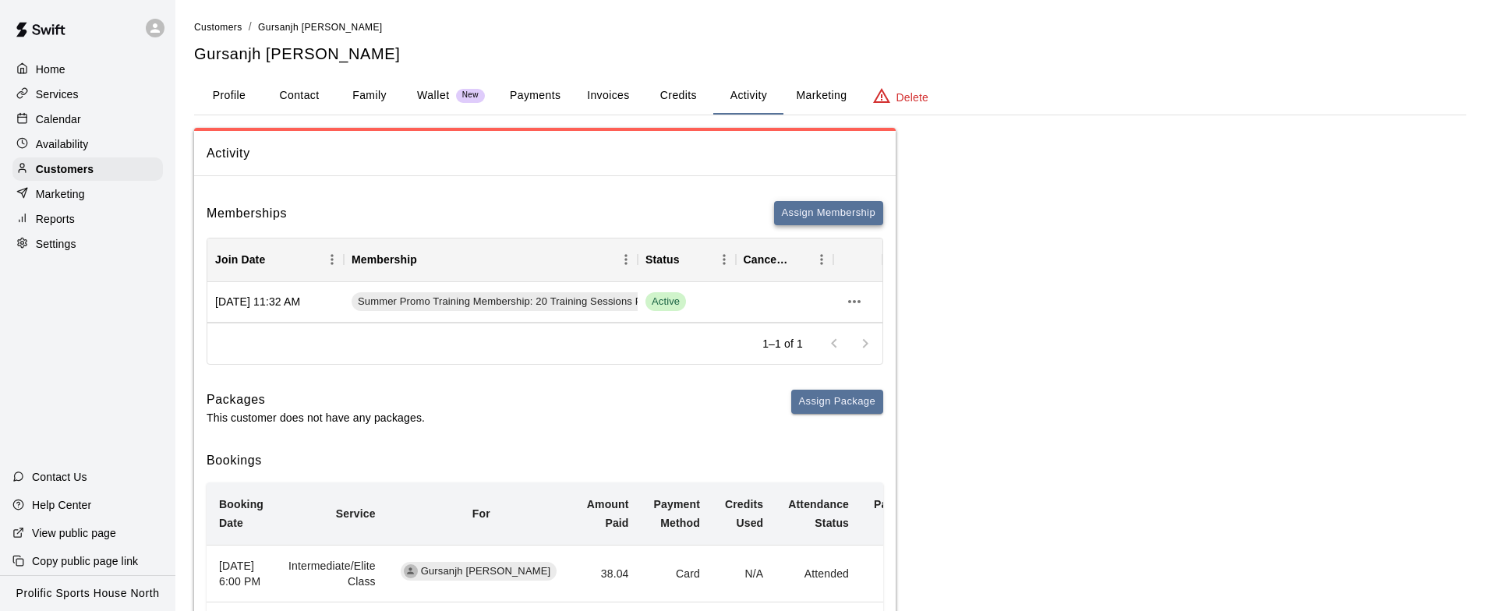
click at [817, 211] on button "Assign Membership" at bounding box center [828, 213] width 109 height 24
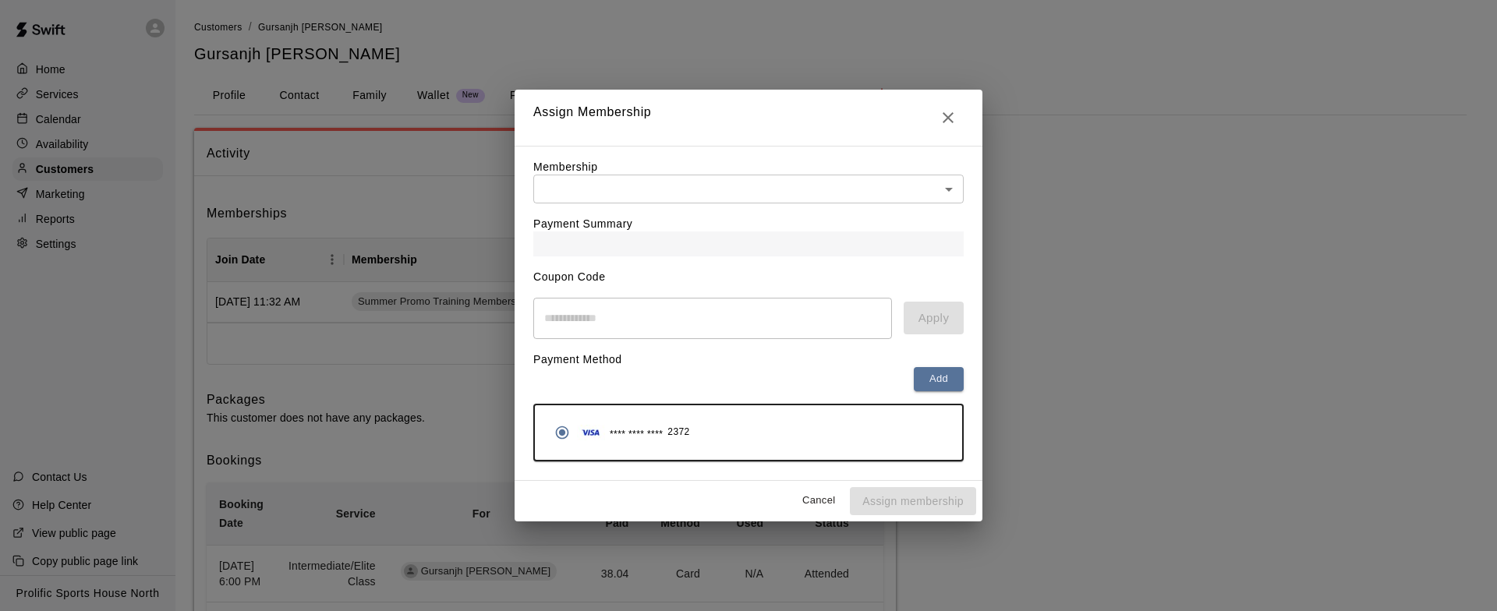
click at [731, 182] on body "Home Services Calendar Availability Customers Marketing Reports Settings Contac…" at bounding box center [748, 540] width 1497 height 1080
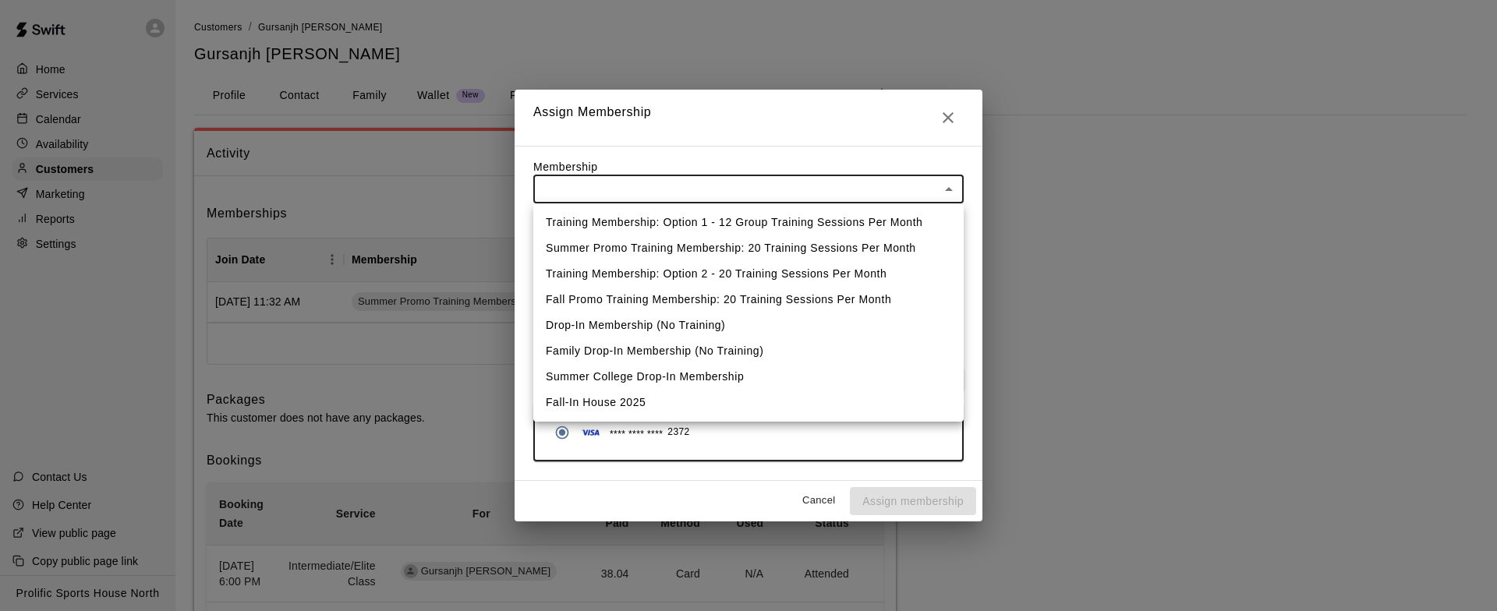
click at [943, 111] on div at bounding box center [748, 305] width 1497 height 611
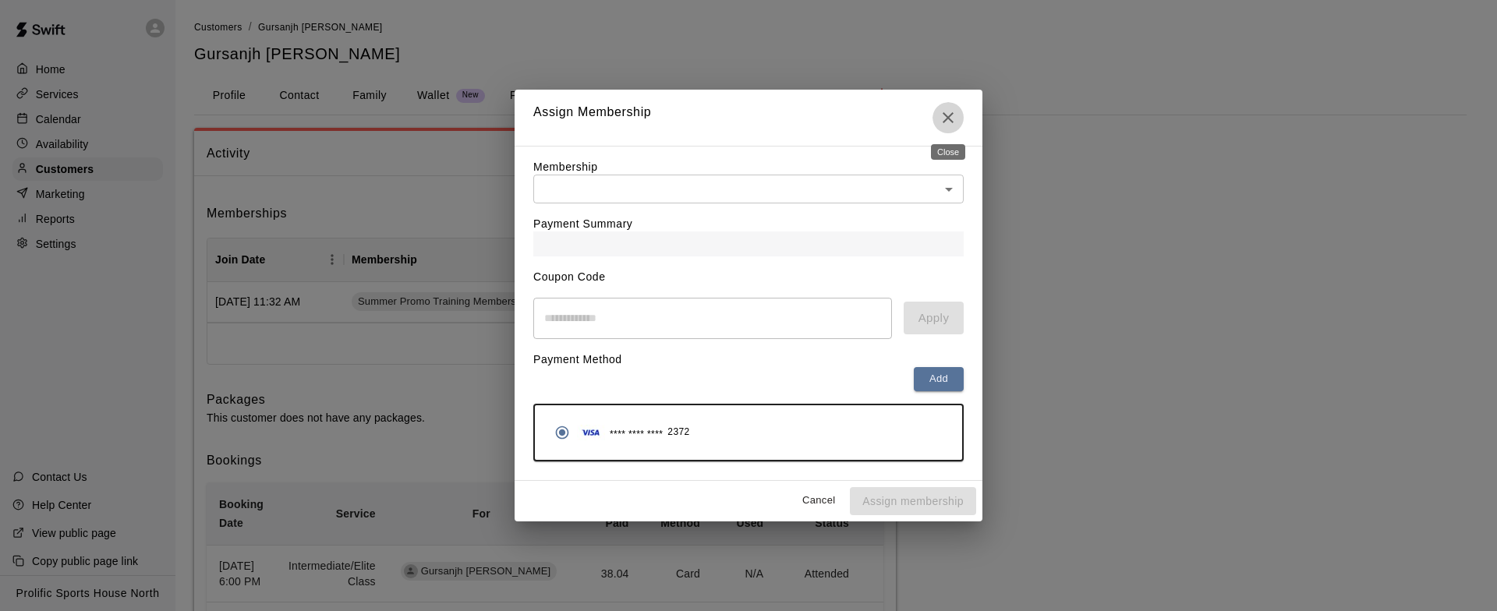
click at [951, 115] on icon "Close" at bounding box center [948, 117] width 19 height 19
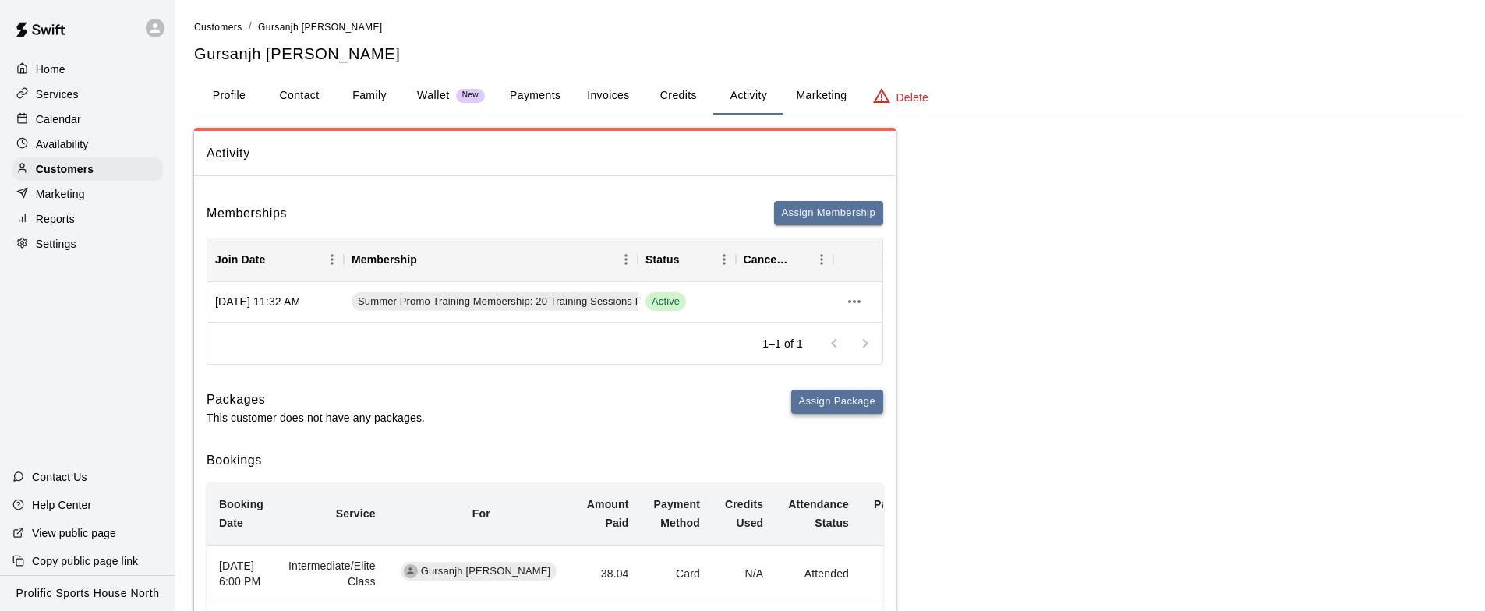
click at [824, 400] on button "Assign Package" at bounding box center [837, 402] width 92 height 24
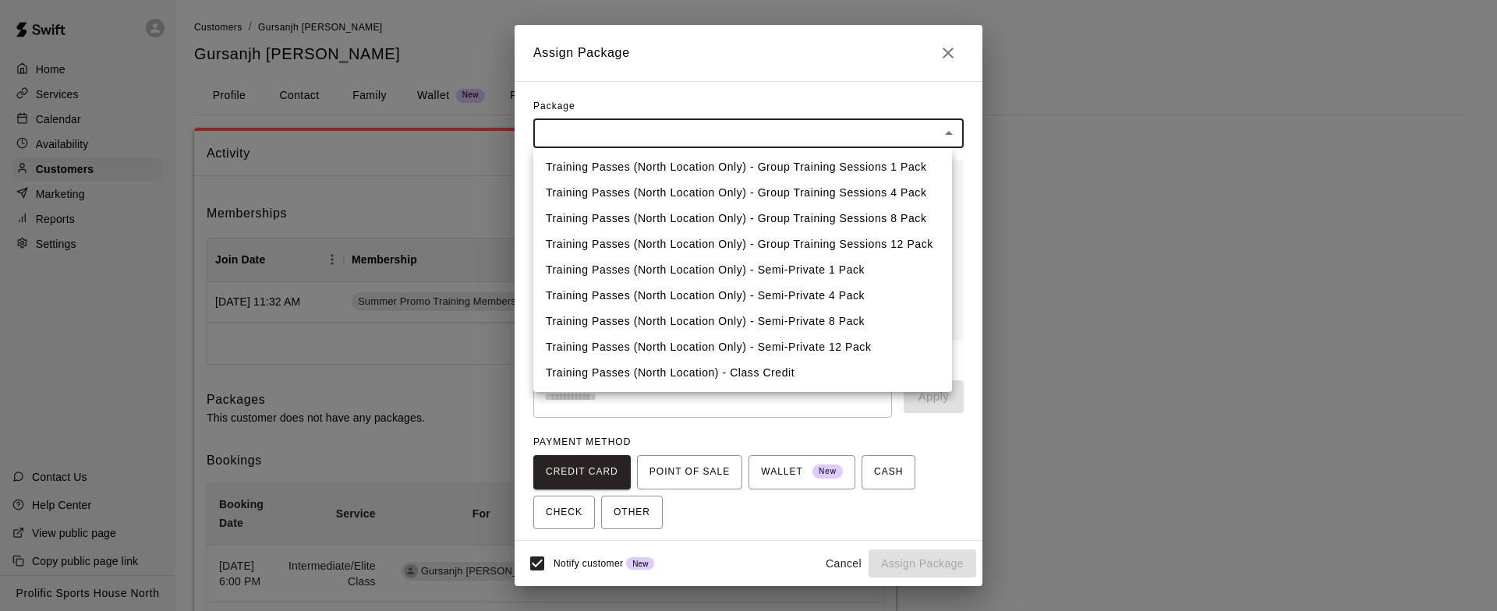
click at [702, 136] on body "Home Services Calendar Availability Customers Marketing Reports Settings Contac…" at bounding box center [748, 540] width 1497 height 1080
click at [943, 46] on div at bounding box center [748, 305] width 1497 height 611
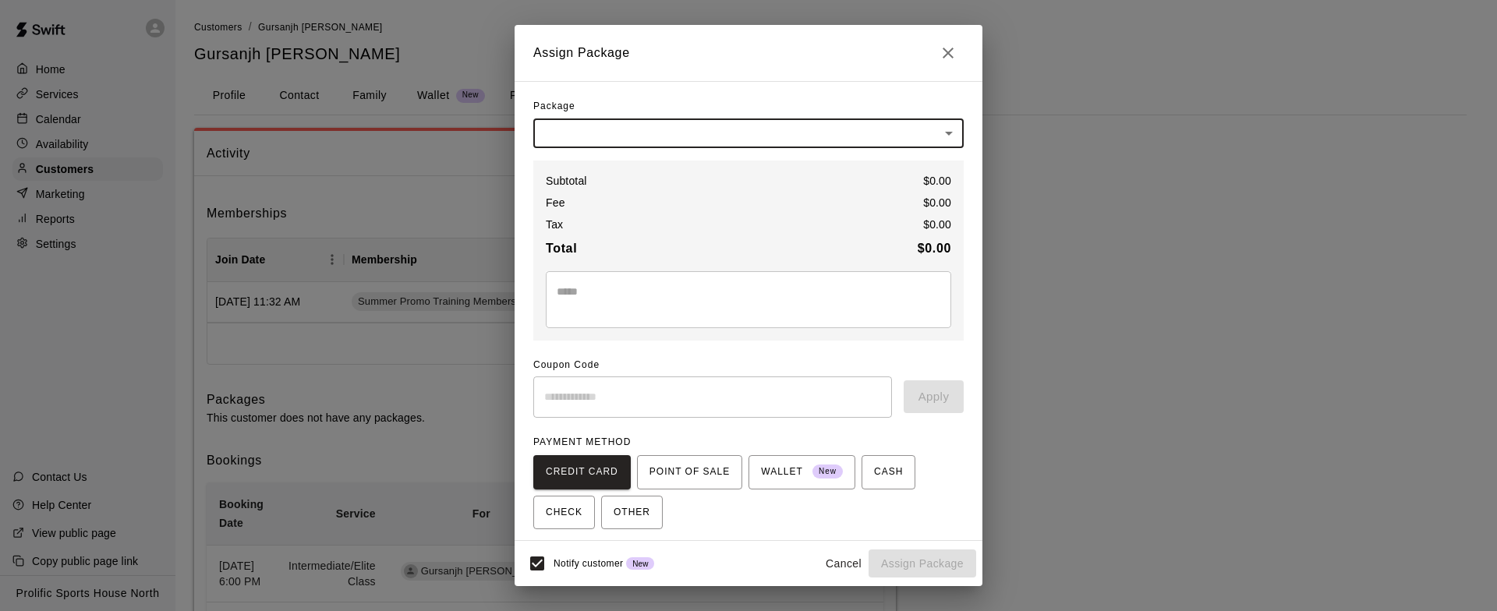
click at [943, 45] on icon "Close" at bounding box center [948, 53] width 19 height 19
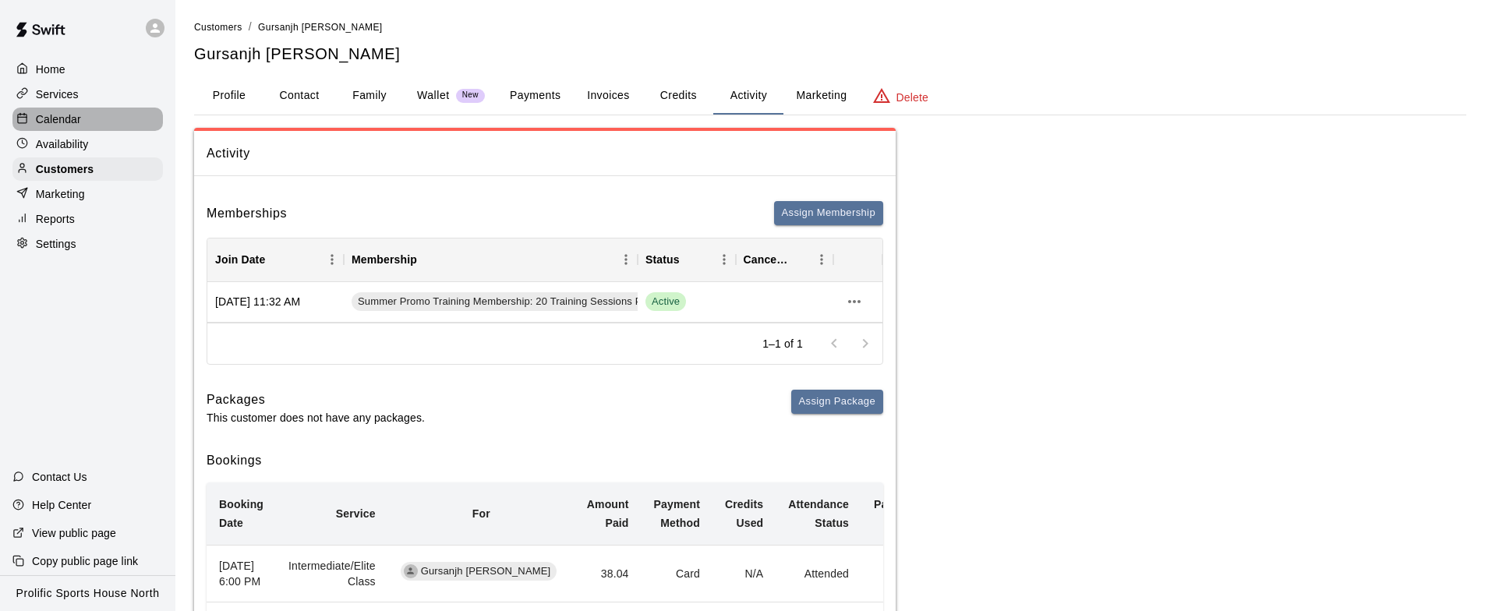
click at [98, 123] on div "Calendar" at bounding box center [87, 119] width 150 height 23
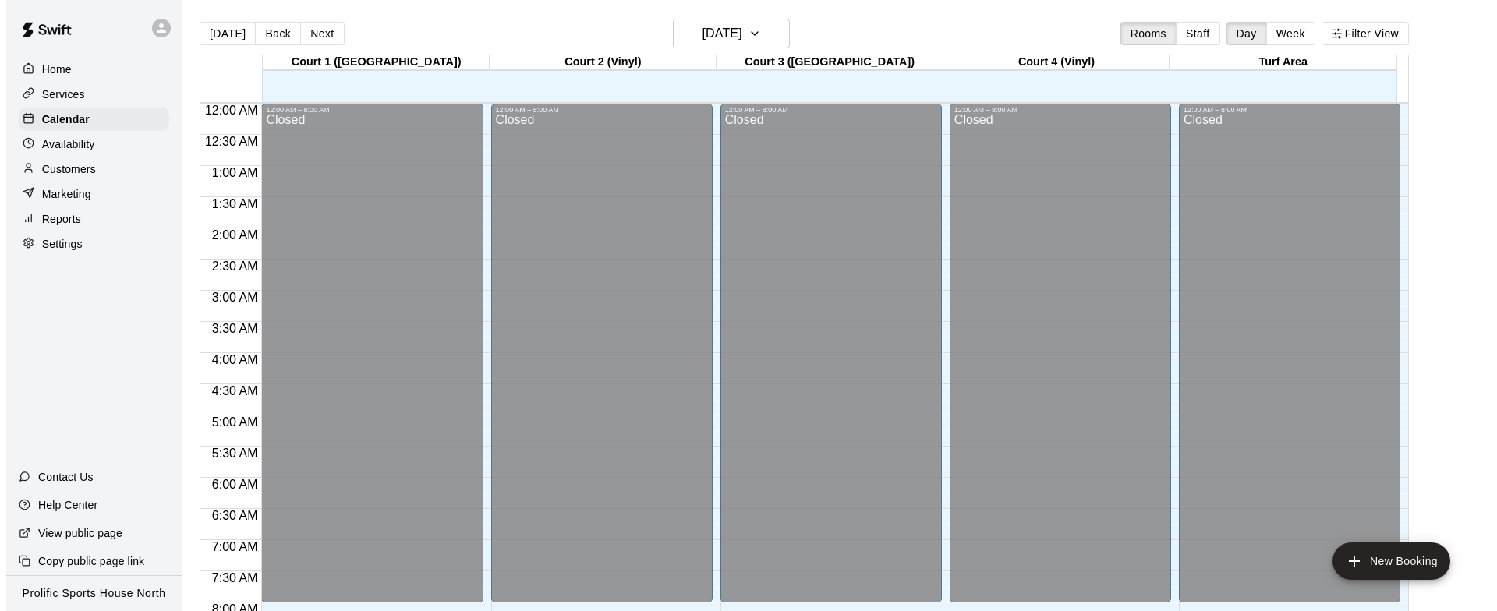
scroll to position [925, 0]
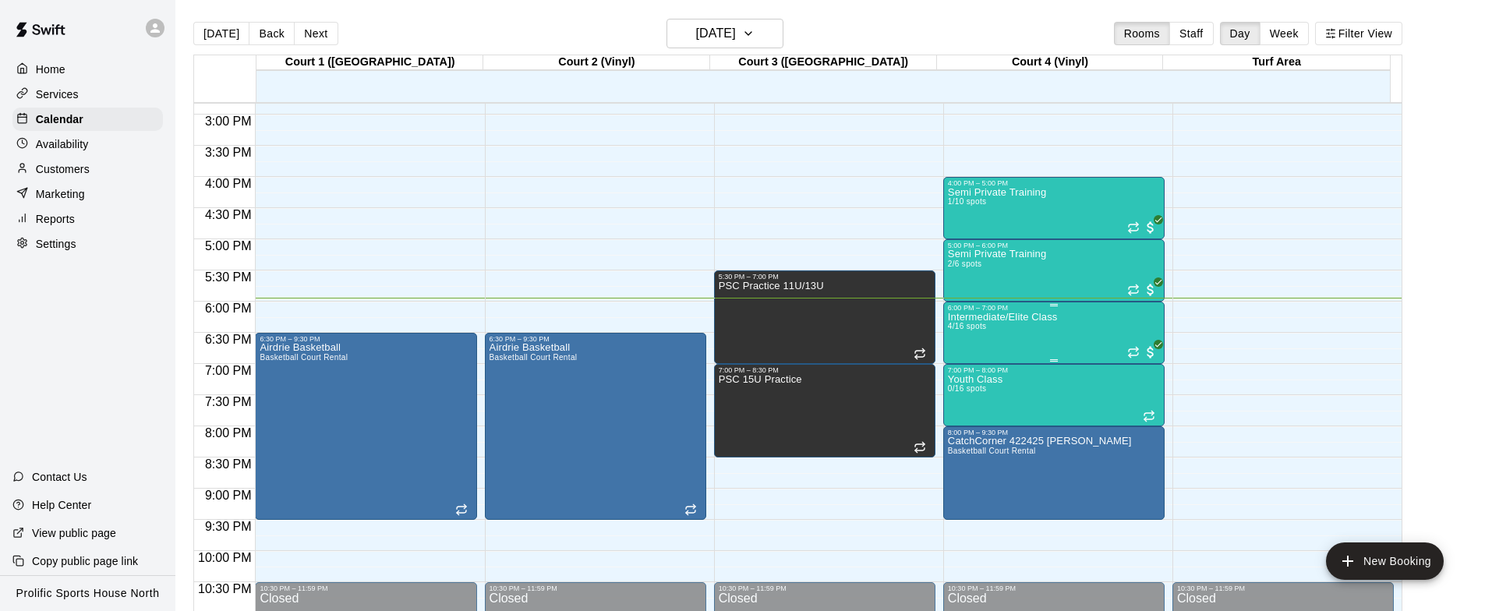
click at [1016, 317] on p "Intermediate/Elite Class" at bounding box center [1003, 317] width 110 height 0
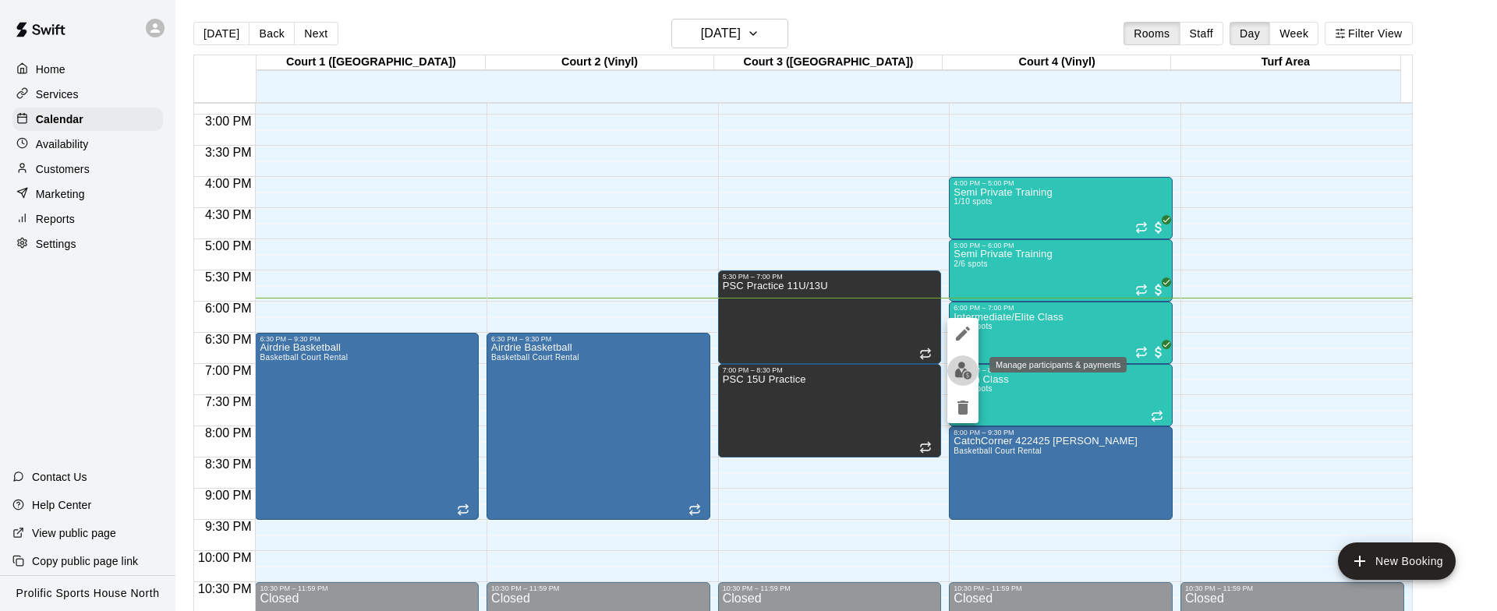
click at [971, 370] on button "edit" at bounding box center [962, 370] width 31 height 30
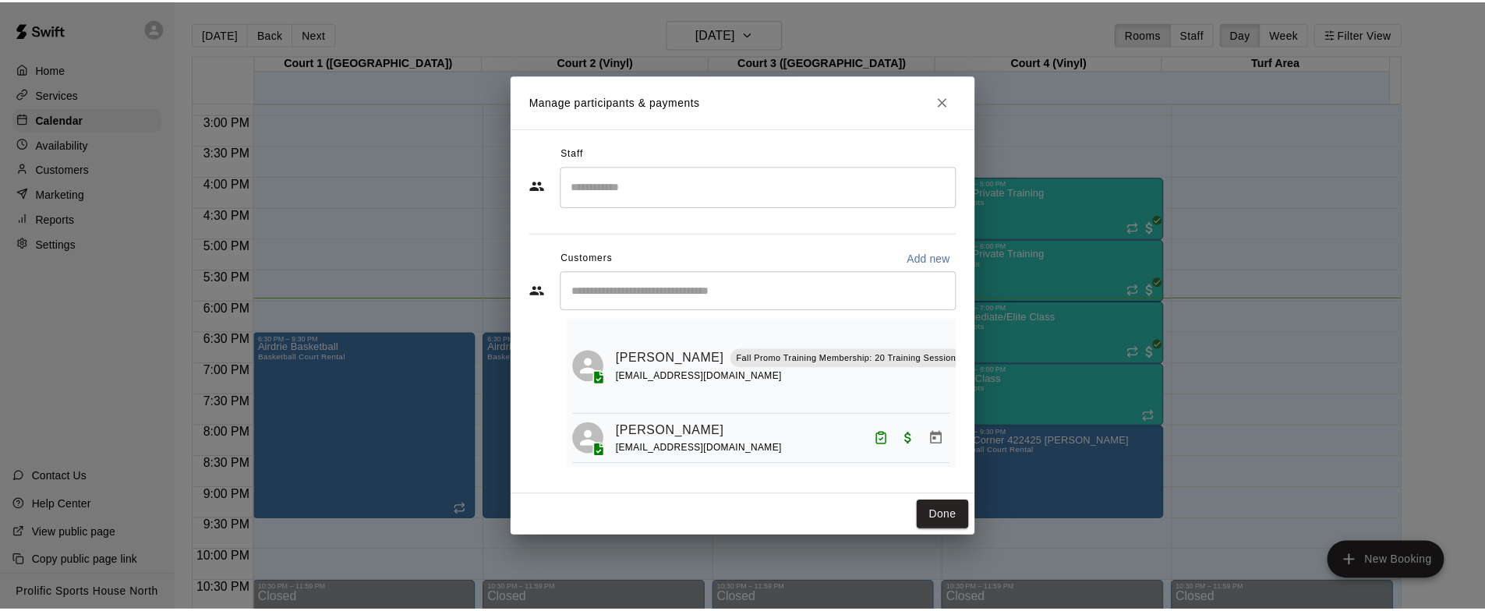
scroll to position [0, 0]
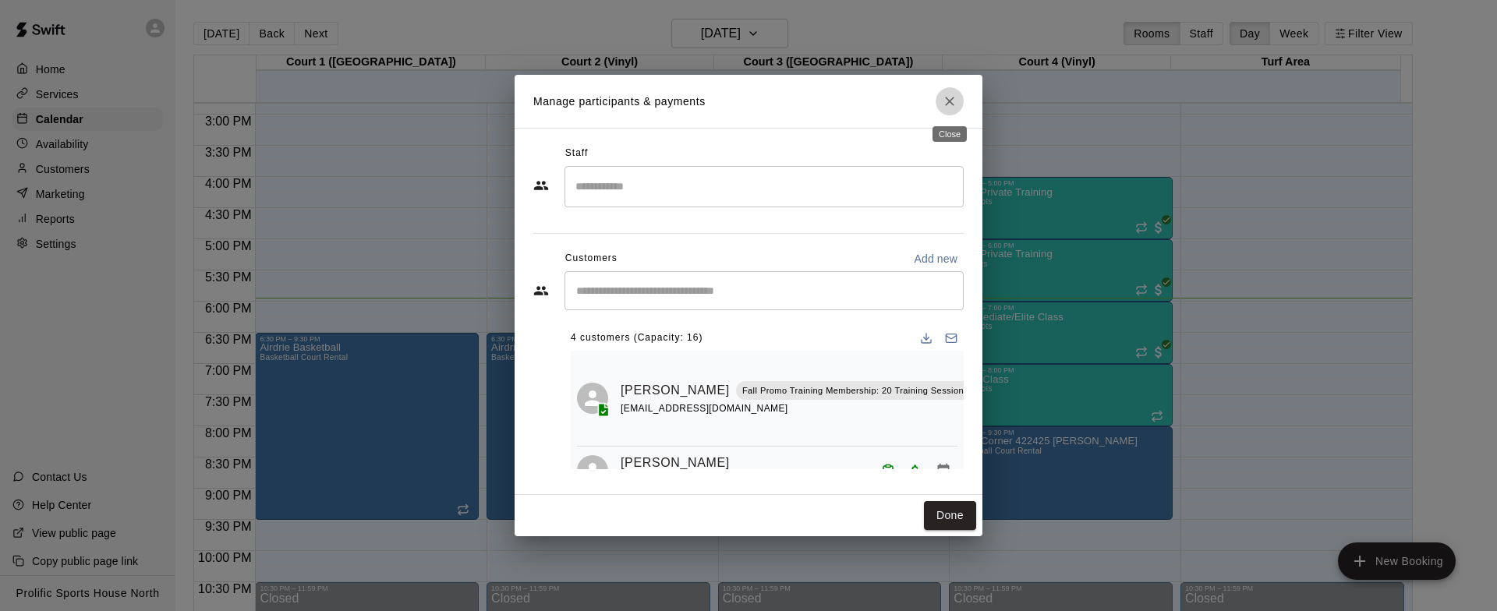
click at [950, 97] on icon "Close" at bounding box center [950, 102] width 16 height 16
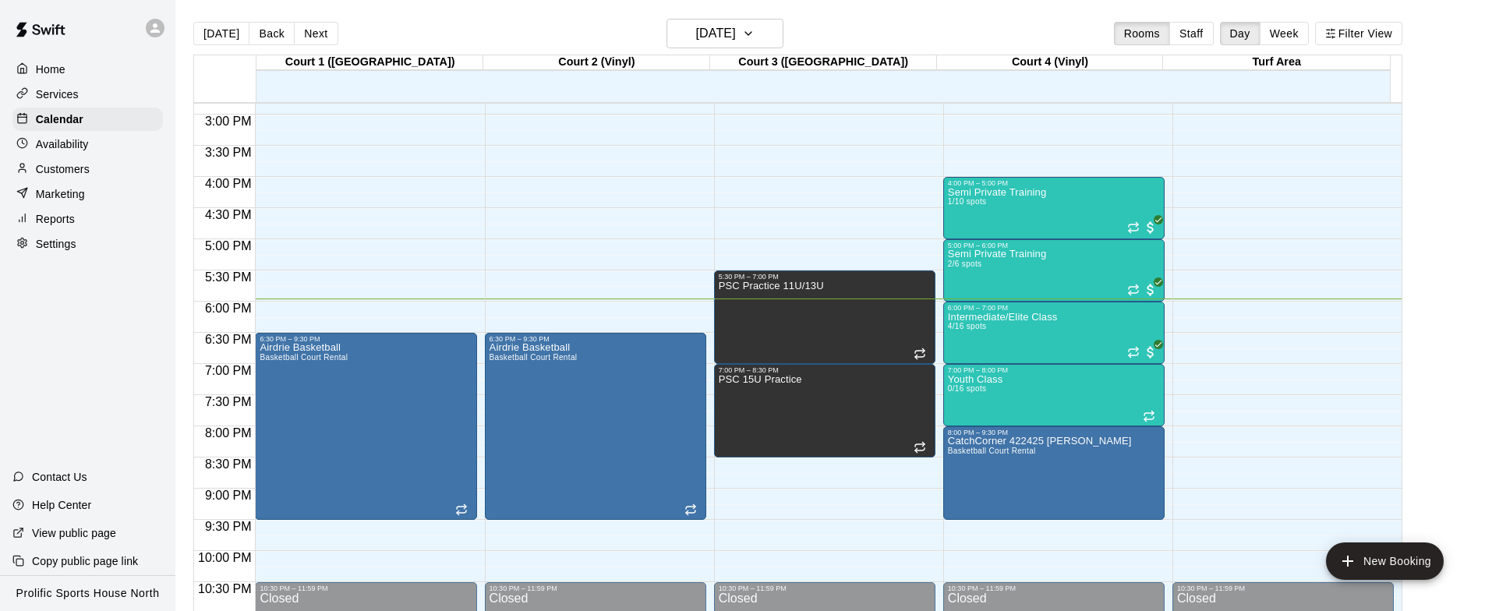
click at [114, 162] on div "Customers" at bounding box center [87, 168] width 150 height 23
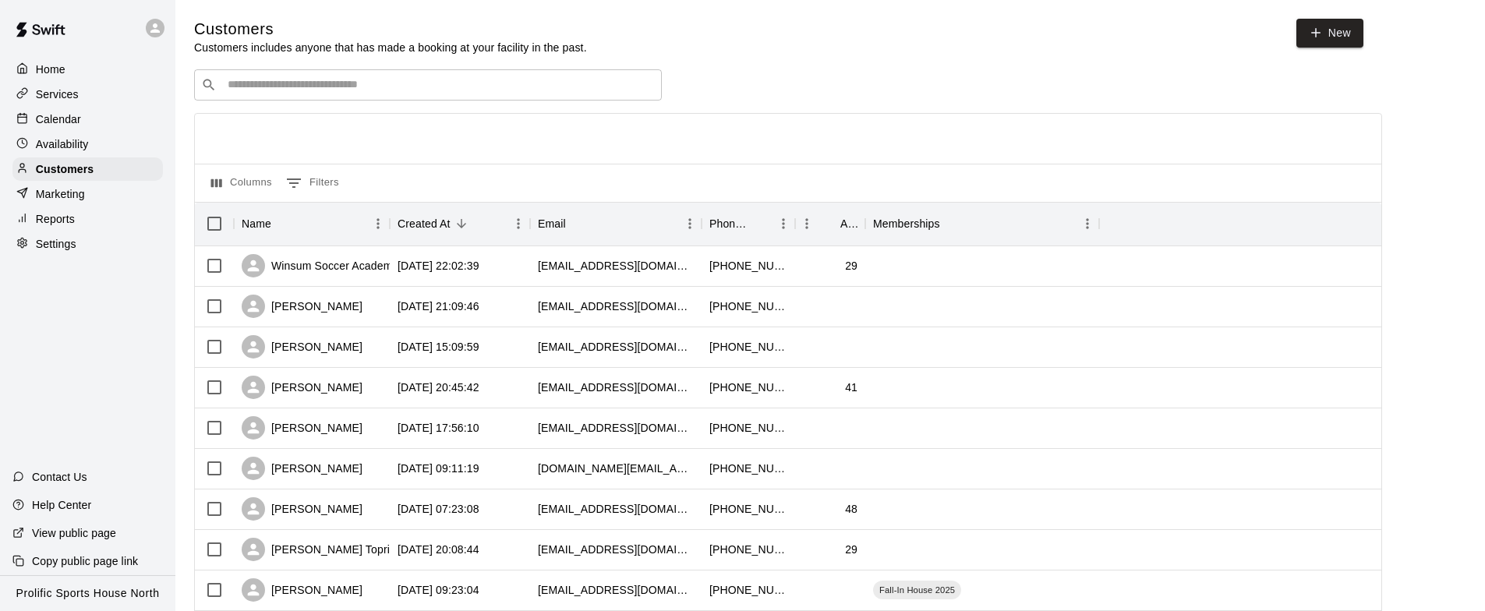
click at [314, 88] on input "Search customers by name or email" at bounding box center [439, 85] width 432 height 16
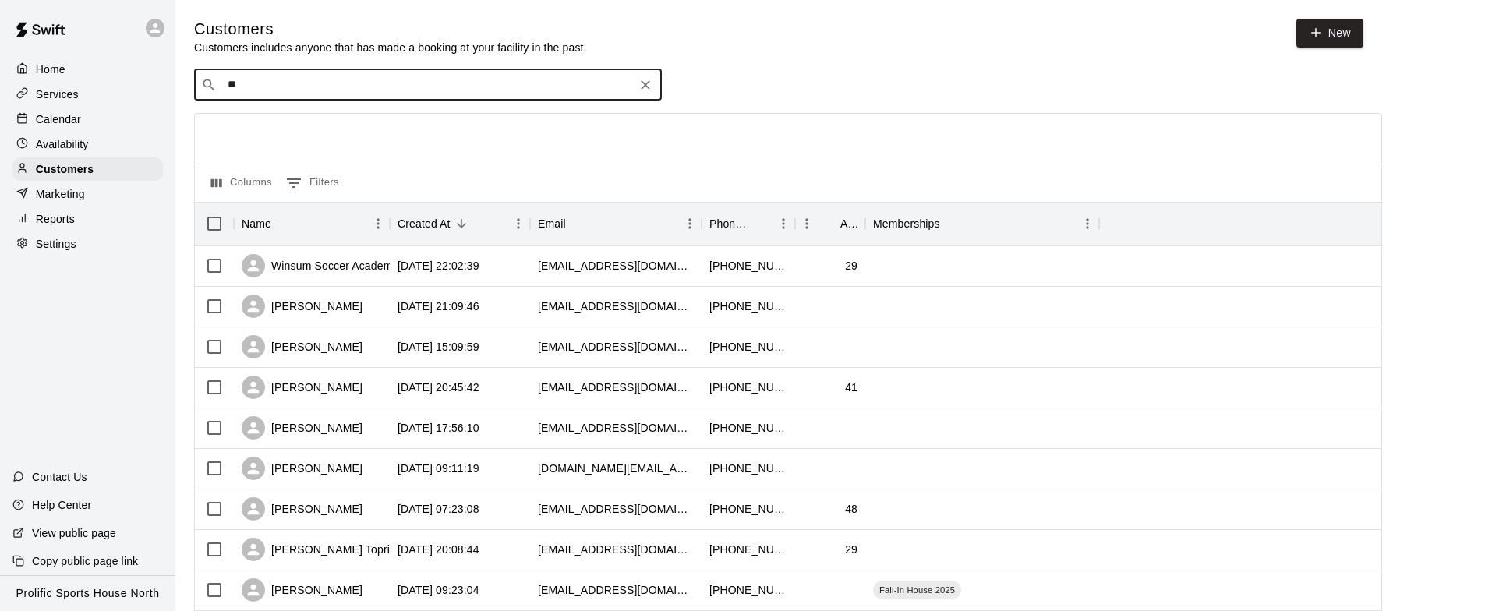
type input "***"
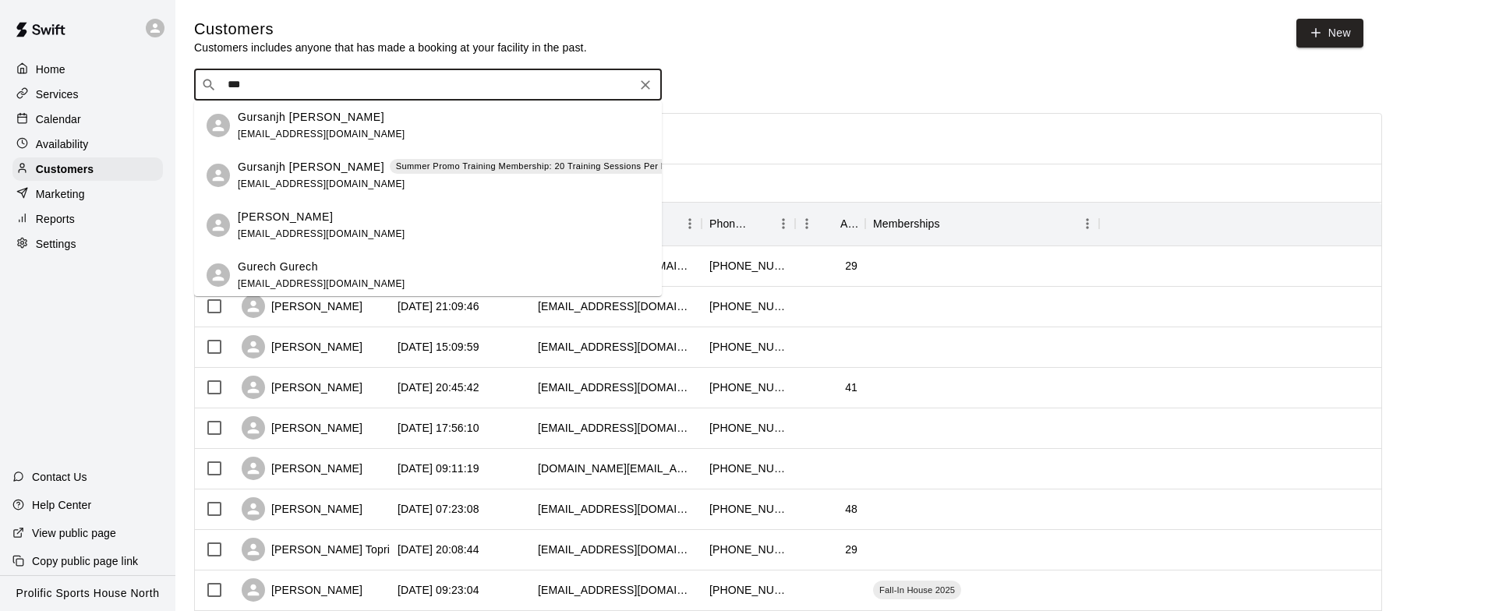
click at [396, 166] on p "Summer Promo Training Membership: 20 Training Sessions Per Month" at bounding box center [541, 166] width 291 height 13
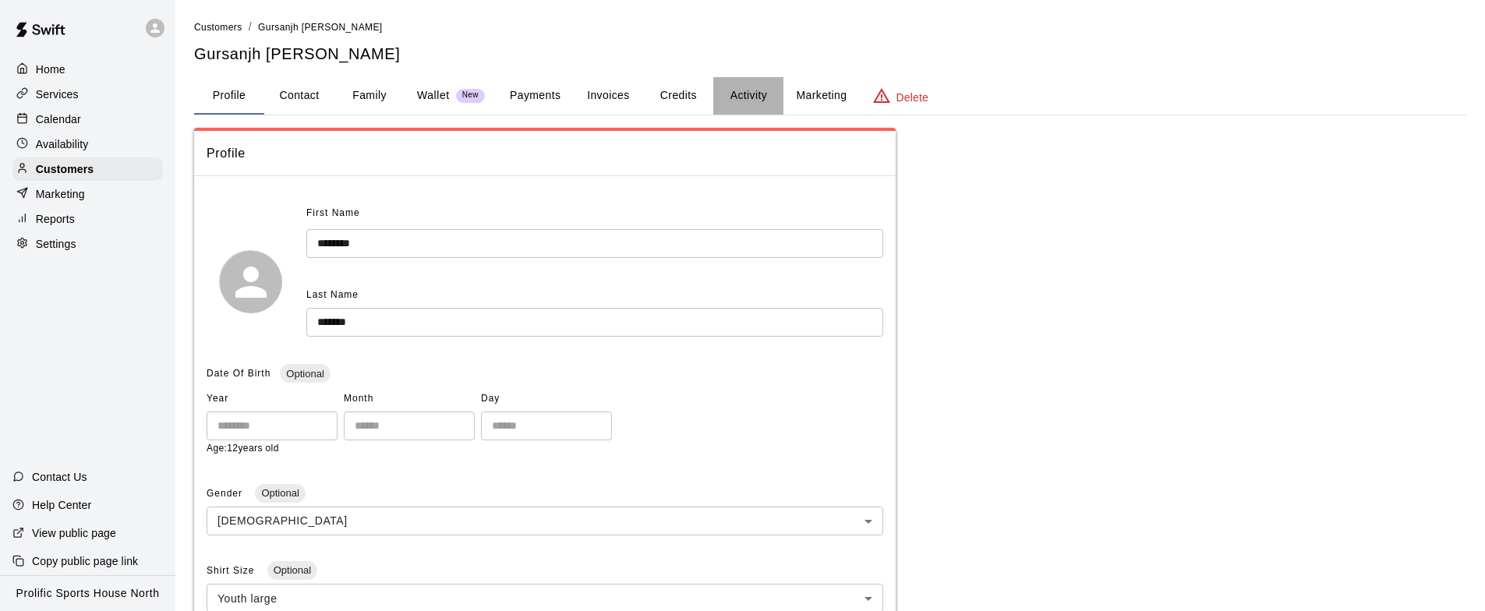
click at [743, 90] on button "Activity" at bounding box center [748, 95] width 70 height 37
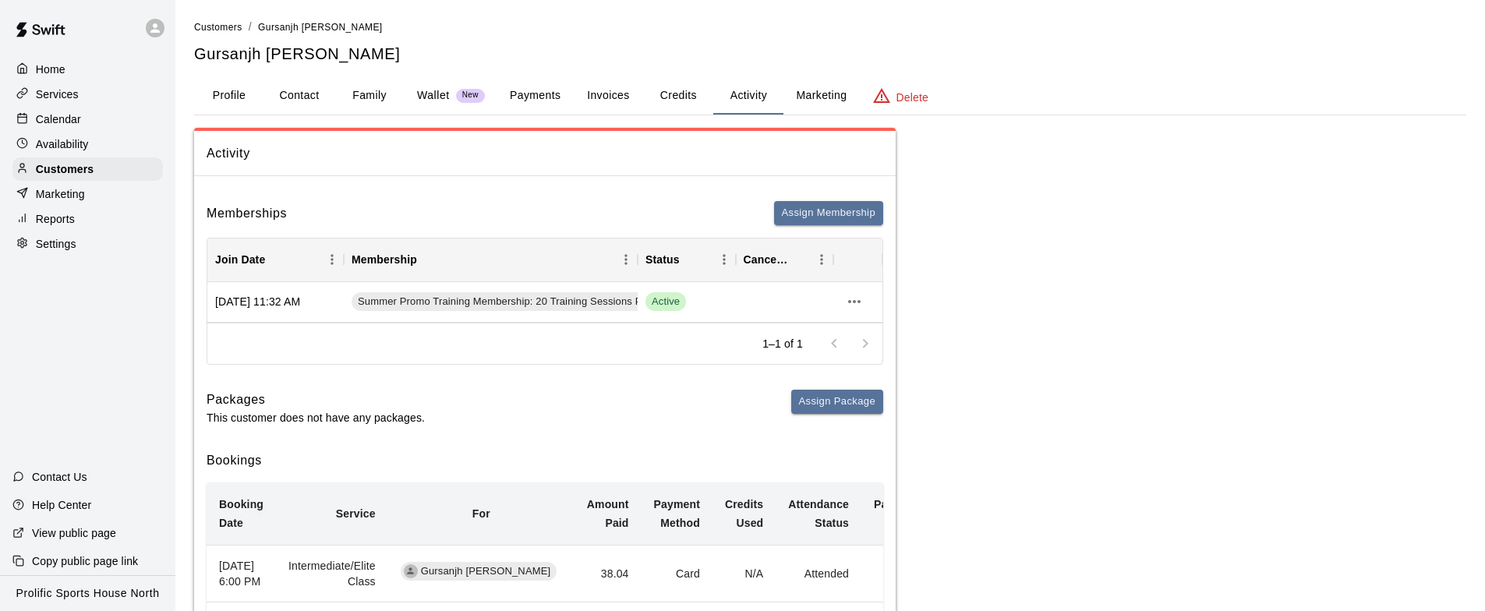
click at [679, 97] on button "Credits" at bounding box center [678, 95] width 70 height 37
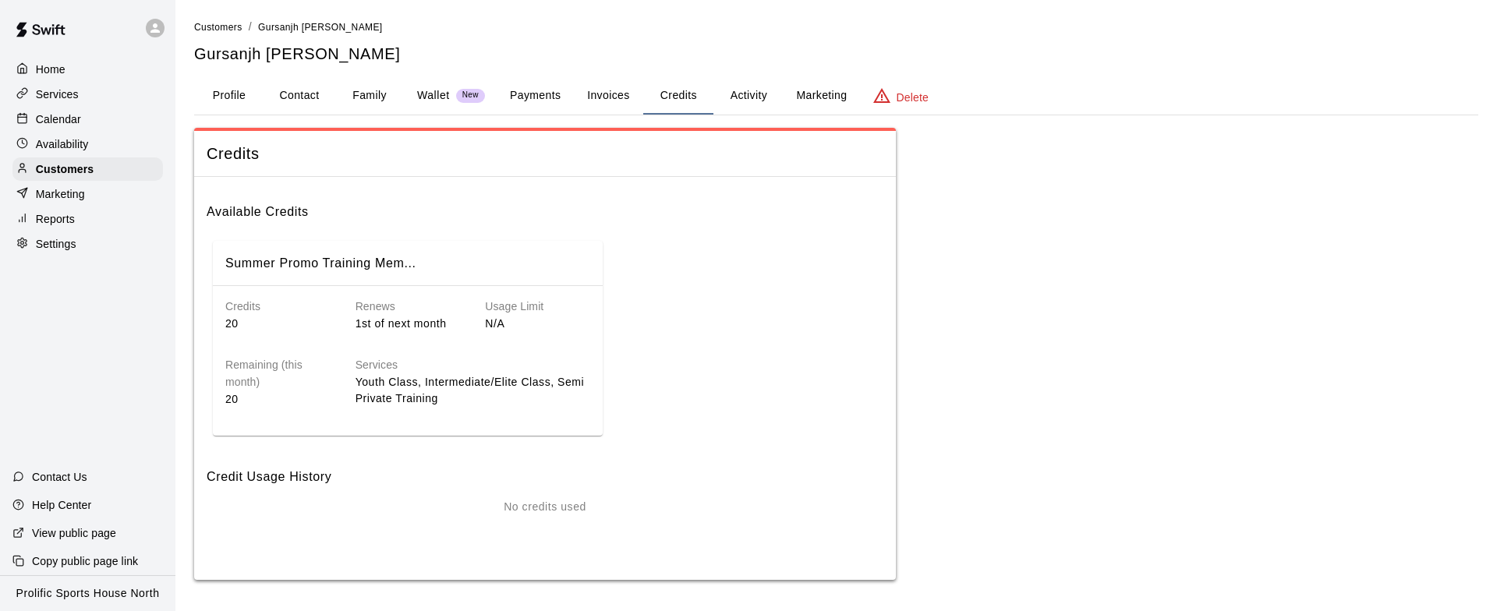
click at [741, 91] on button "Activity" at bounding box center [748, 95] width 70 height 37
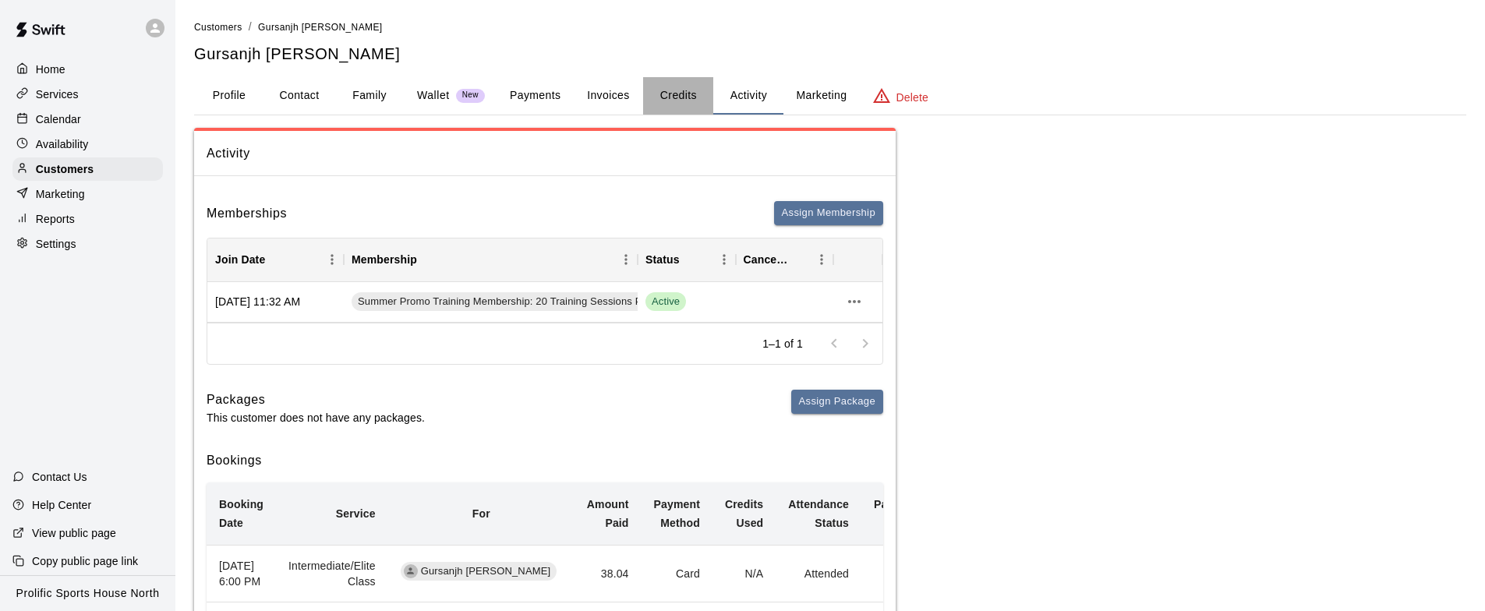
click at [666, 93] on button "Credits" at bounding box center [678, 95] width 70 height 37
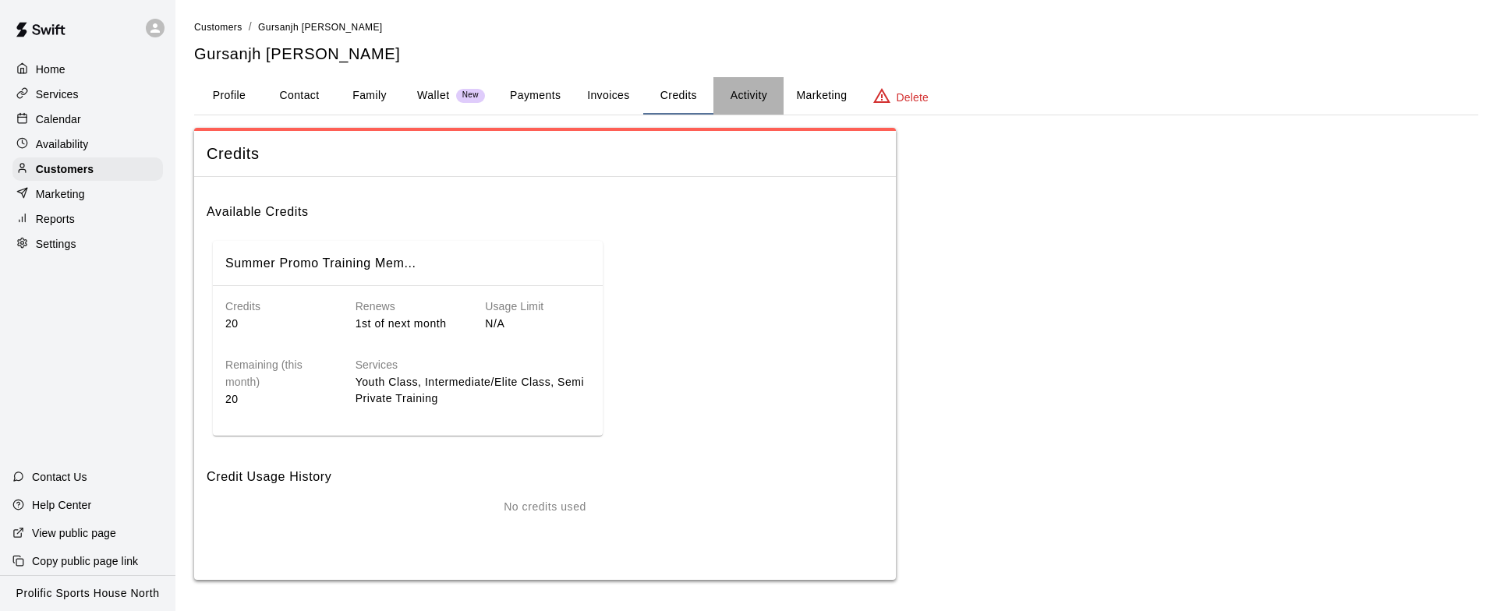
click at [756, 92] on button "Activity" at bounding box center [748, 95] width 70 height 37
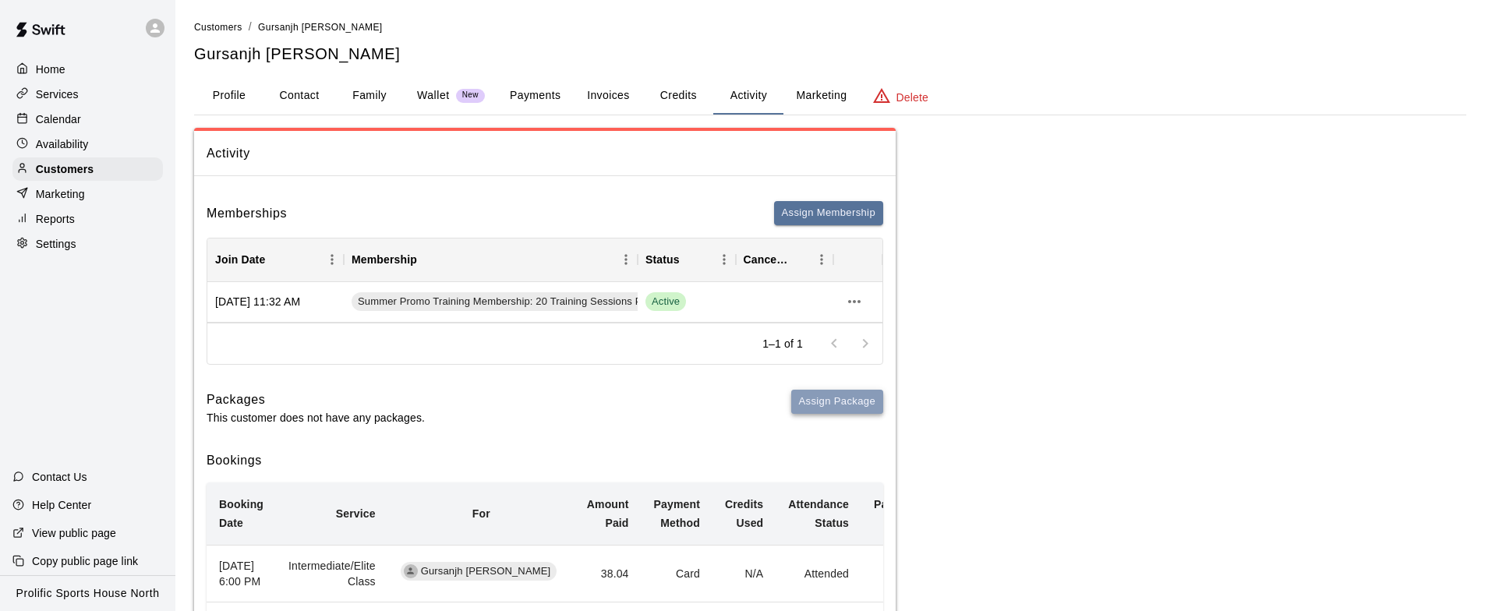
click at [831, 406] on button "Assign Package" at bounding box center [837, 402] width 92 height 24
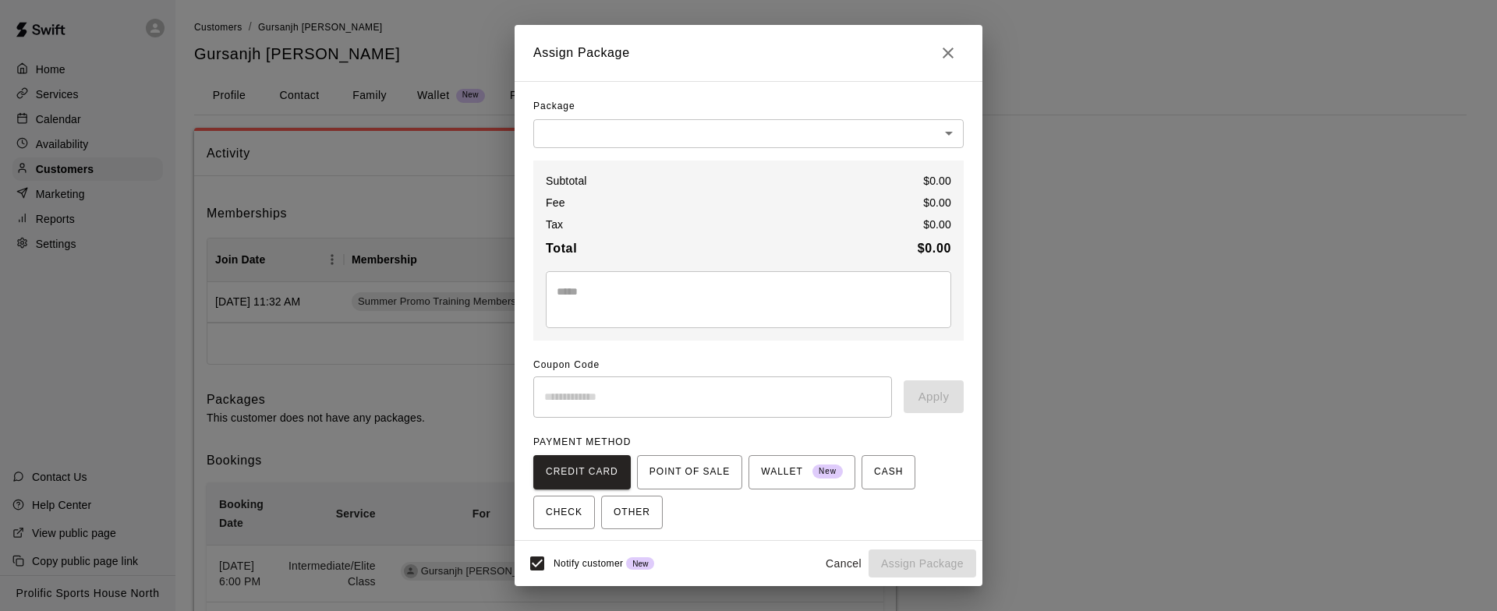
click at [864, 125] on body "Home Services Calendar Availability Customers Marketing Reports Settings Contac…" at bounding box center [748, 540] width 1497 height 1080
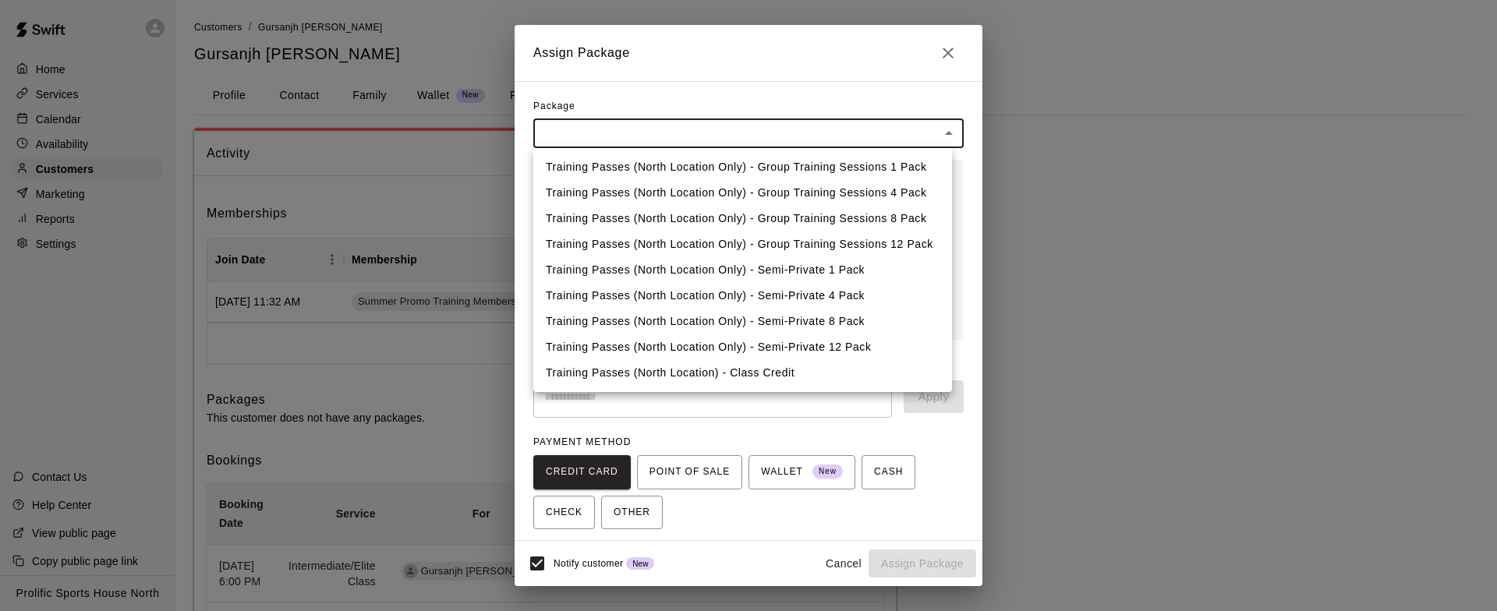
click at [947, 51] on div at bounding box center [748, 305] width 1497 height 611
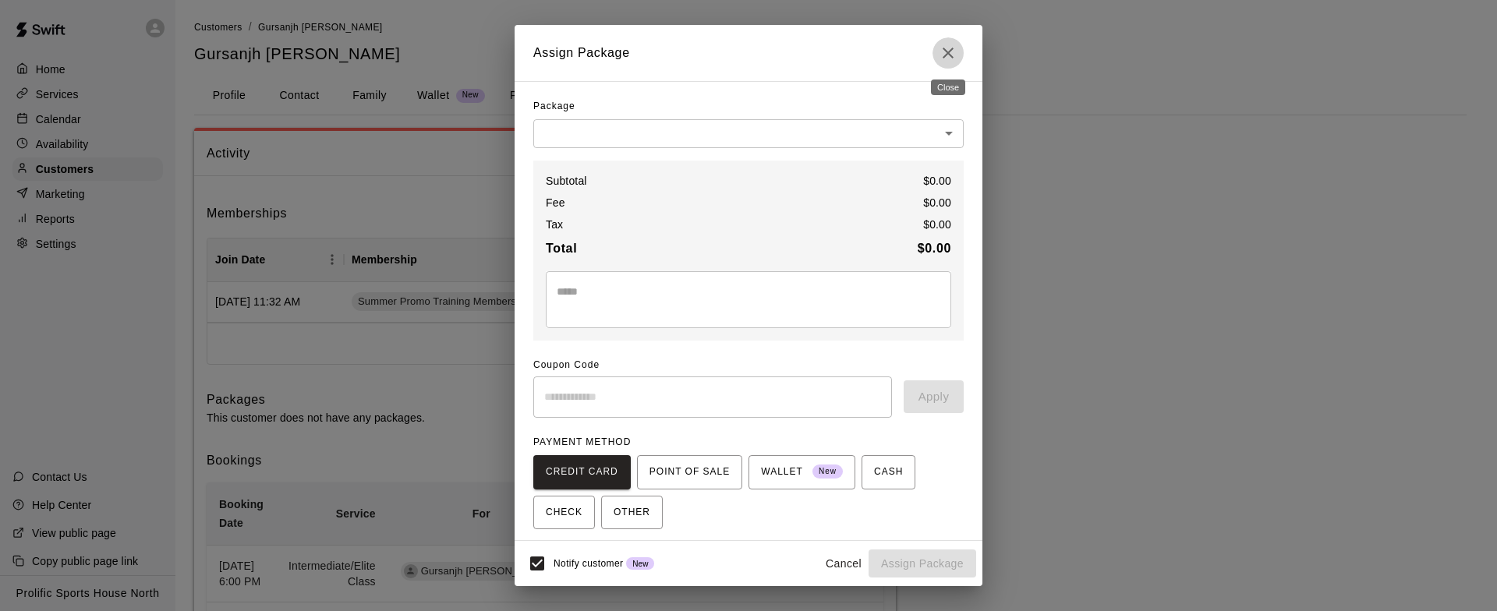
click at [943, 48] on icon "Close" at bounding box center [948, 53] width 19 height 19
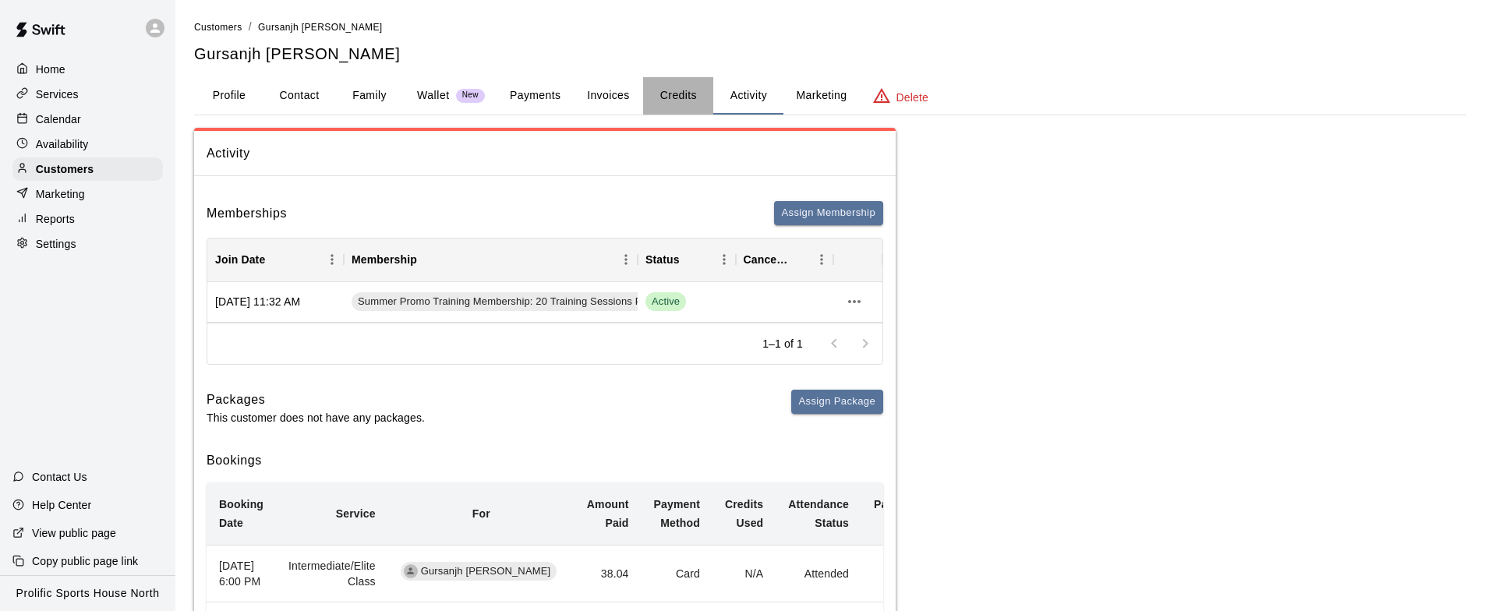
click at [673, 93] on button "Credits" at bounding box center [678, 95] width 70 height 37
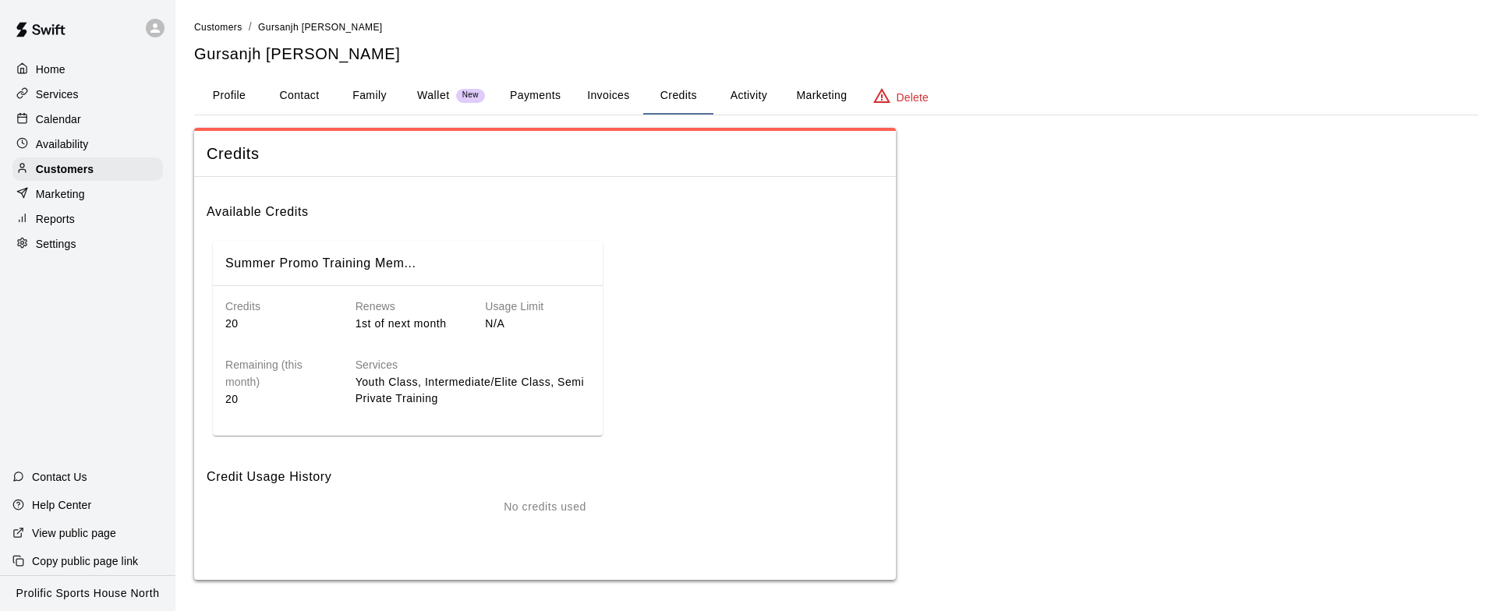
click at [734, 97] on button "Activity" at bounding box center [748, 95] width 70 height 37
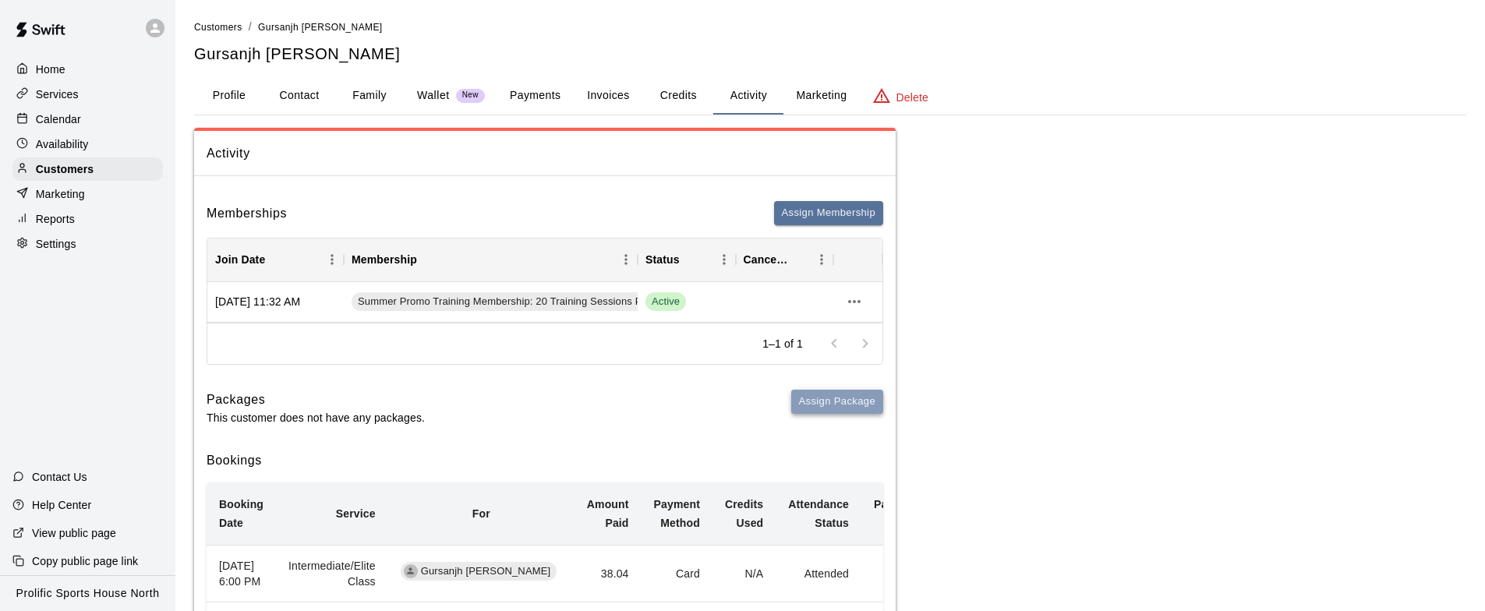
click at [835, 405] on button "Assign Package" at bounding box center [837, 402] width 92 height 24
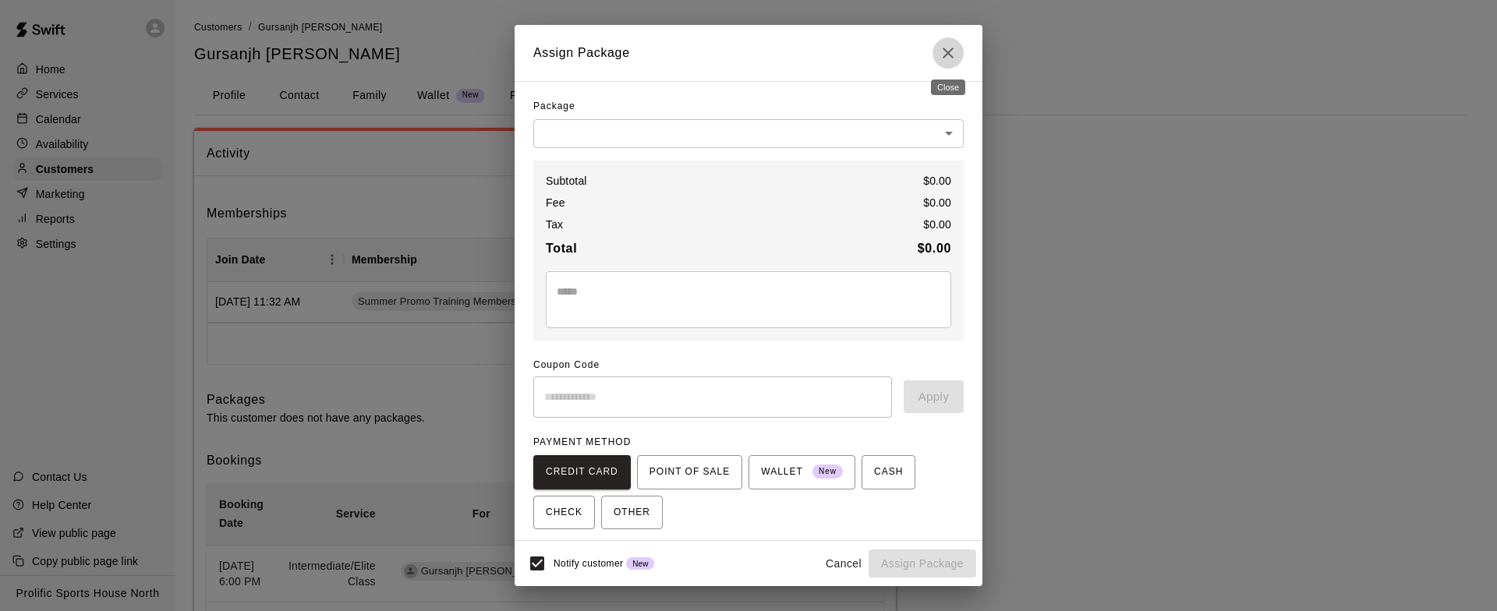
click at [944, 51] on icon "Close" at bounding box center [948, 53] width 19 height 19
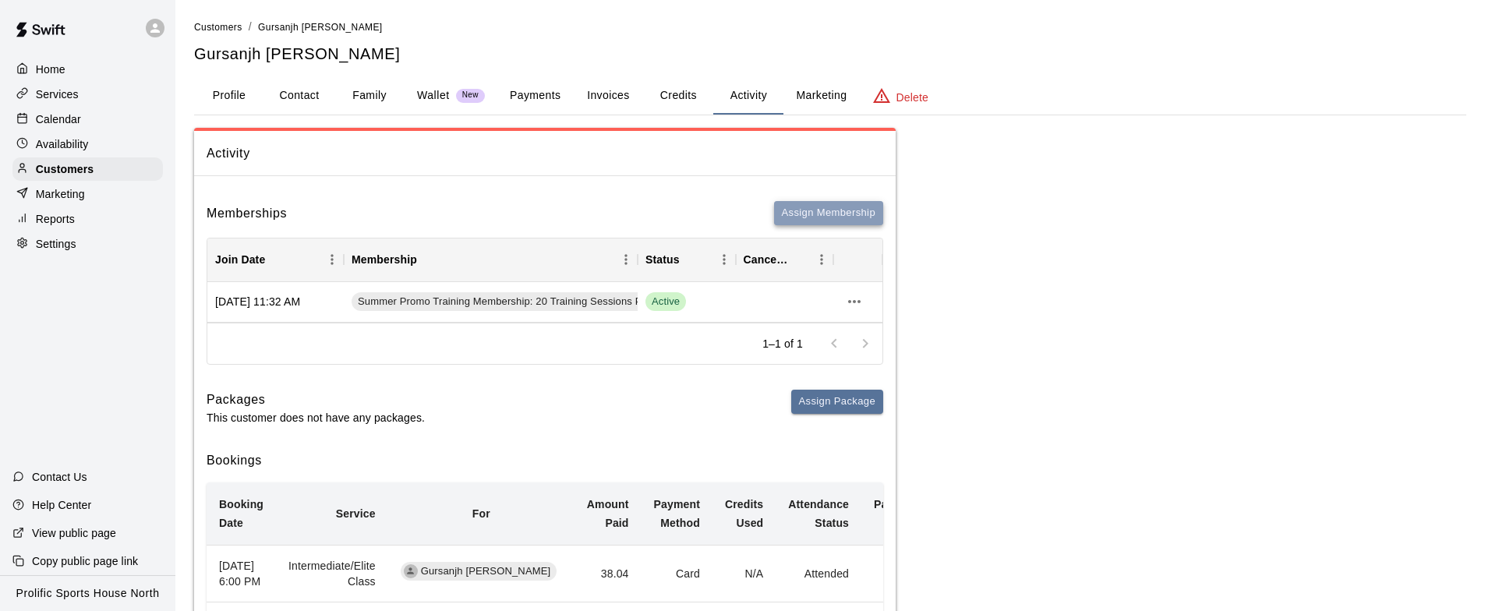
click at [844, 210] on button "Assign Membership" at bounding box center [828, 213] width 109 height 24
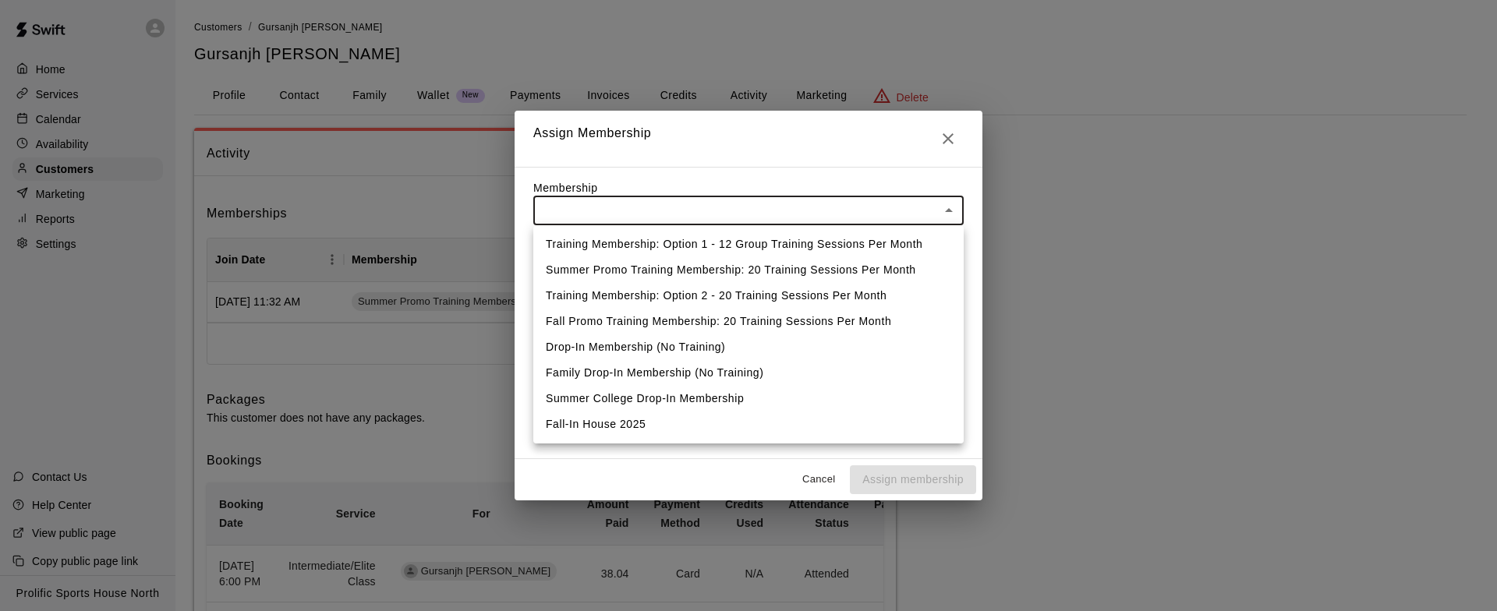
click at [819, 211] on body "Home Services Calendar Availability Customers Marketing Reports Settings Contac…" at bounding box center [748, 540] width 1497 height 1080
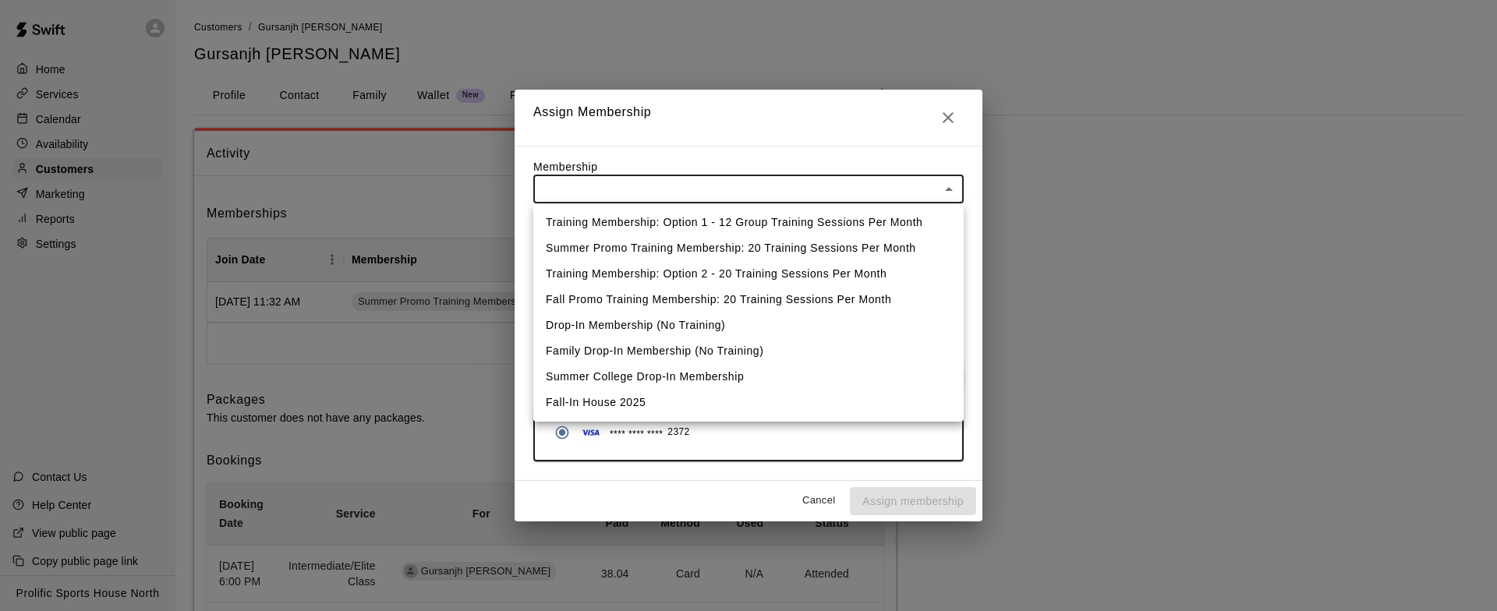
click at [946, 124] on div at bounding box center [748, 305] width 1497 height 611
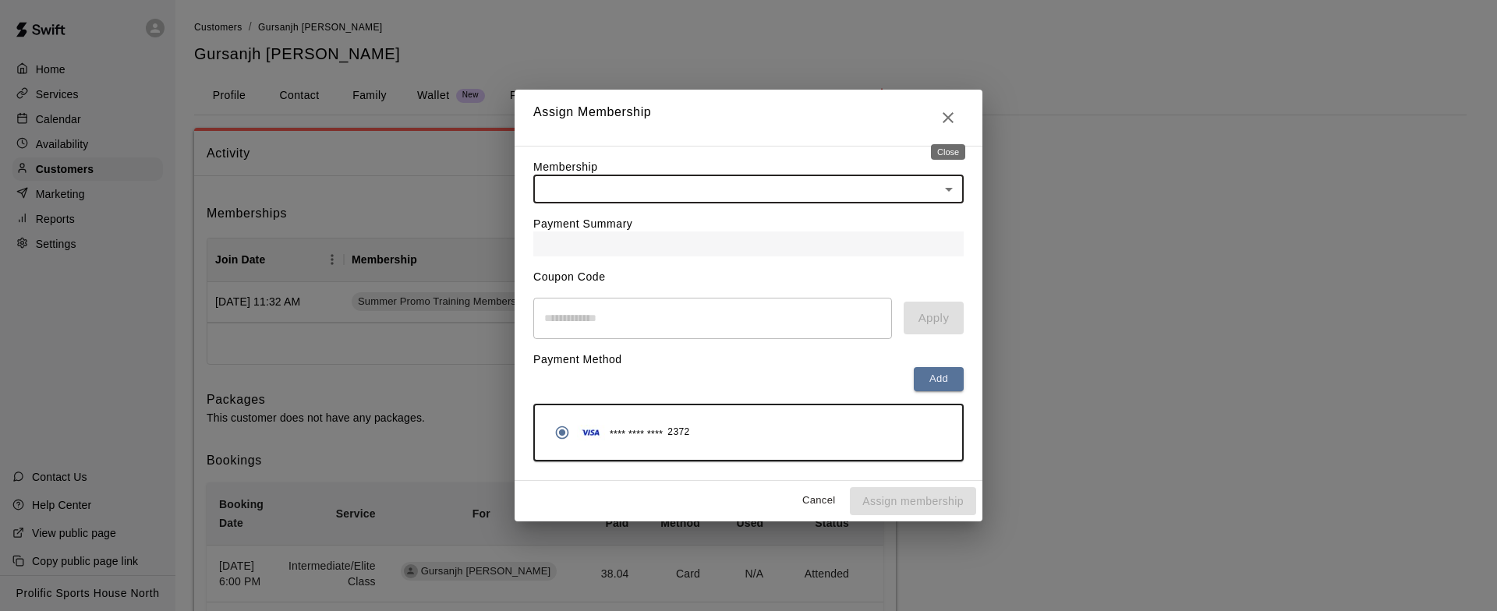
click at [946, 124] on icon "Close" at bounding box center [948, 117] width 19 height 19
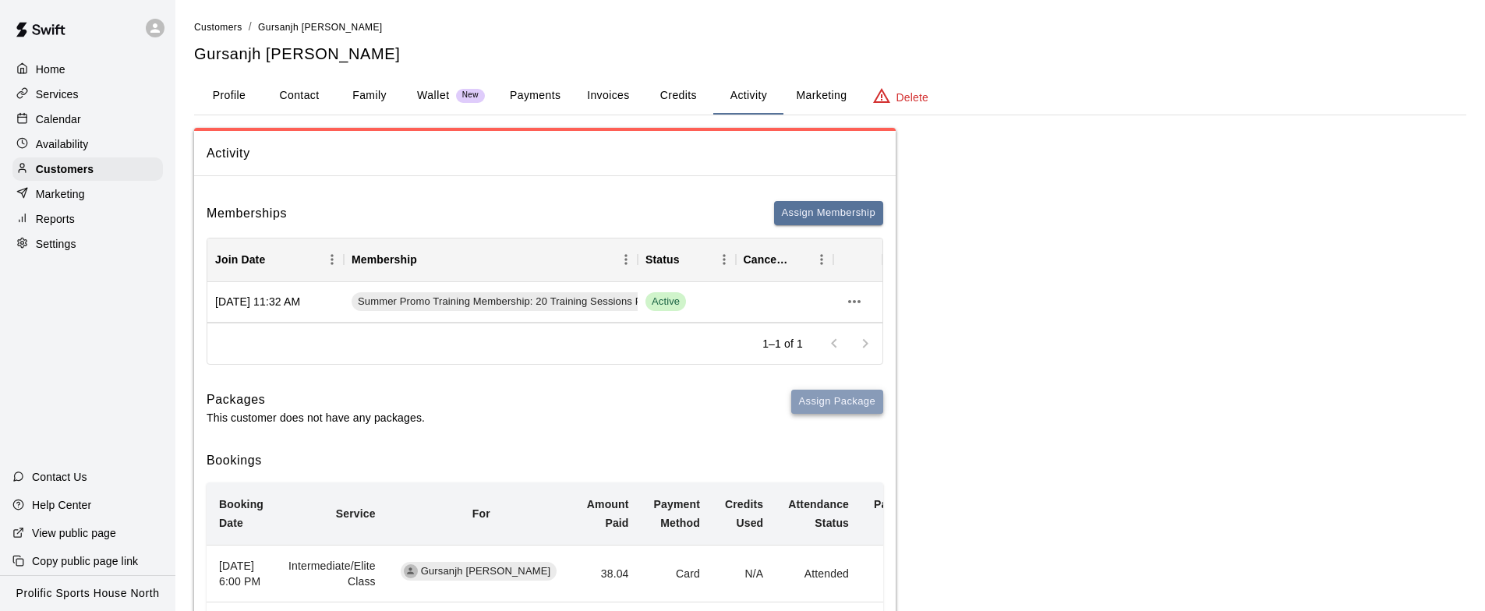
click at [815, 400] on button "Assign Package" at bounding box center [837, 402] width 92 height 24
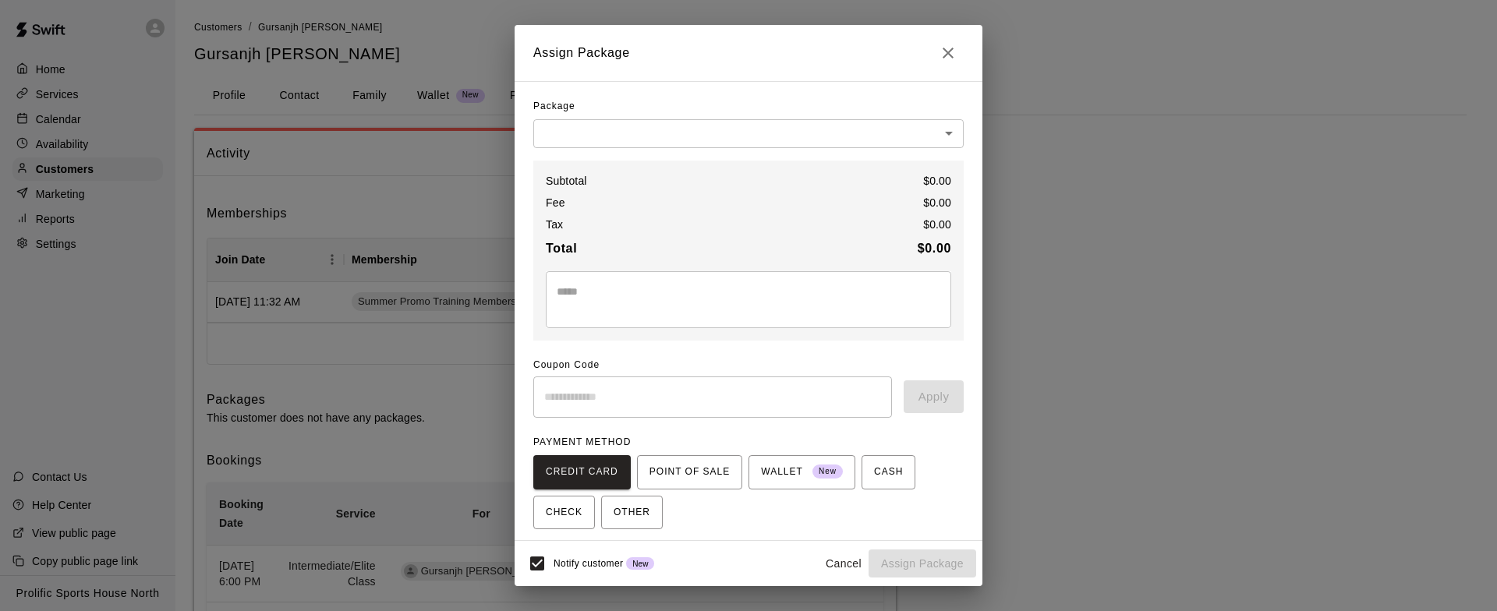
click at [900, 128] on body "Home Services Calendar Availability Customers Marketing Reports Settings Contac…" at bounding box center [748, 540] width 1497 height 1080
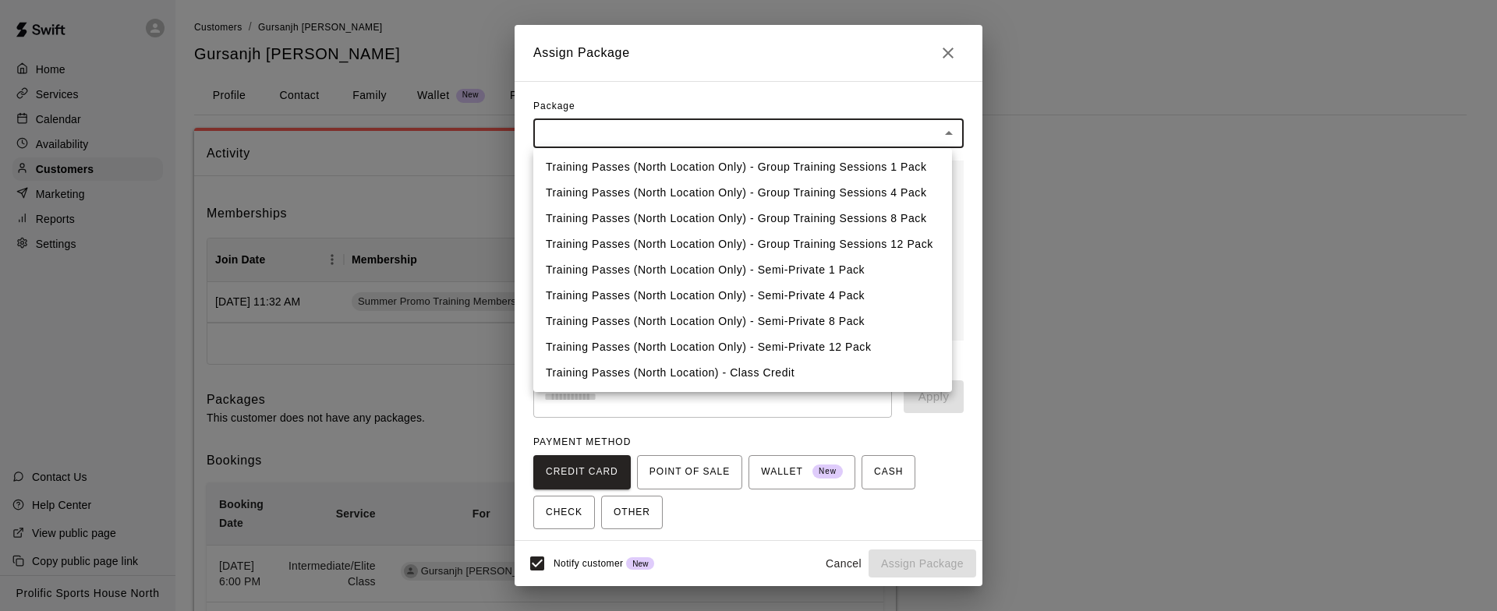
click at [867, 191] on li "Training Passes (North Location Only) - Group Training Sessions 4 Pack" at bounding box center [742, 193] width 419 height 26
type input "**********"
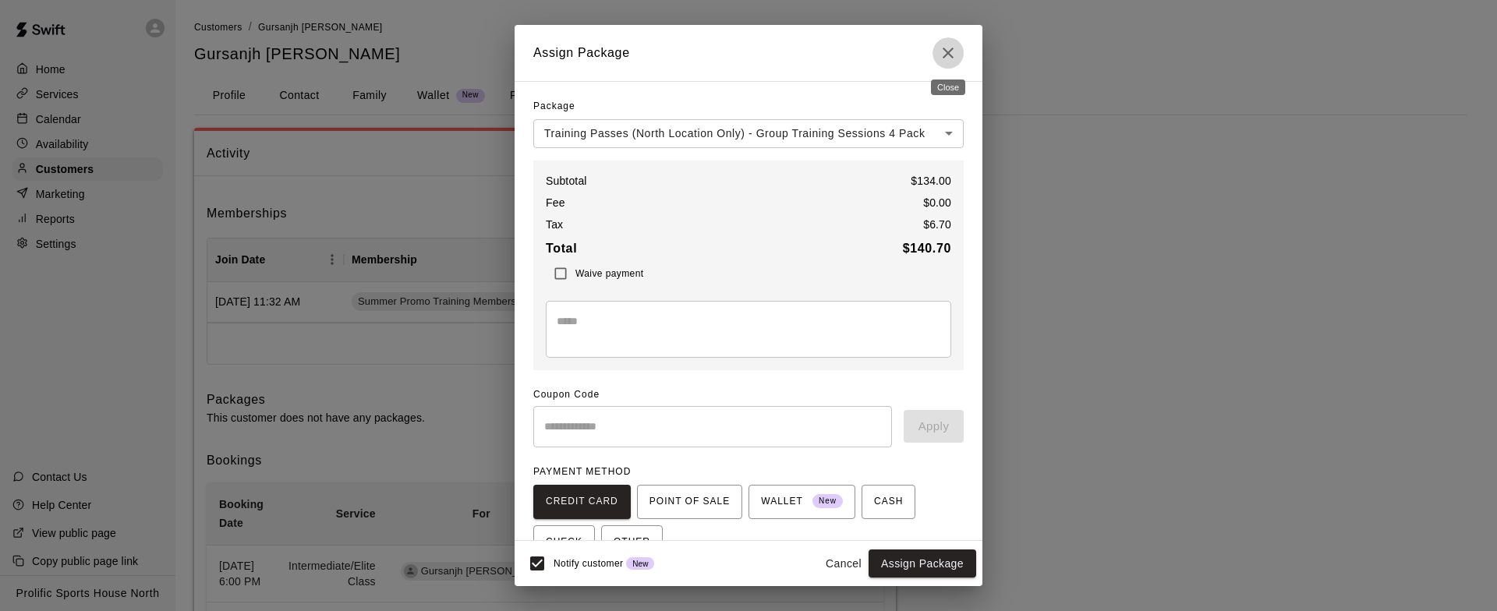
click at [946, 60] on icon "Close" at bounding box center [948, 53] width 19 height 19
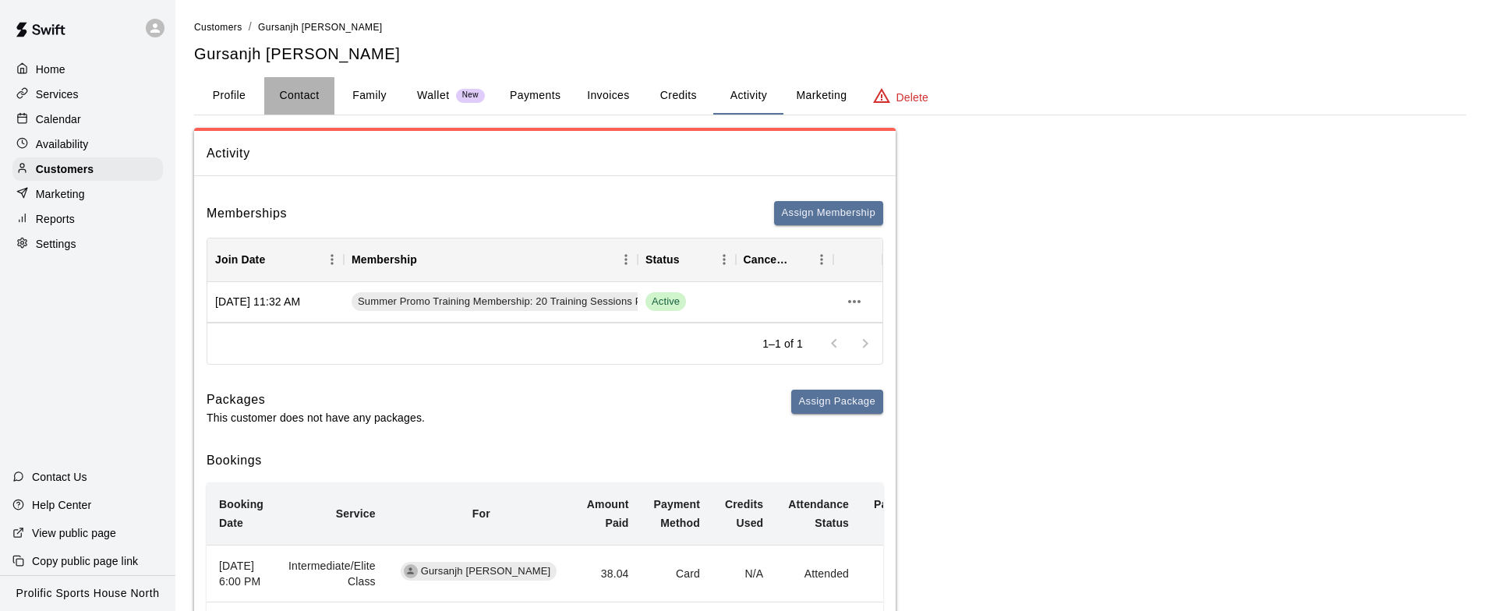
click at [278, 94] on button "Contact" at bounding box center [299, 95] width 70 height 37
select select "**"
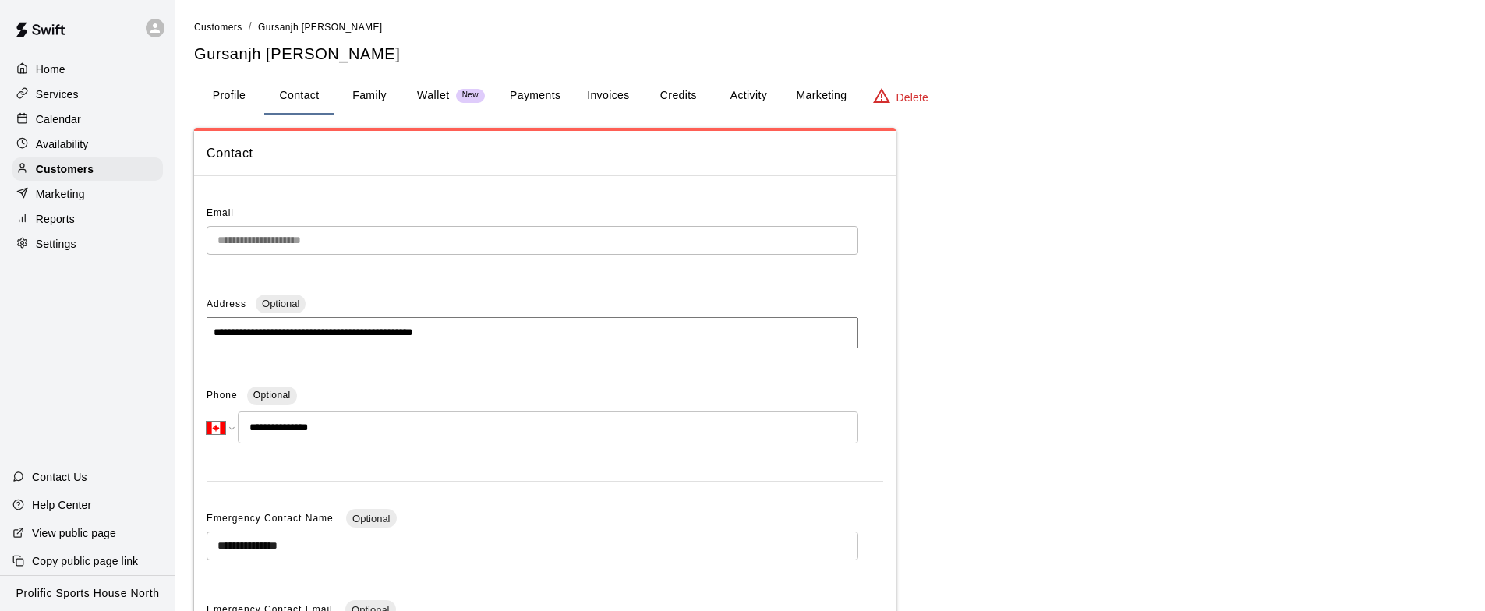
click at [233, 97] on button "Profile" at bounding box center [229, 95] width 70 height 37
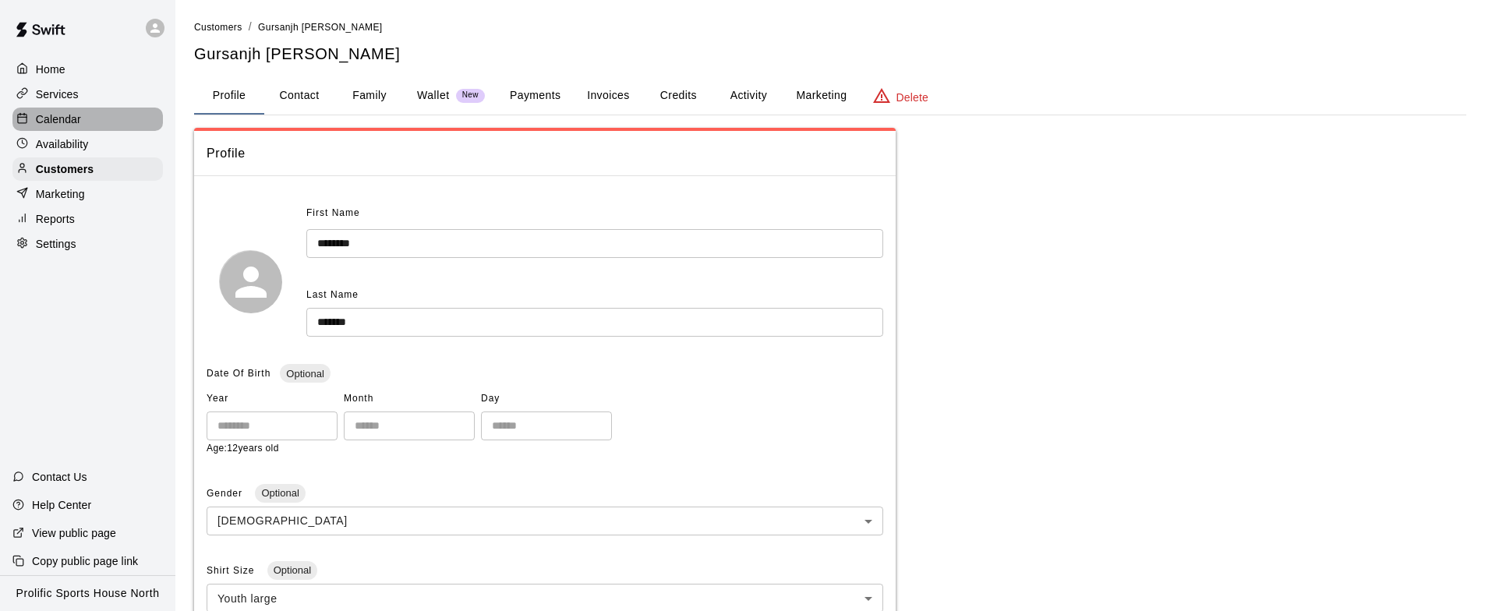
click at [68, 111] on p "Calendar" at bounding box center [58, 119] width 45 height 16
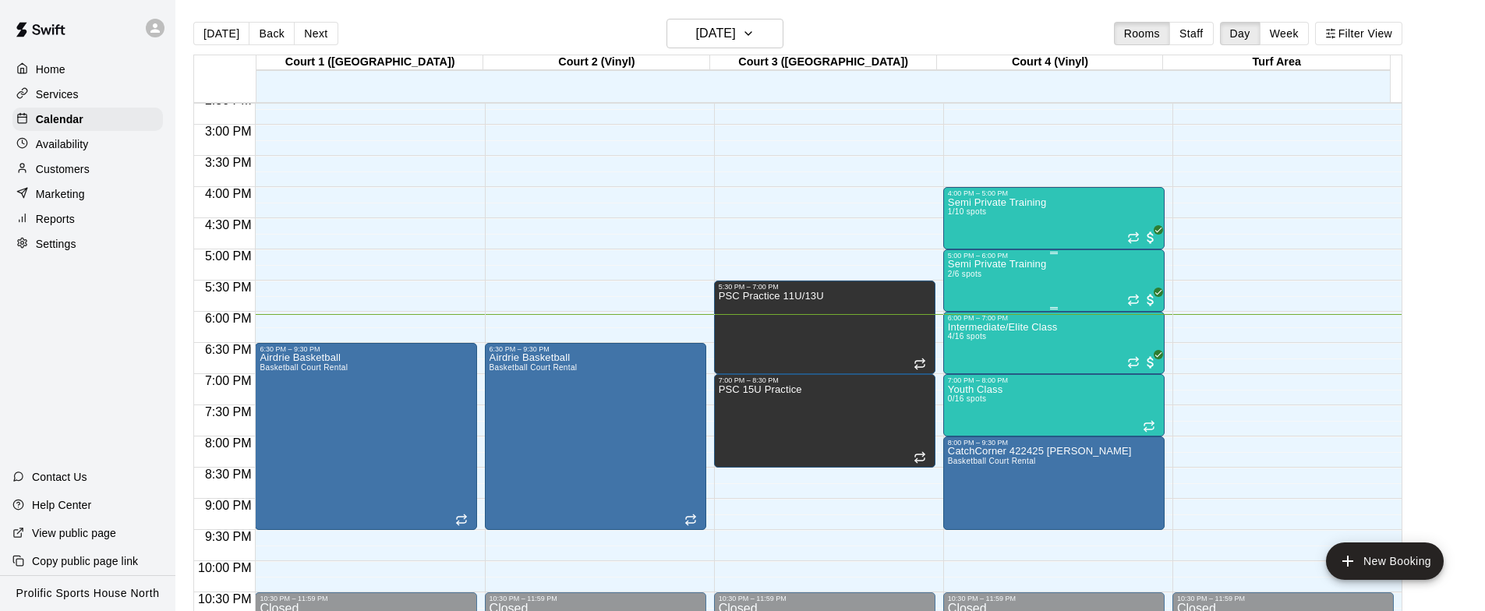
scroll to position [904, 0]
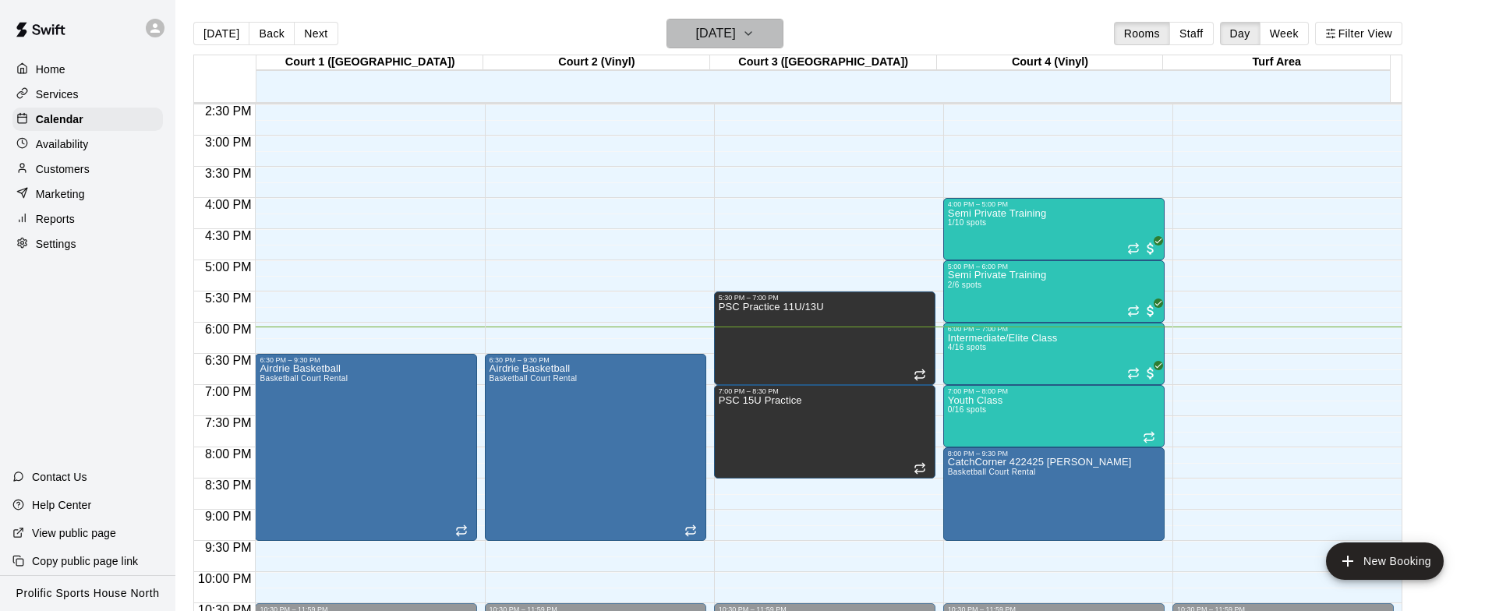
click at [732, 31] on h6 "[DATE]" at bounding box center [716, 34] width 40 height 22
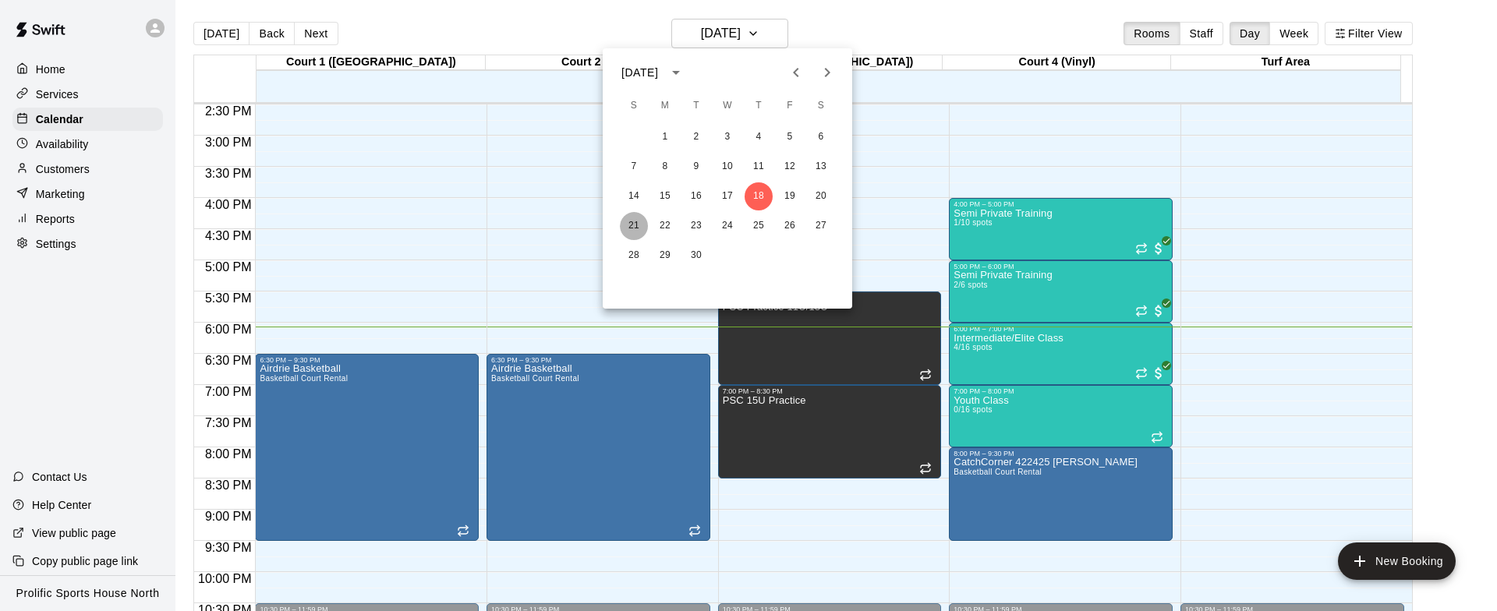
click at [627, 228] on button "21" at bounding box center [634, 226] width 28 height 28
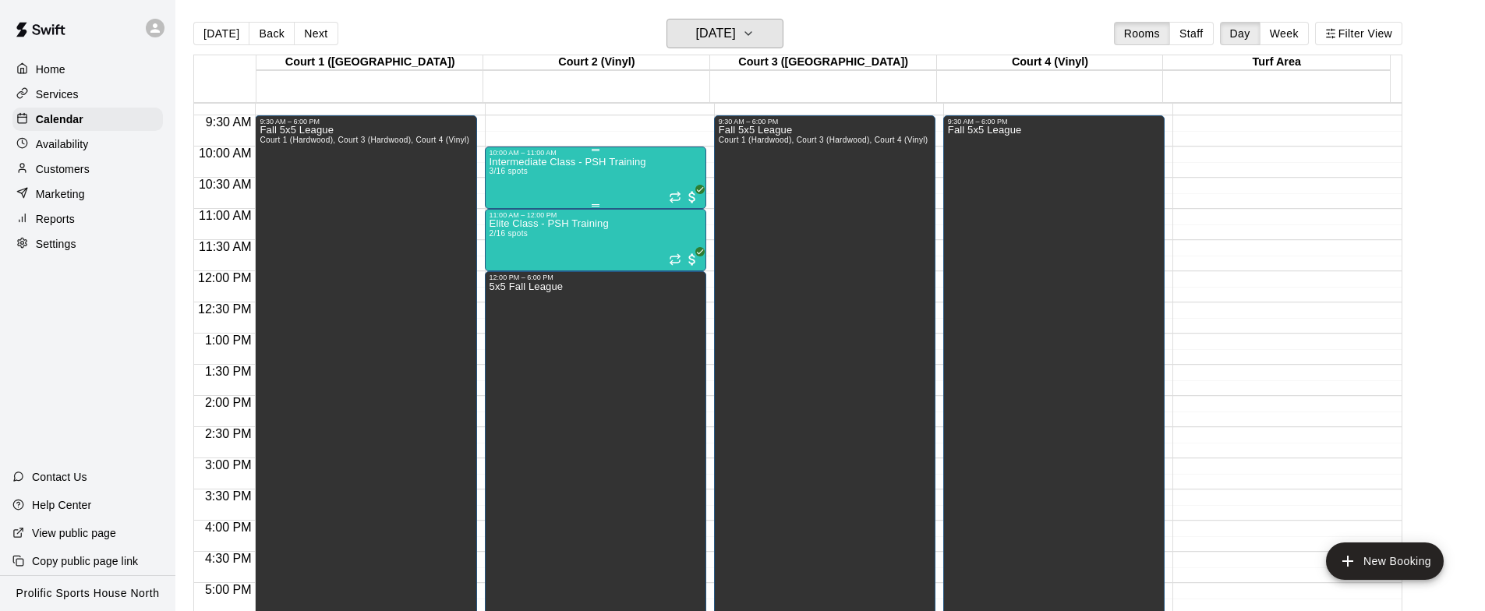
scroll to position [580, 0]
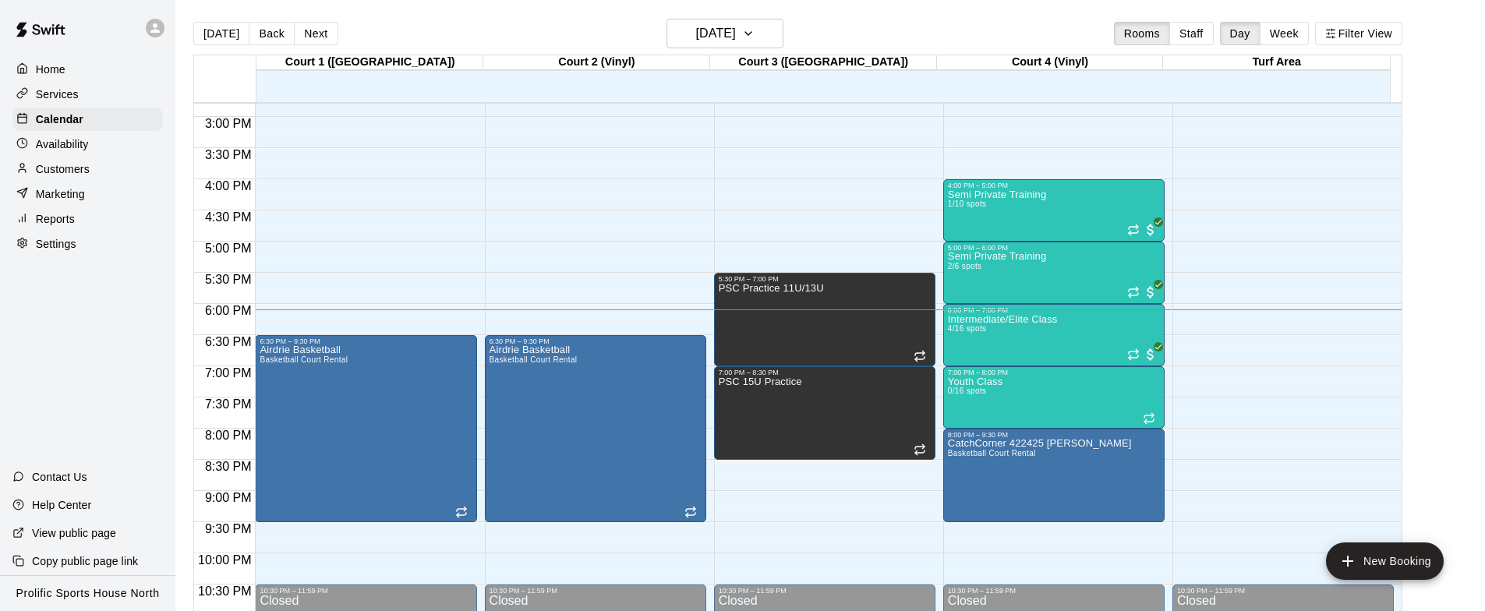
scroll to position [921, 0]
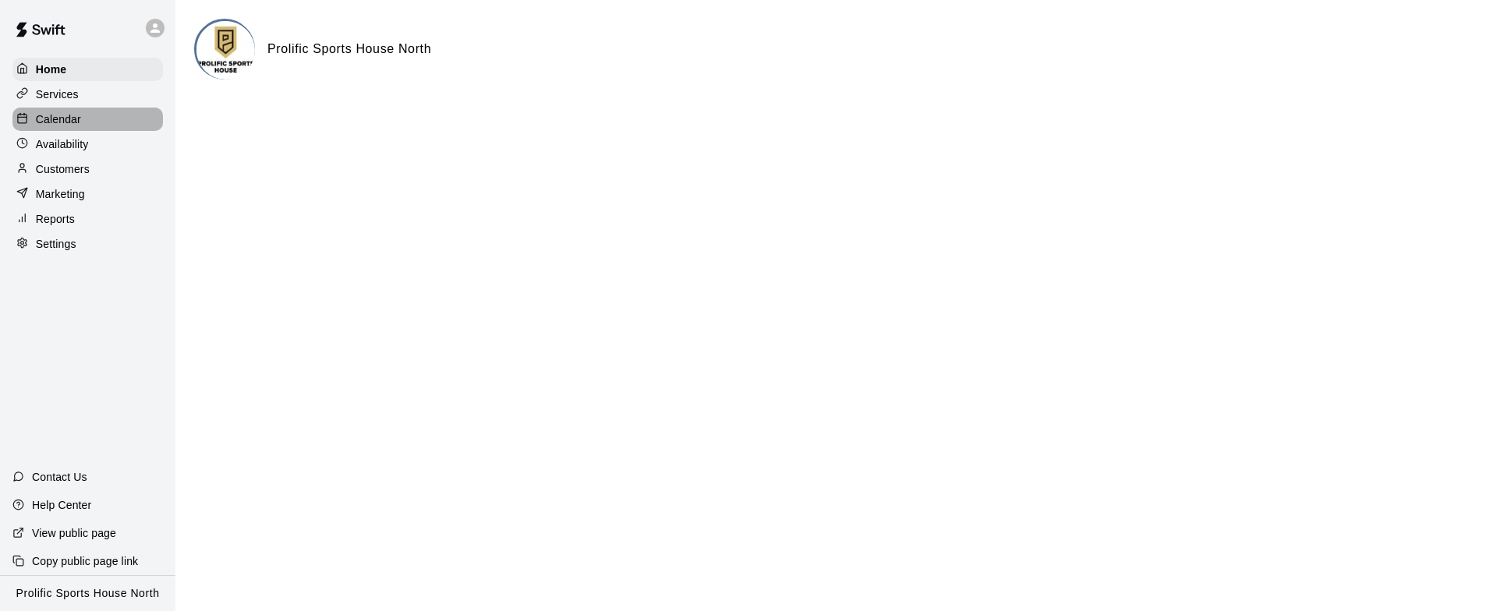
click at [121, 125] on div "Calendar" at bounding box center [87, 119] width 150 height 23
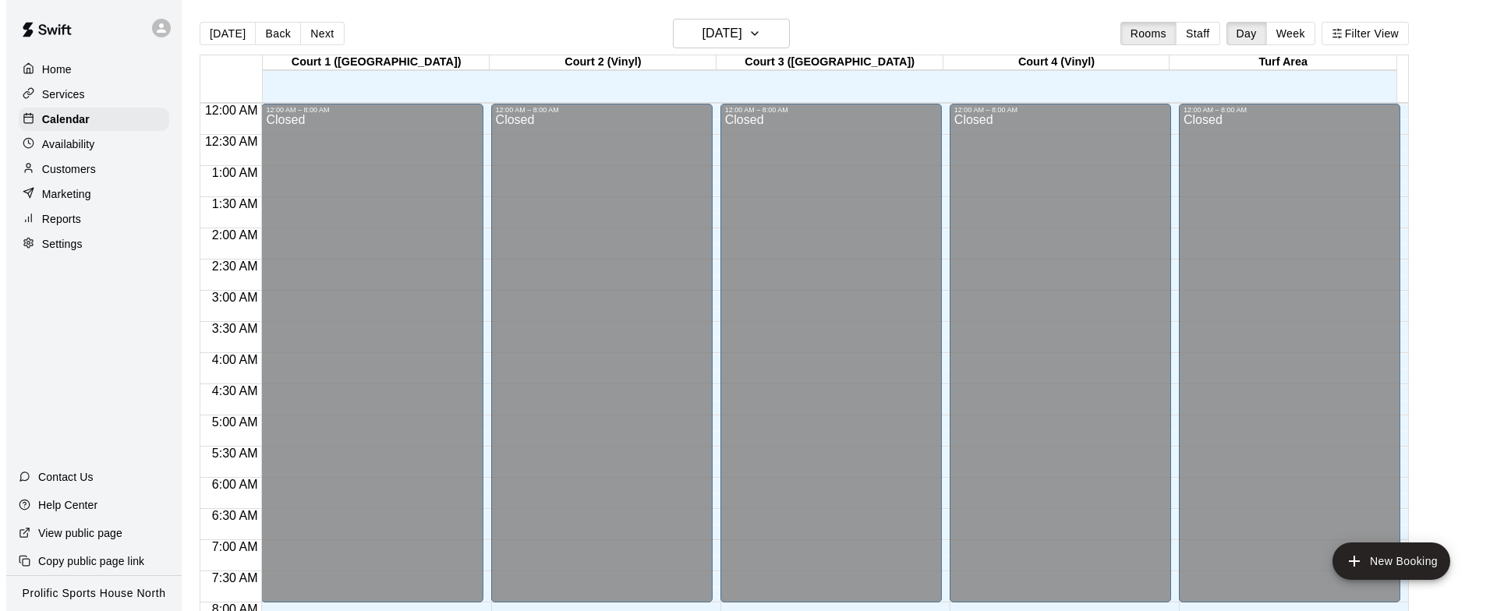
scroll to position [925, 0]
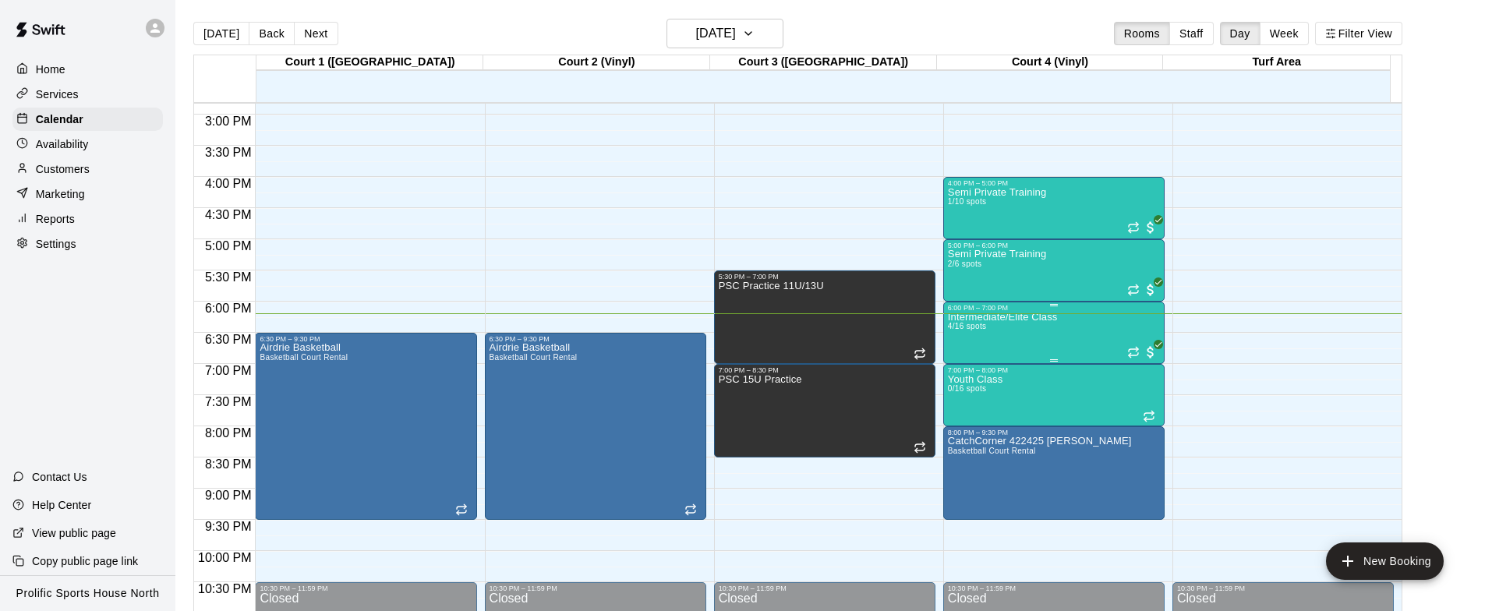
click at [1009, 345] on div "Intermediate/Elite Class 4/16 spots" at bounding box center [1003, 617] width 110 height 611
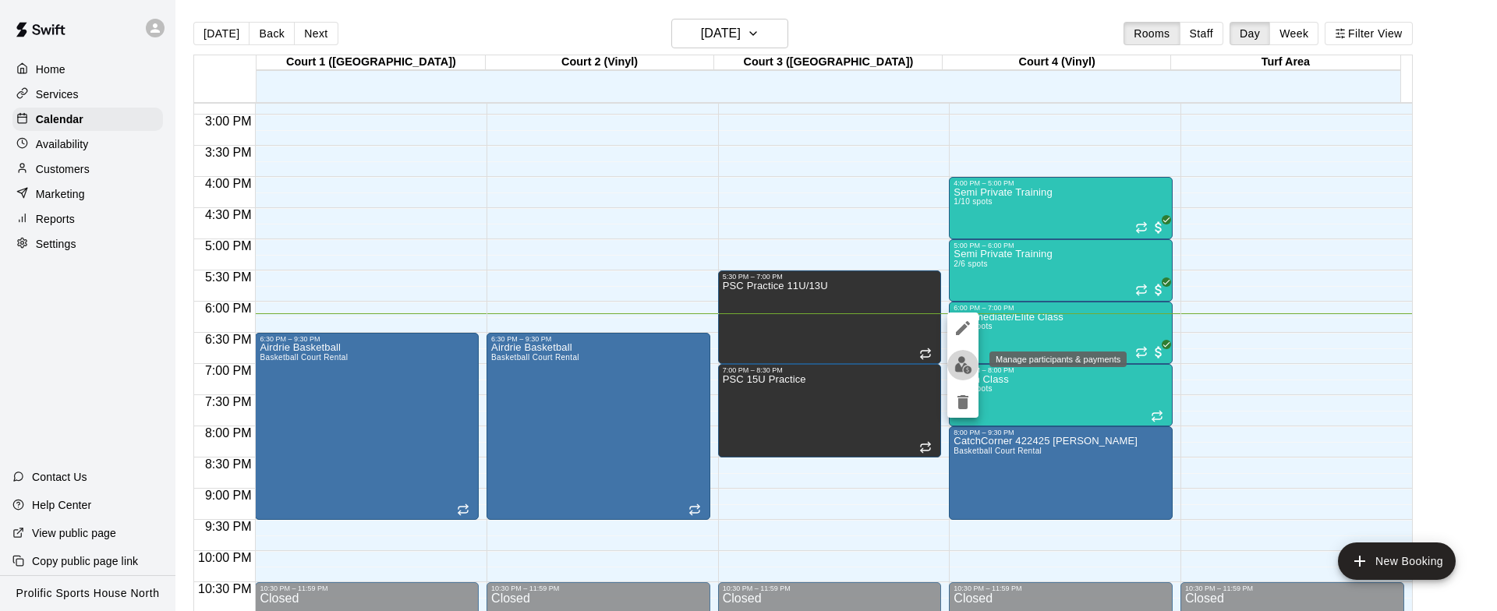
click at [967, 369] on img "edit" at bounding box center [963, 365] width 18 height 18
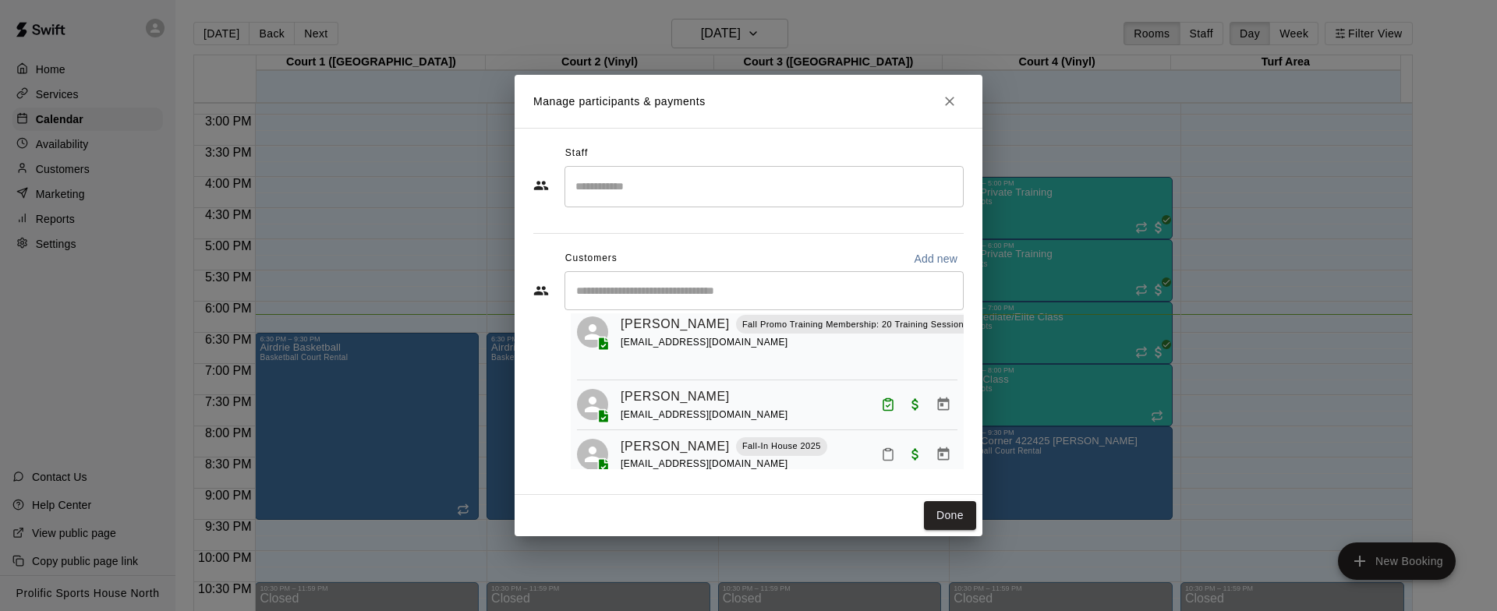
scroll to position [147, 0]
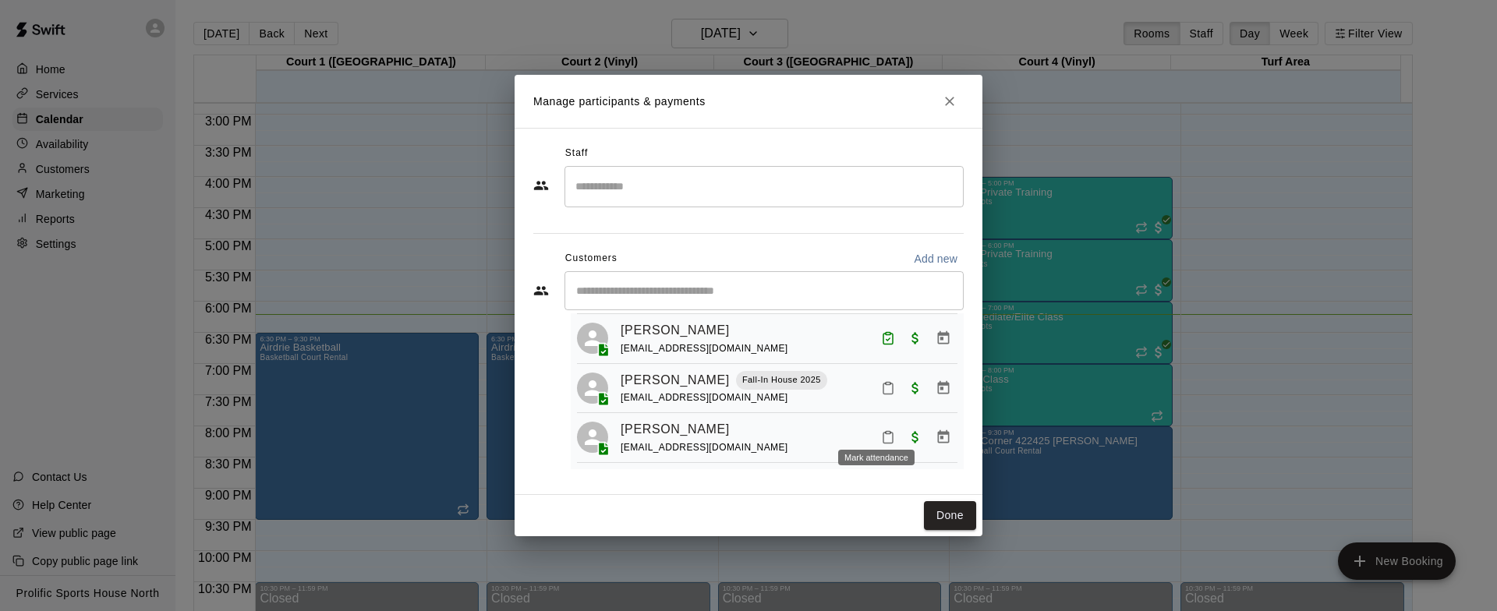
click at [881, 430] on icon "Mark attendance" at bounding box center [888, 437] width 14 height 14
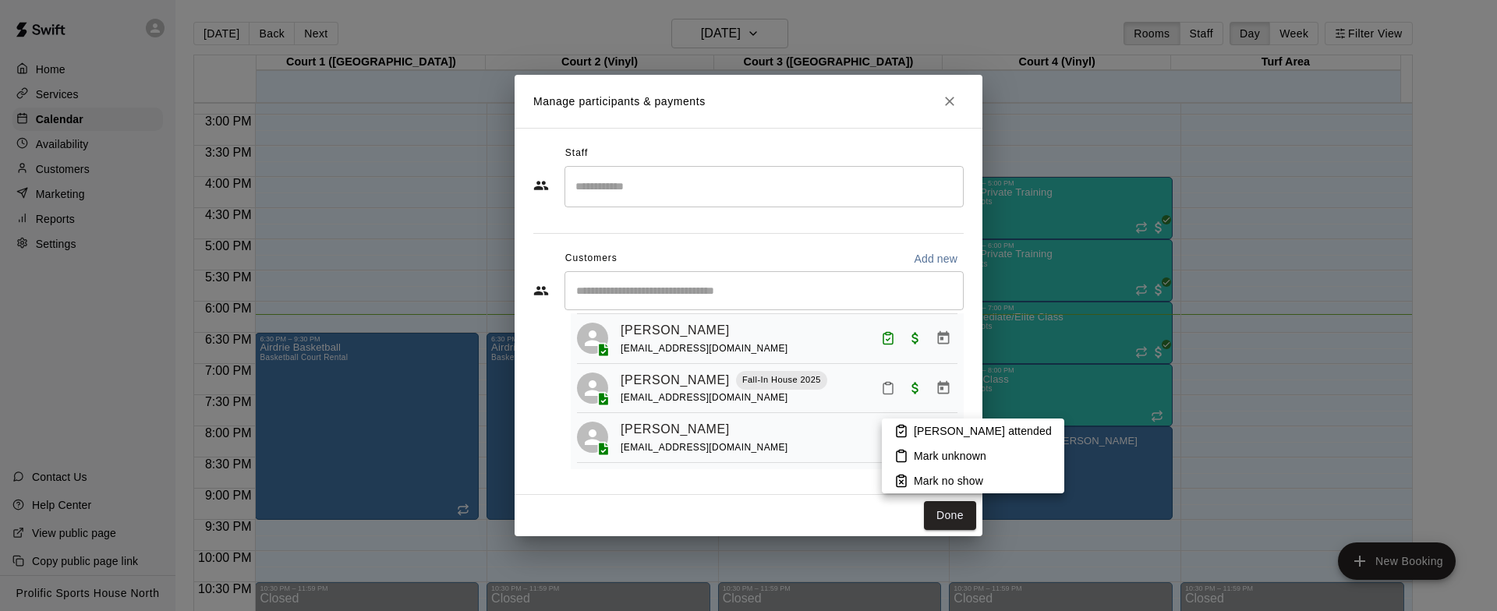
click at [909, 431] on li "[PERSON_NAME] attended" at bounding box center [973, 431] width 182 height 25
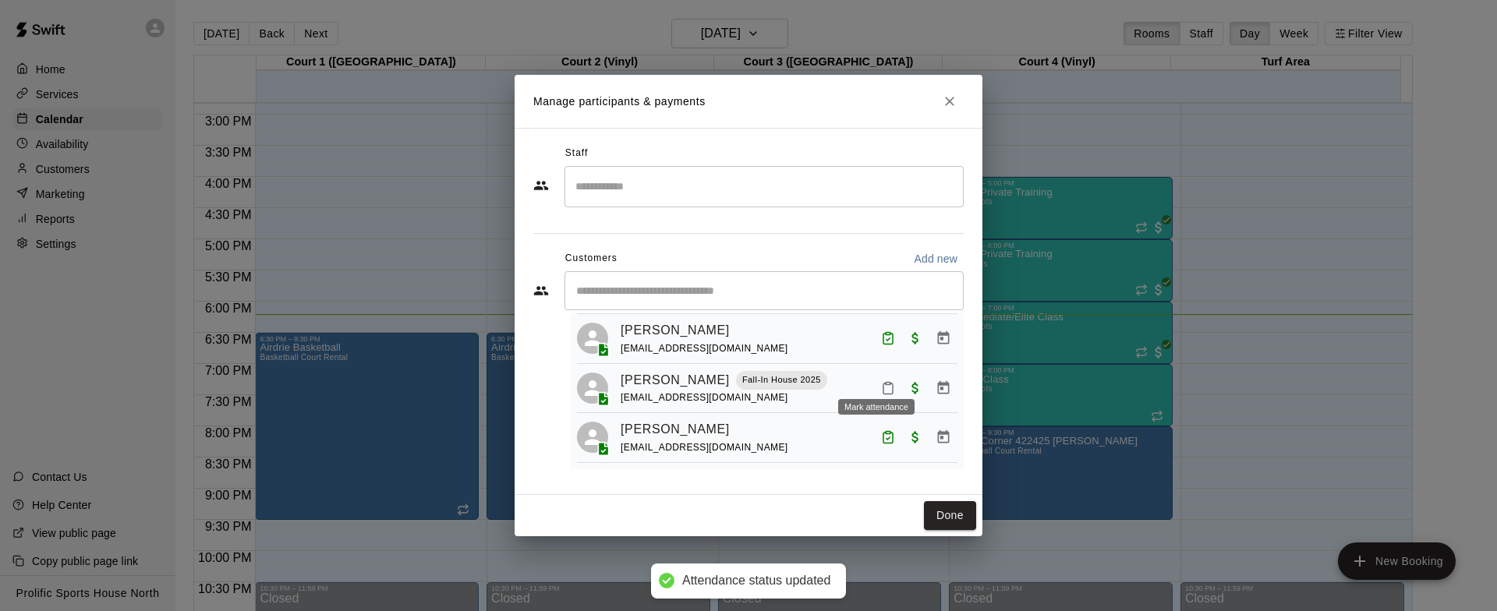
click at [881, 381] on icon "Mark attendance" at bounding box center [888, 388] width 14 height 14
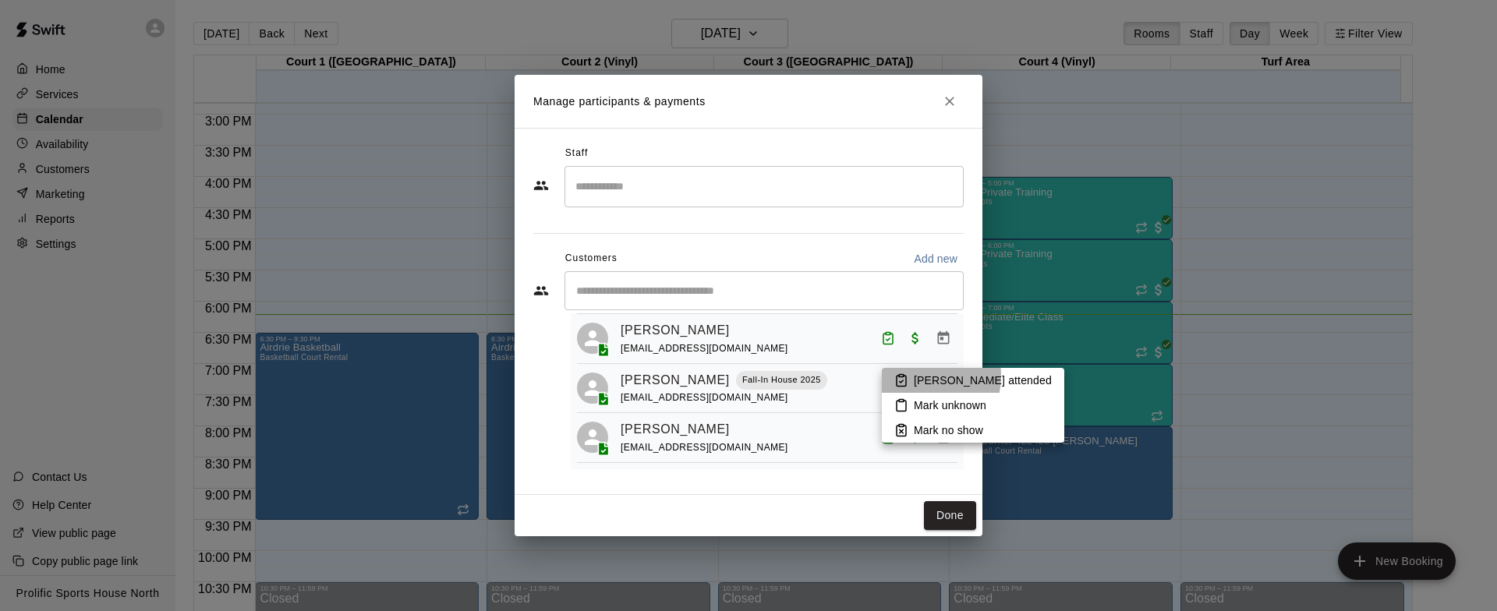
click at [911, 376] on li "[PERSON_NAME] attended" at bounding box center [973, 380] width 182 height 25
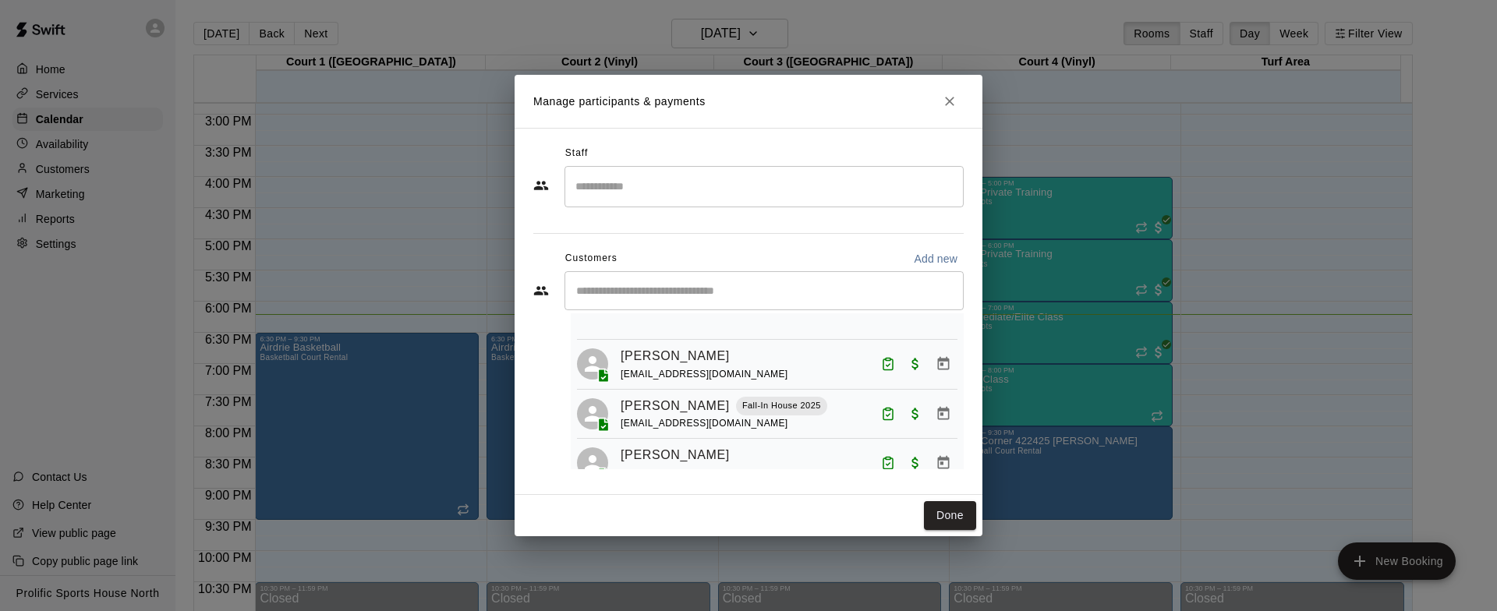
scroll to position [110, 0]
click at [882, 414] on icon "Attended" at bounding box center [888, 411] width 14 height 14
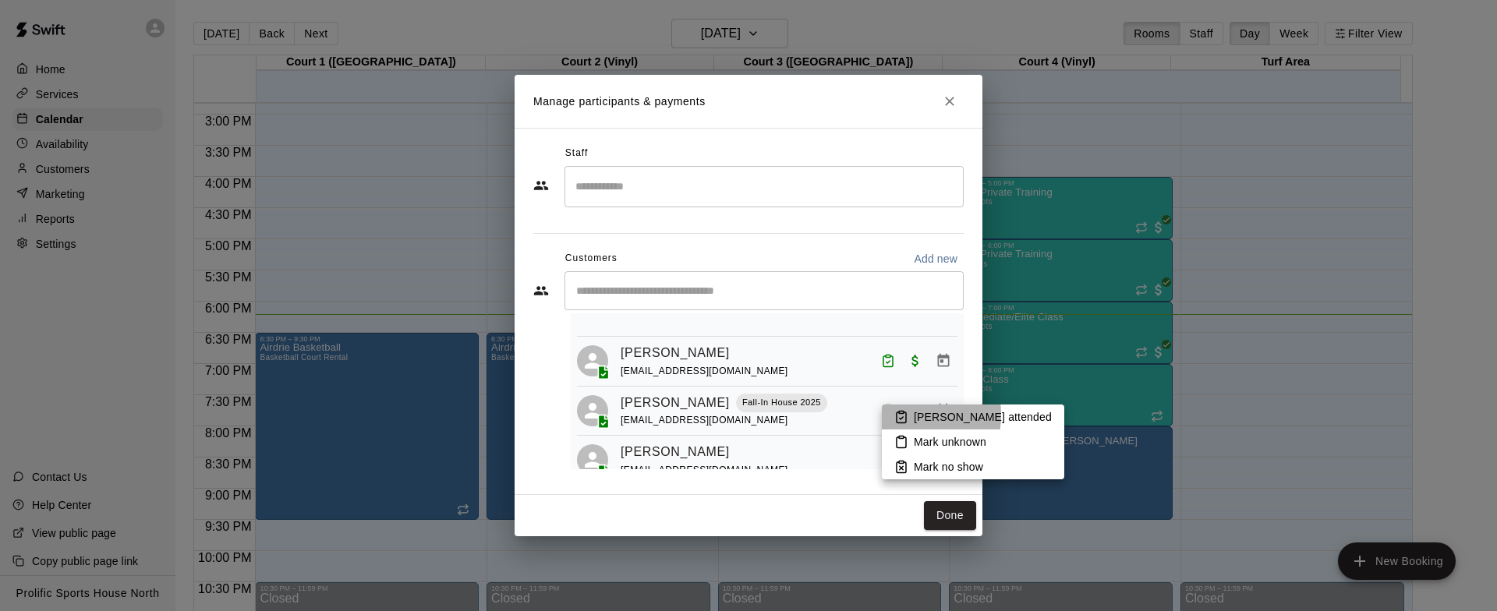
click at [897, 415] on icon at bounding box center [901, 417] width 9 height 11
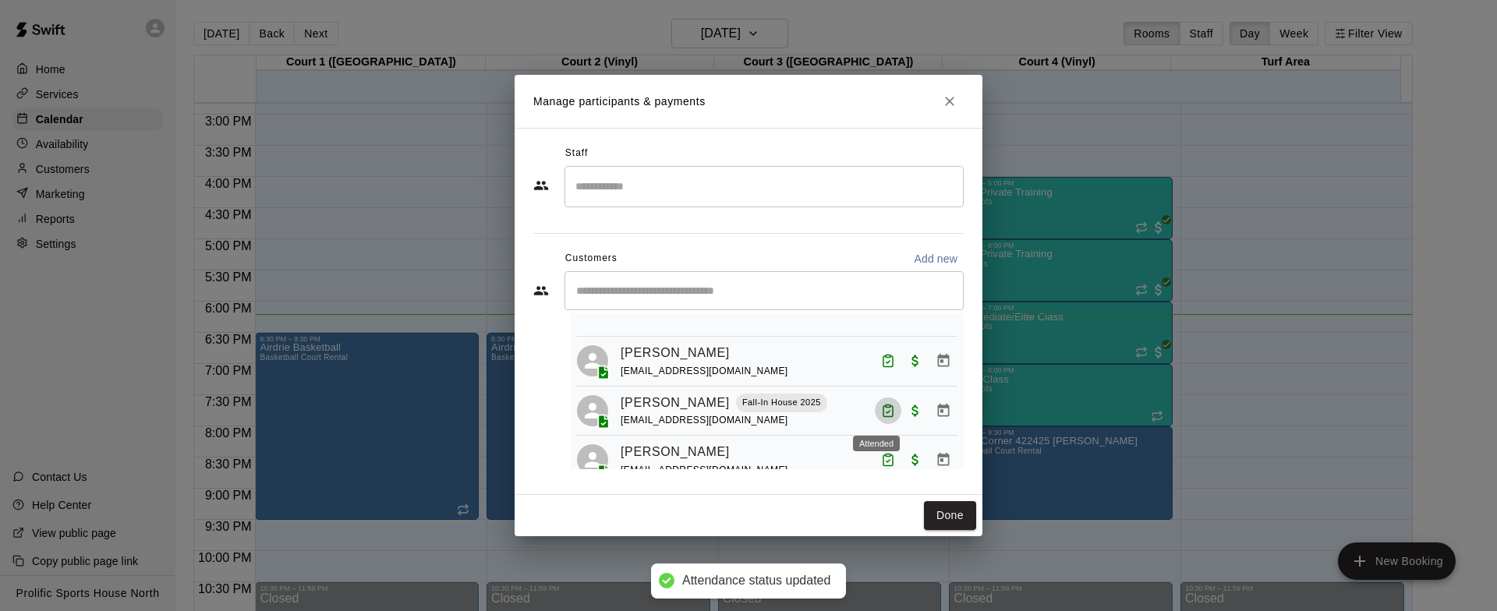
click at [886, 412] on icon "Attended" at bounding box center [888, 412] width 4 height 2
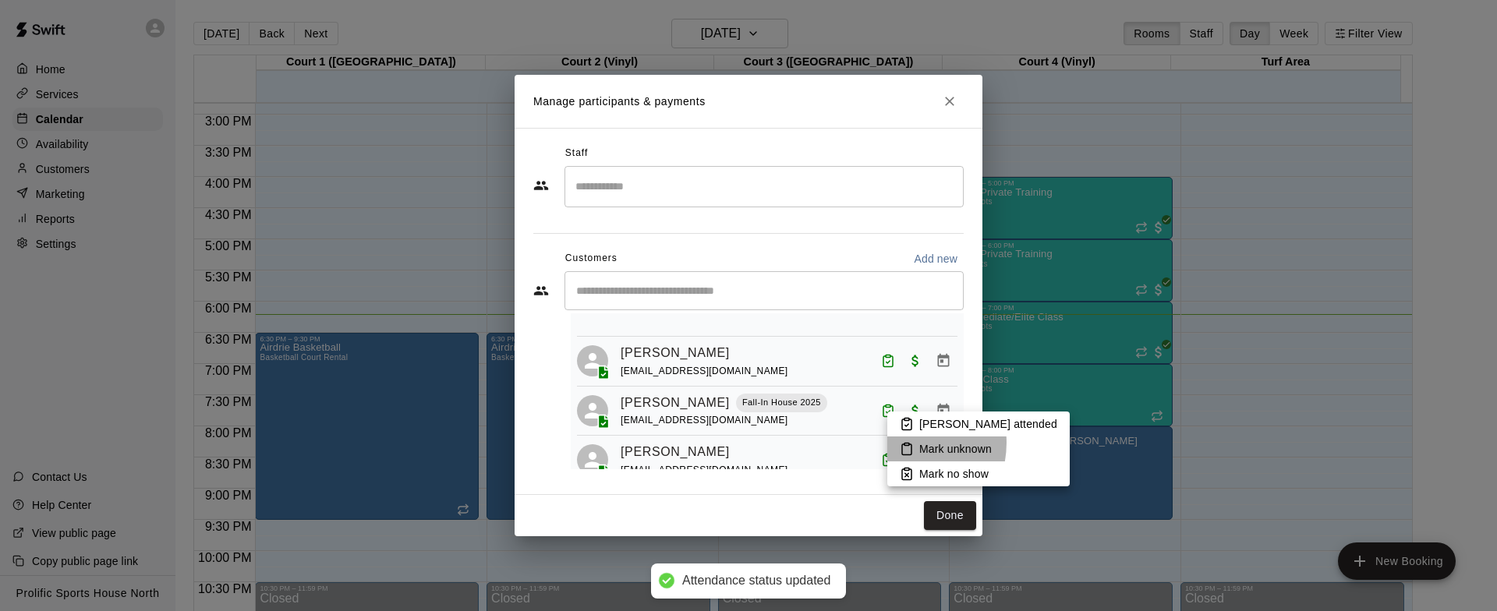
click at [900, 443] on icon at bounding box center [907, 449] width 14 height 14
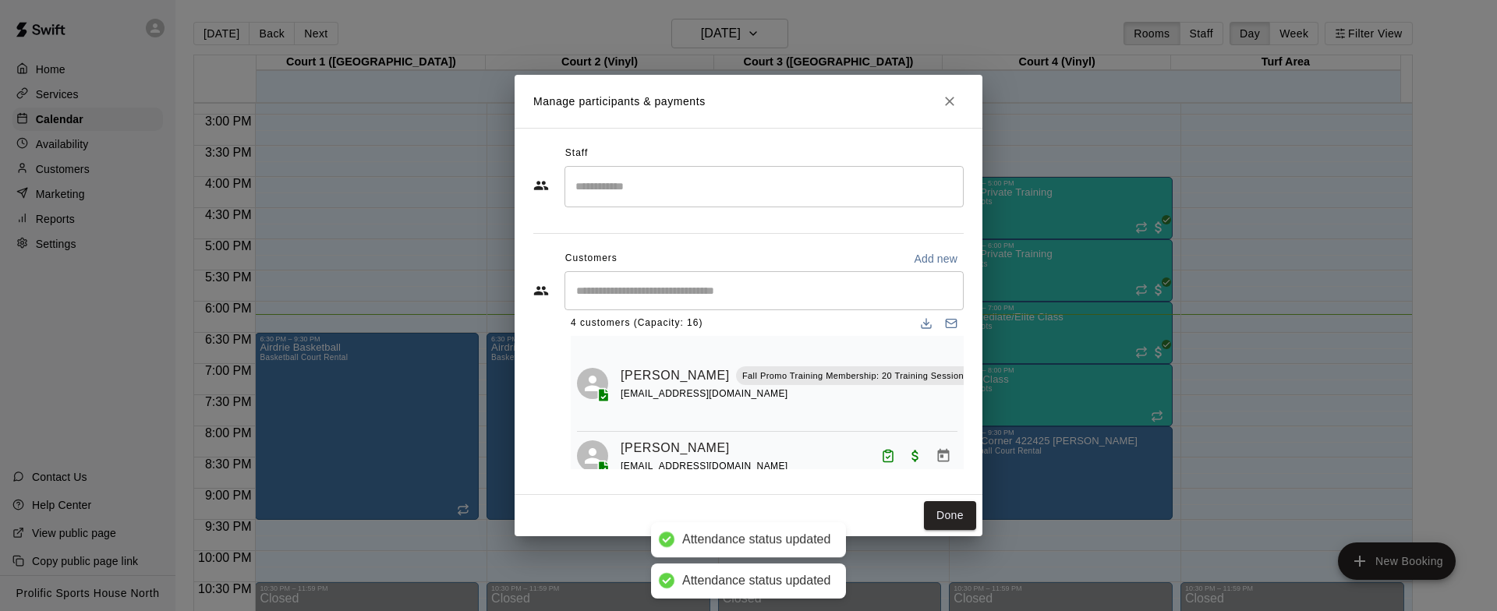
scroll to position [14, 0]
